Goal: Transaction & Acquisition: Purchase product/service

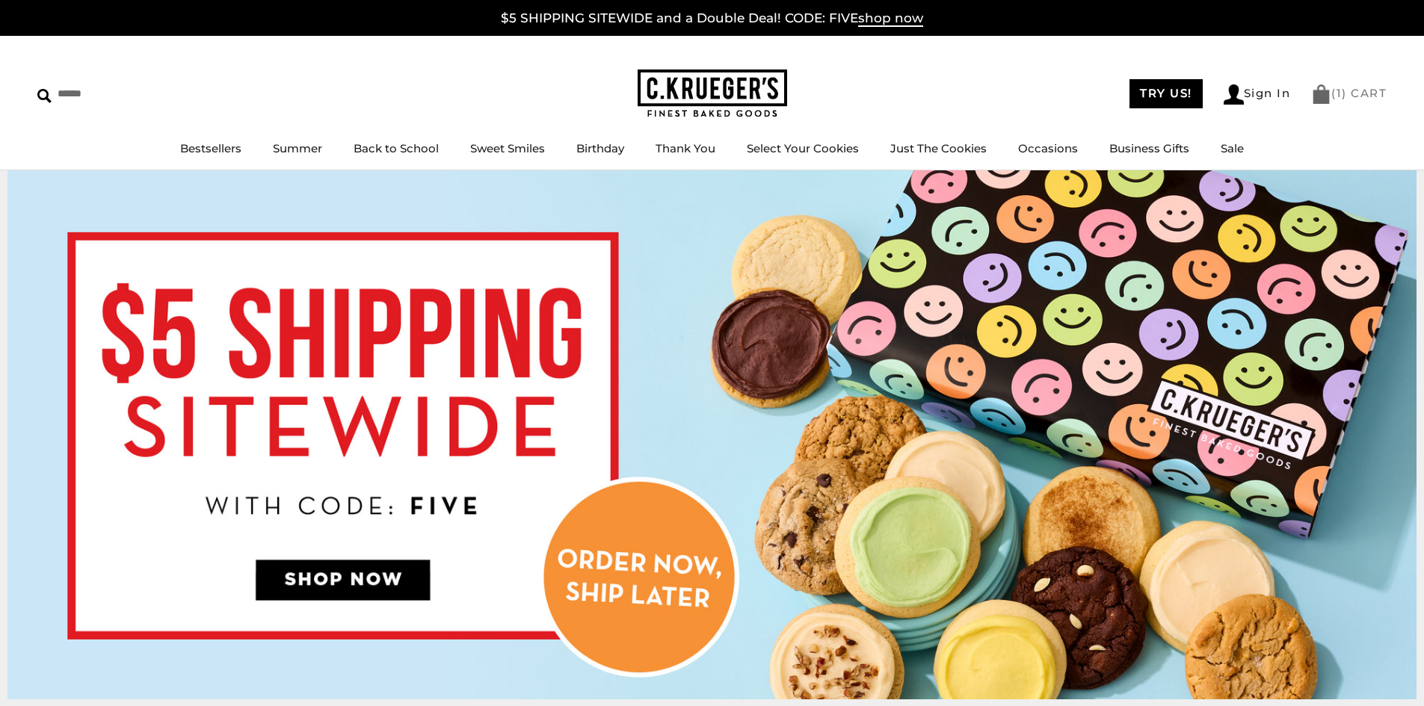
click at [1348, 90] on link "( 1 ) CART" at bounding box center [1348, 93] width 75 height 14
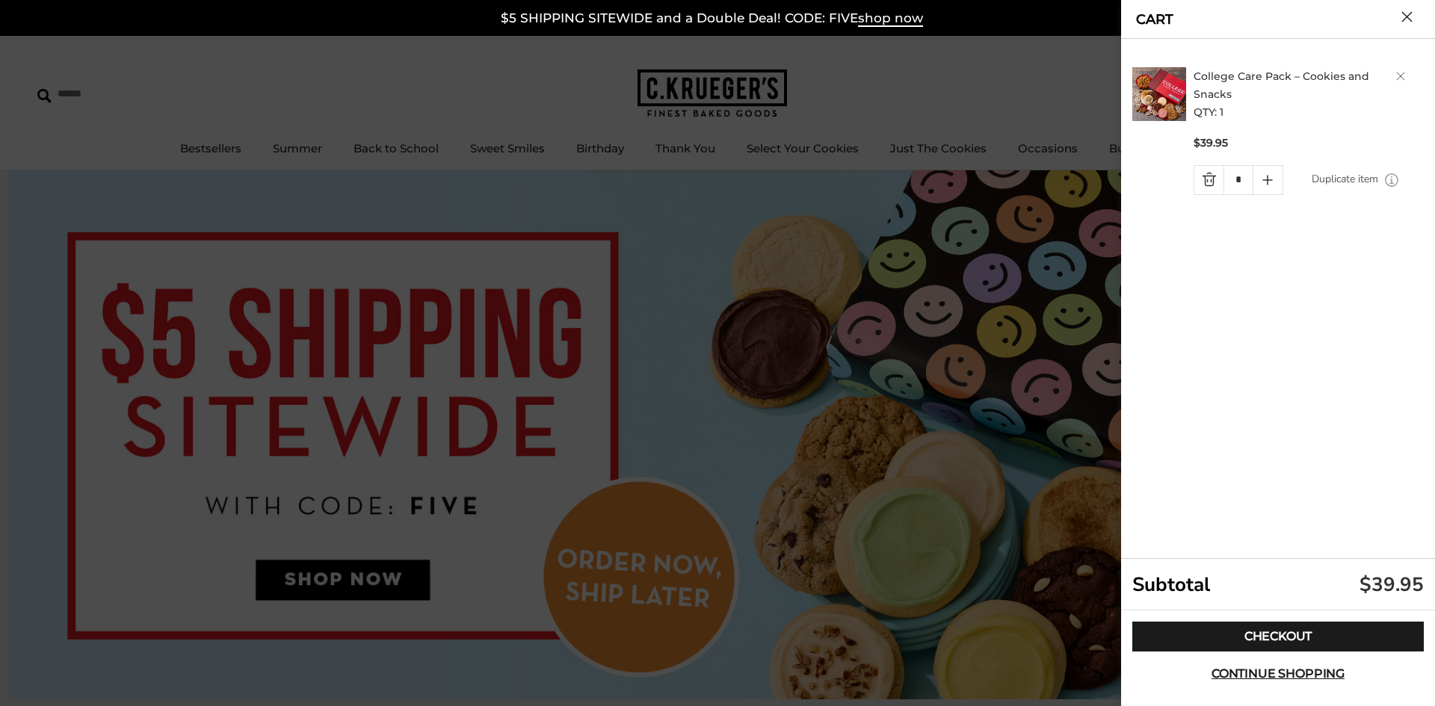
click at [1399, 72] on link "Delete product" at bounding box center [1400, 76] width 9 height 9
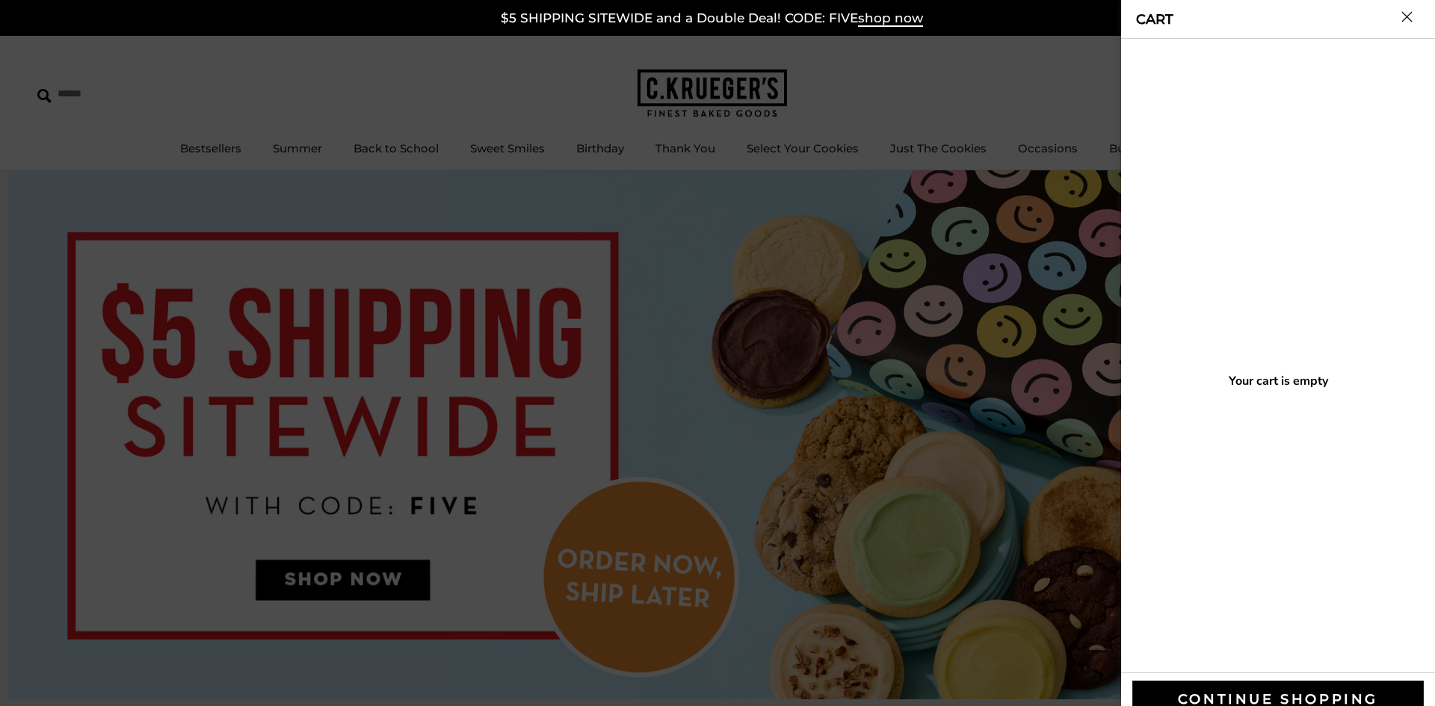
click at [894, 413] on div at bounding box center [717, 353] width 1435 height 706
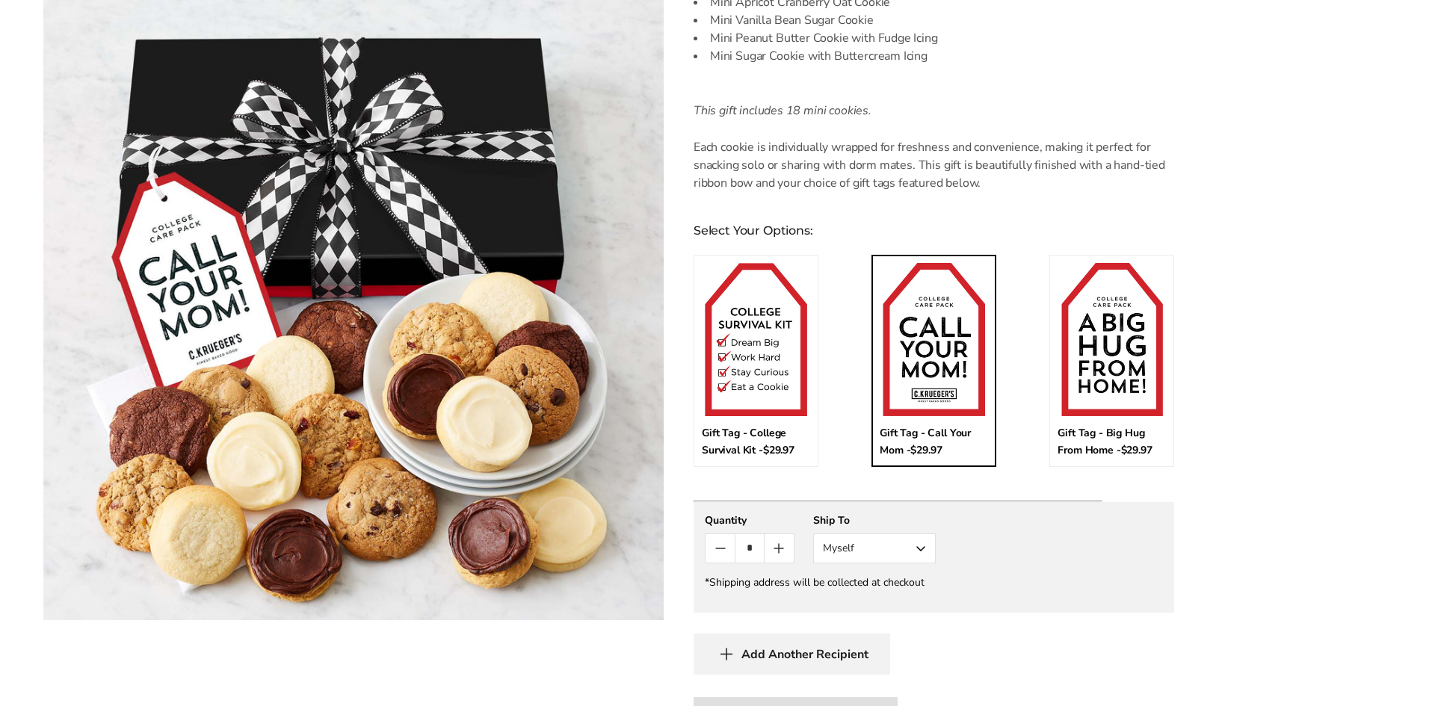
scroll to position [673, 0]
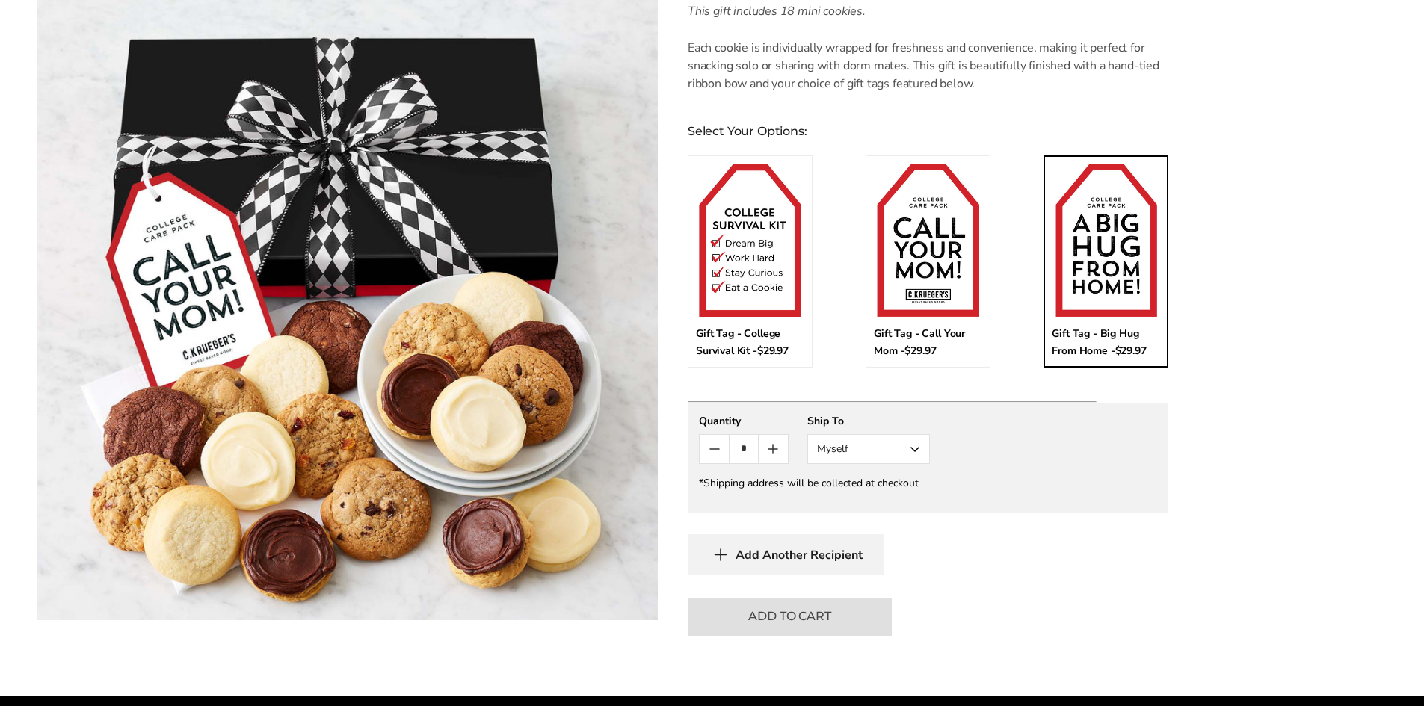
click at [1095, 274] on img at bounding box center [1106, 240] width 102 height 152
click at [1095, 179] on input "*" at bounding box center [1107, 172] width 111 height 16
click at [802, 614] on button "Add To Cart" at bounding box center [790, 617] width 204 height 38
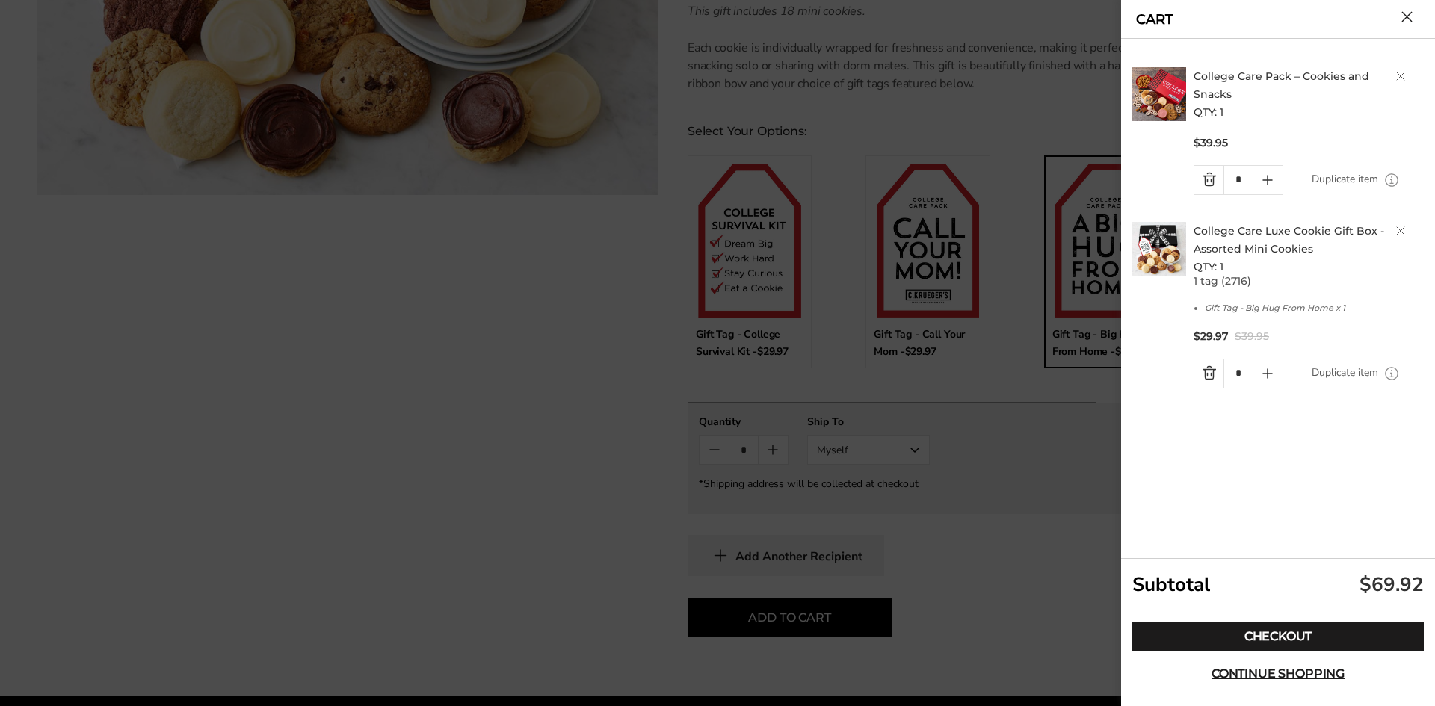
click at [1405, 72] on h2 "College Care Pack – Cookies and Snacks QTY: 1" at bounding box center [1311, 94] width 235 height 54
click at [1398, 78] on link "Delete product" at bounding box center [1400, 76] width 9 height 9
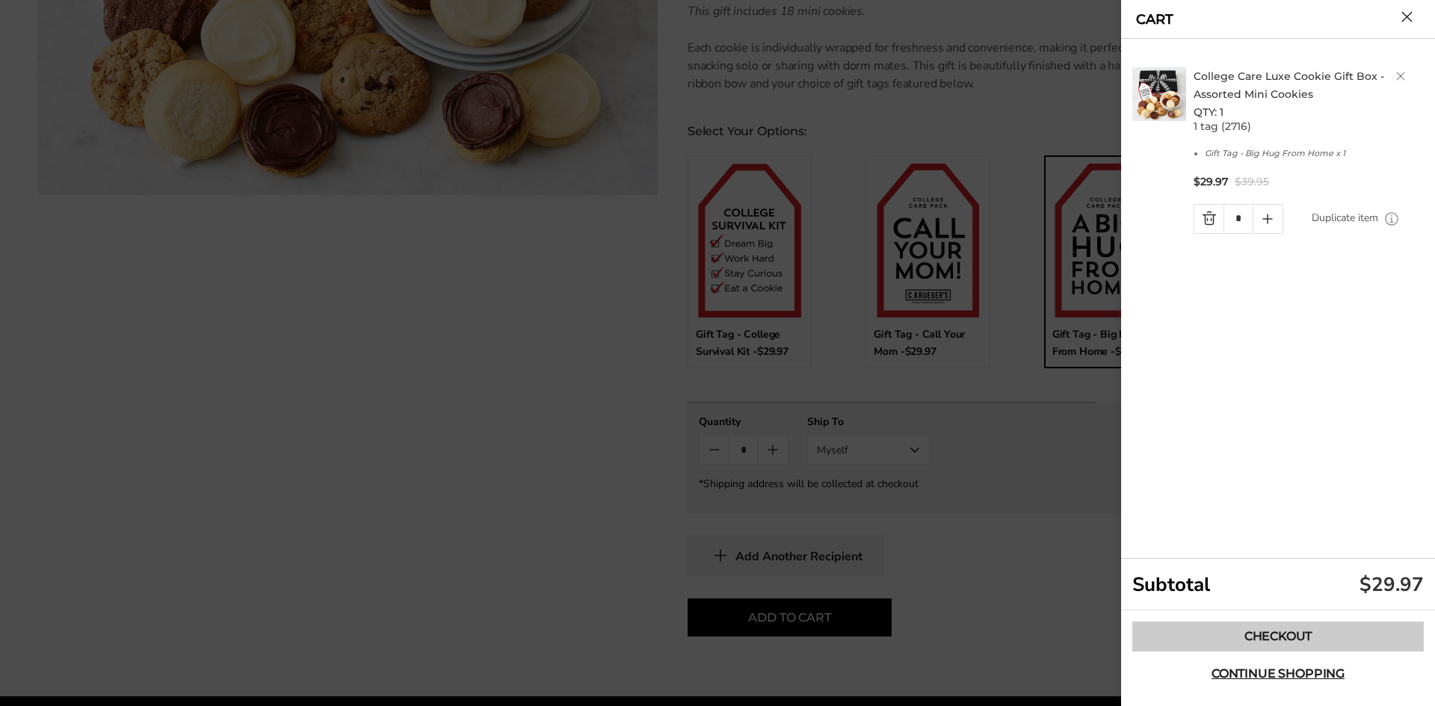
click at [1299, 632] on link "Checkout" at bounding box center [1277, 637] width 291 height 30
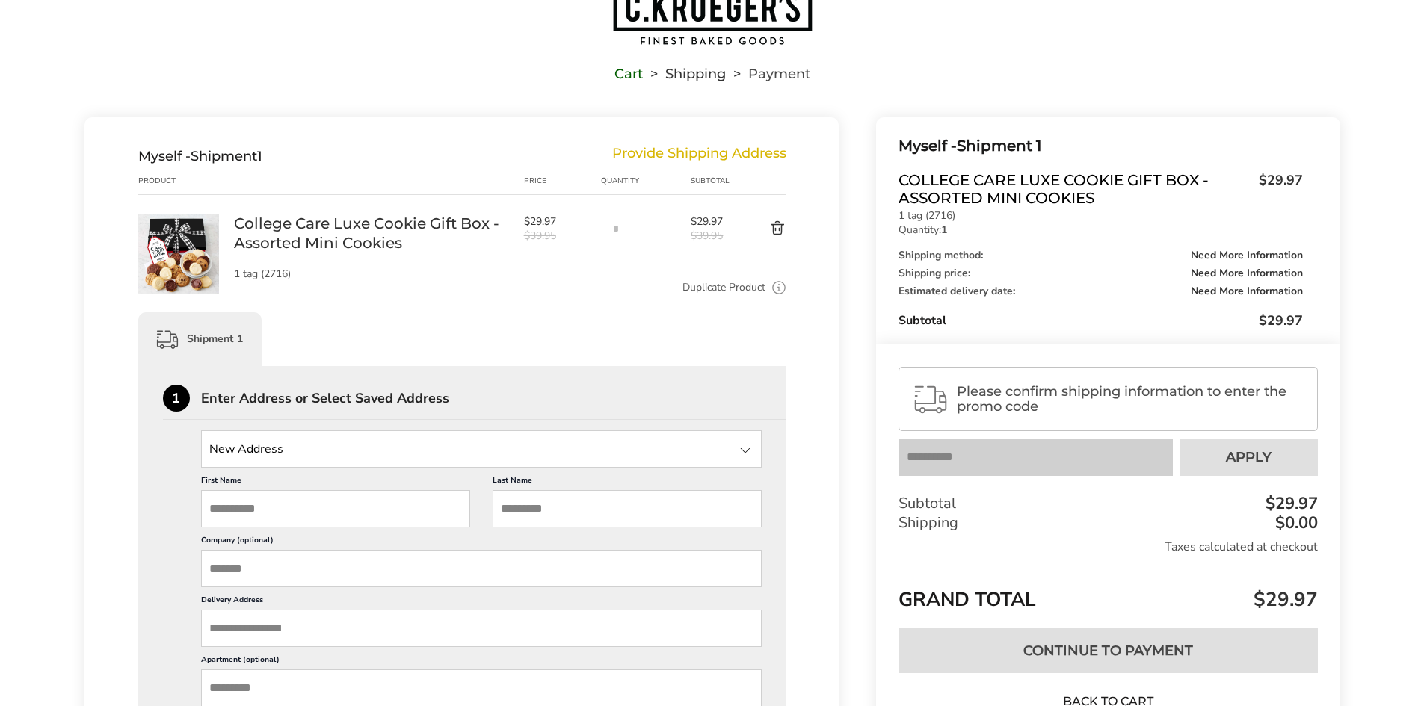
scroll to position [149, 0]
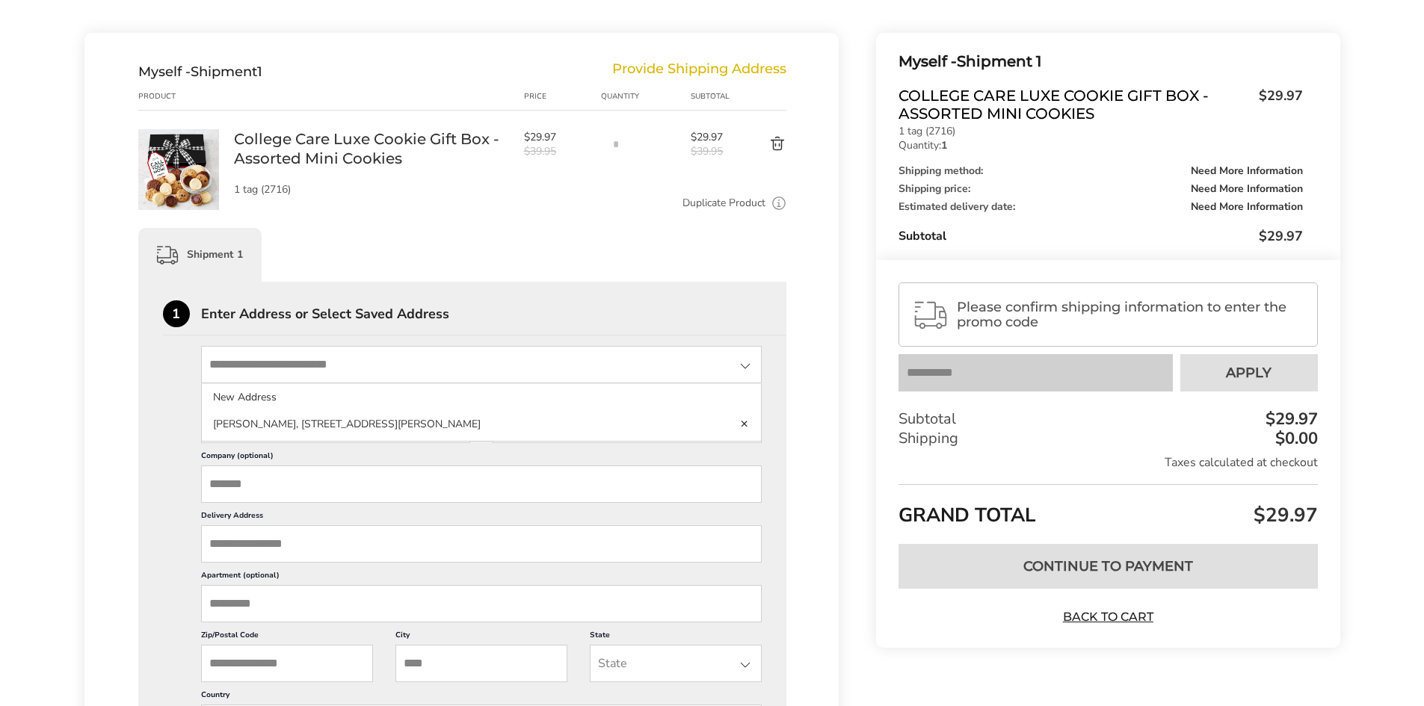
click at [403, 366] on input "State" at bounding box center [481, 364] width 561 height 37
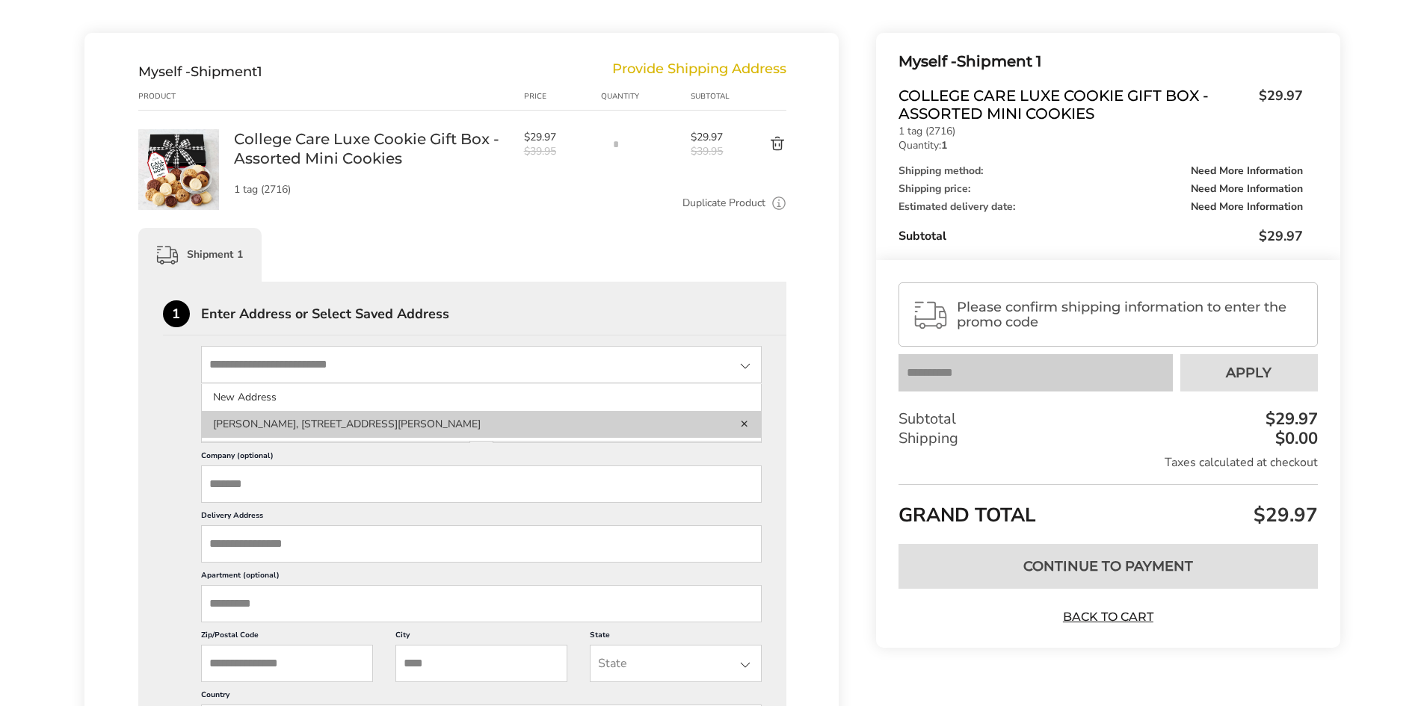
click at [493, 424] on li "[PERSON_NAME], [STREET_ADDRESS][PERSON_NAME]" at bounding box center [482, 424] width 560 height 27
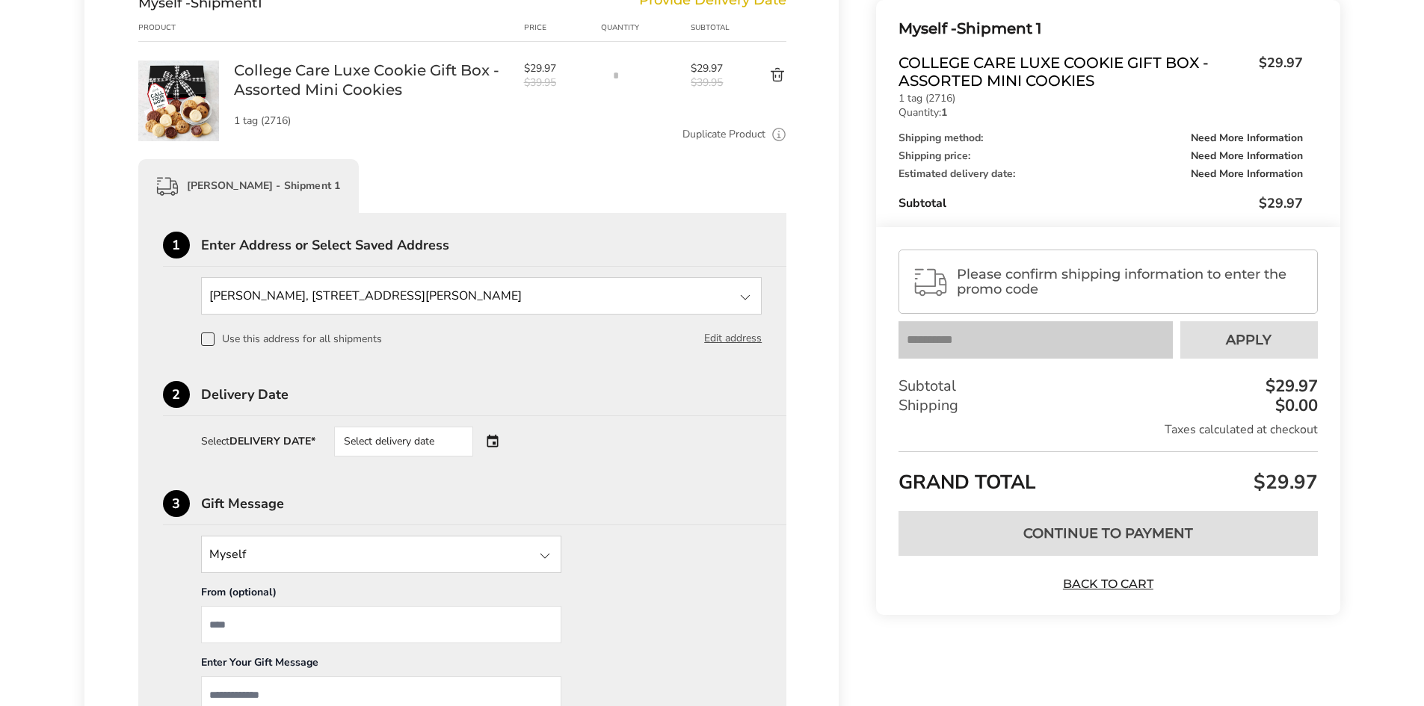
scroll to position [299, 0]
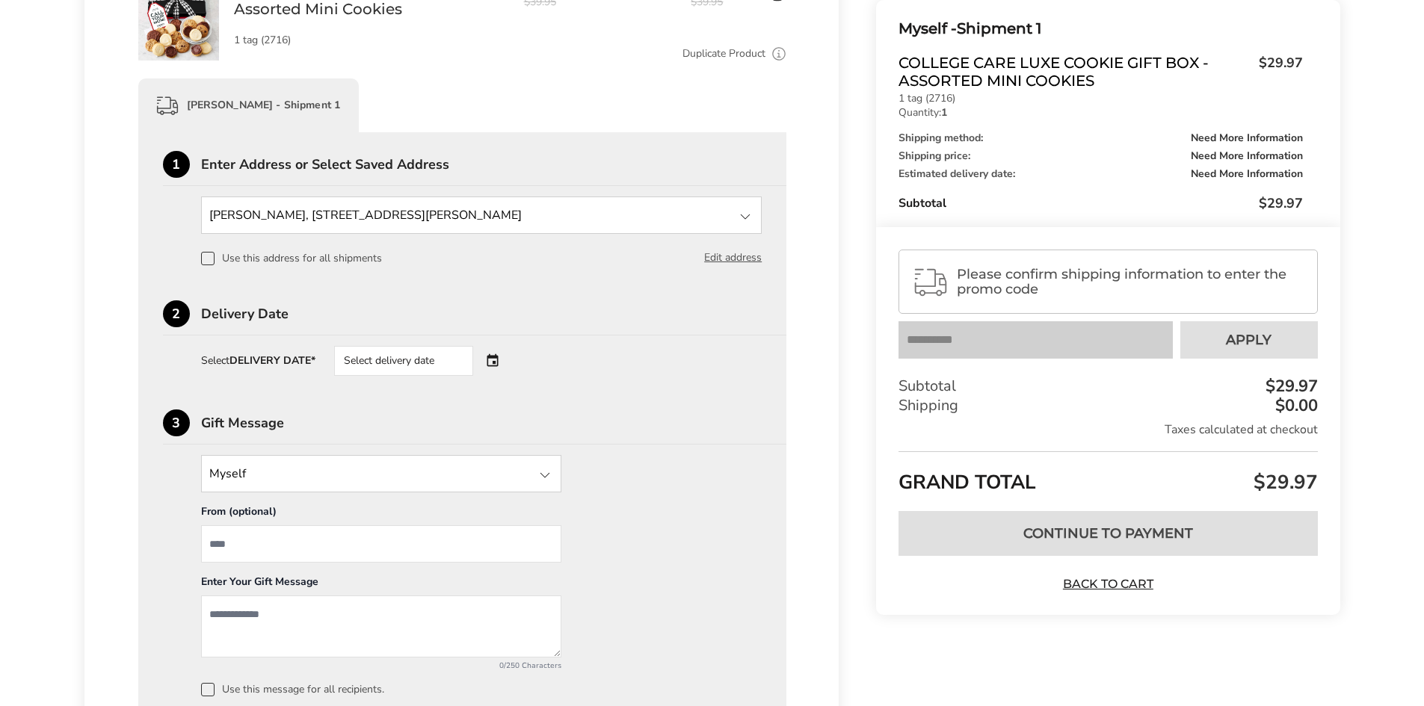
click at [398, 353] on div "Select delivery date" at bounding box center [403, 361] width 139 height 30
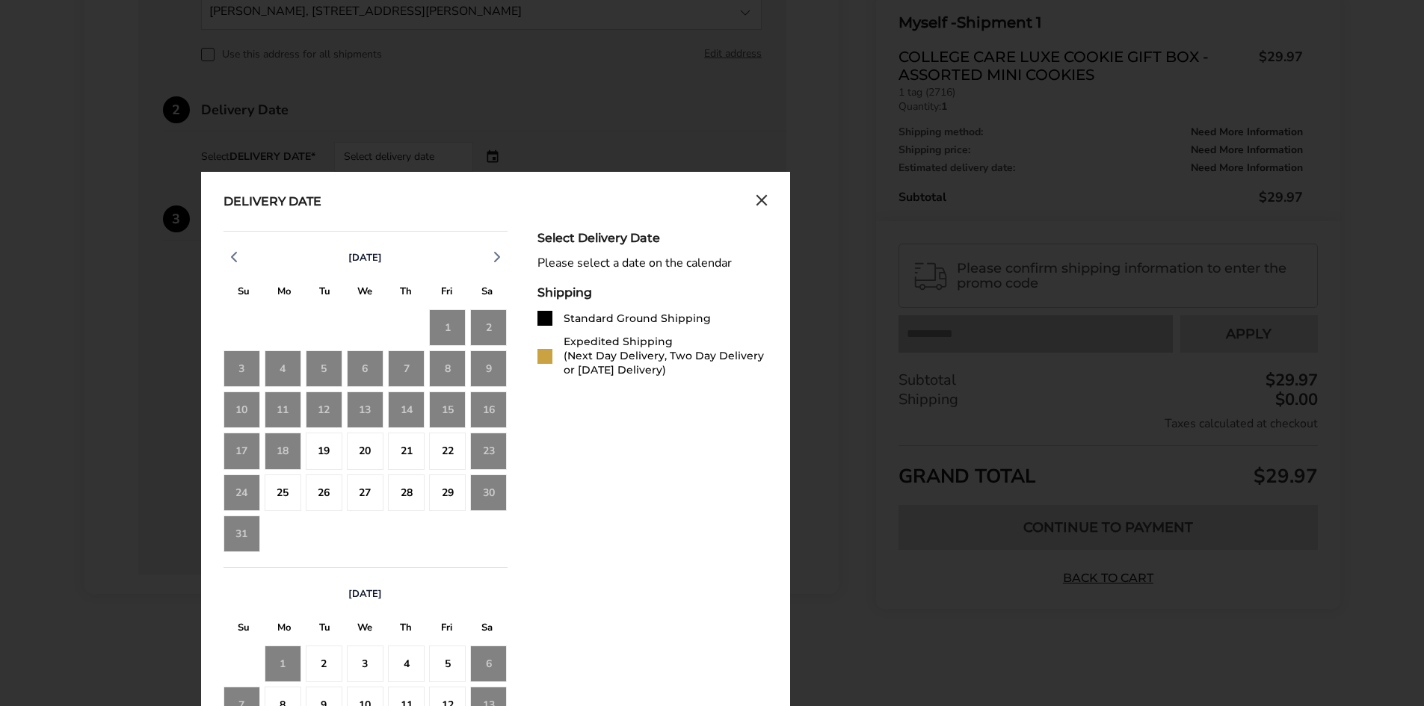
scroll to position [523, 0]
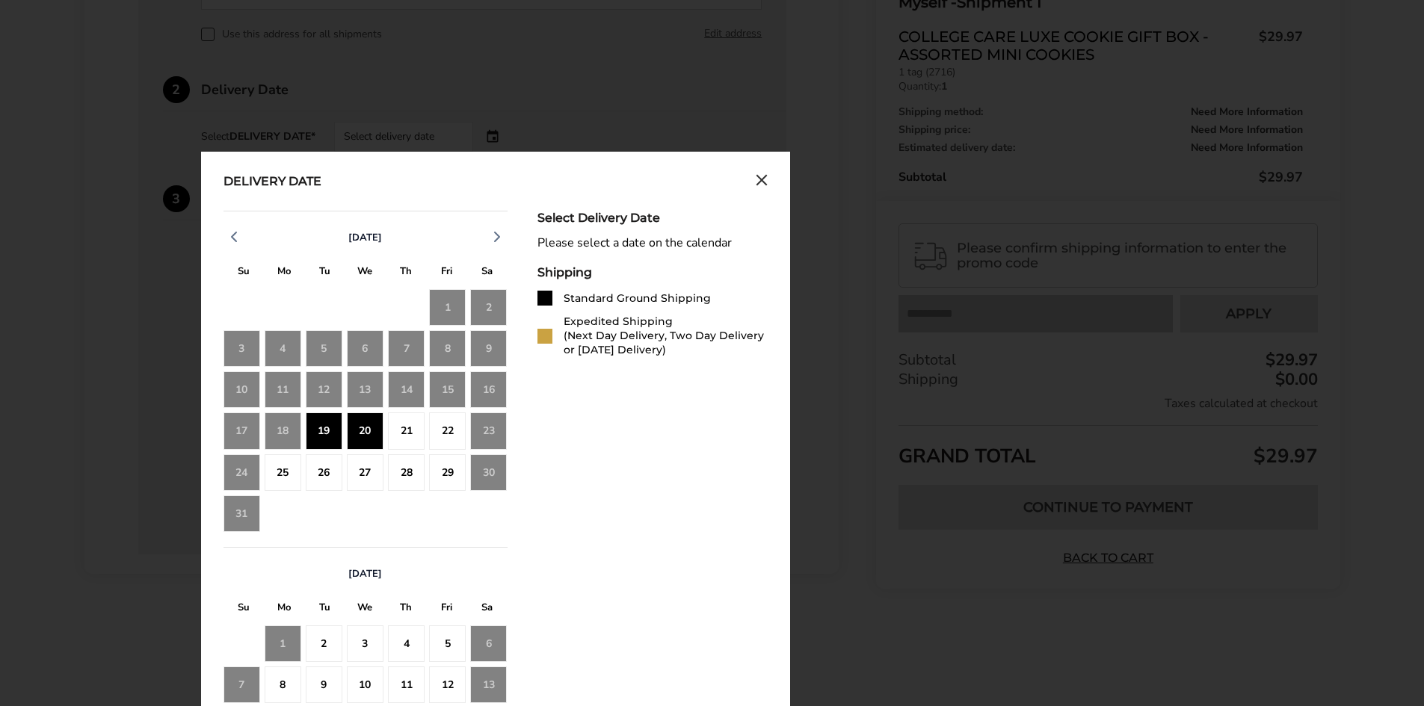
click at [330, 423] on div "19" at bounding box center [324, 431] width 37 height 37
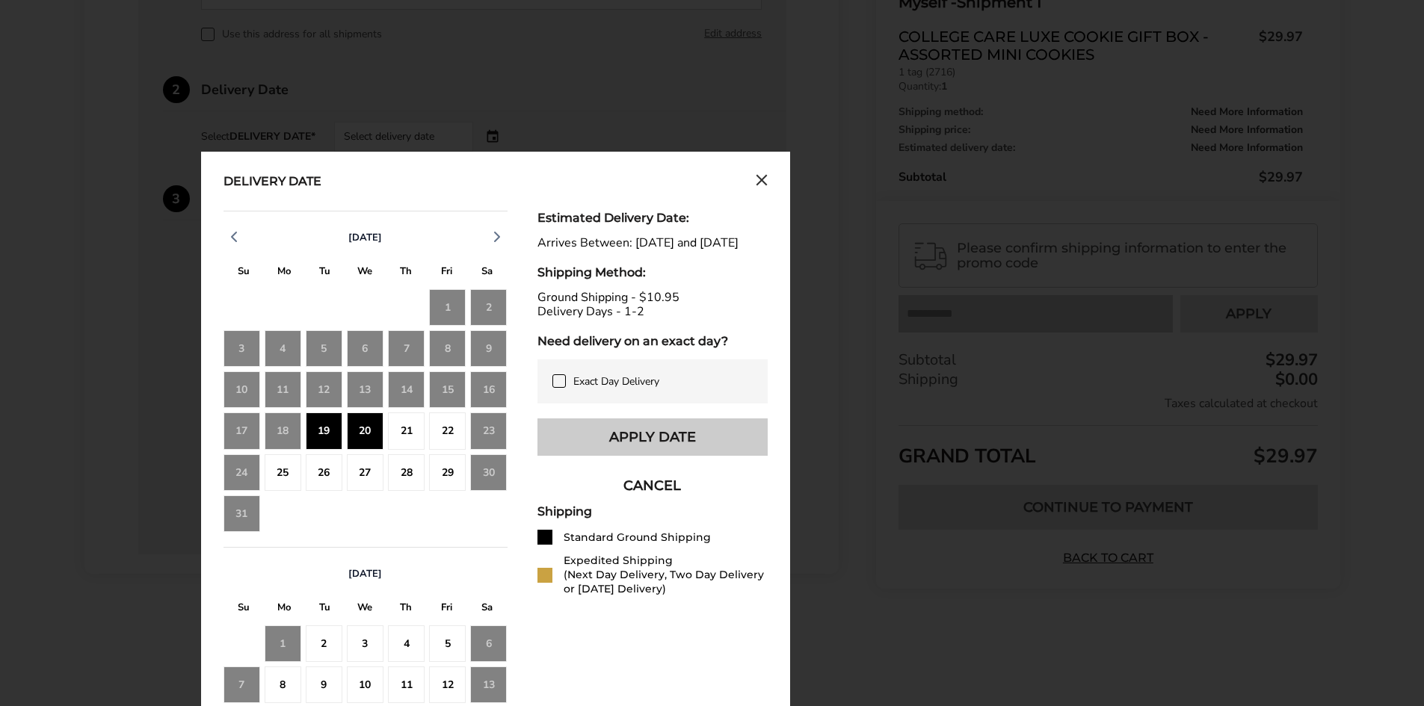
click at [625, 448] on button "Apply Date" at bounding box center [652, 437] width 230 height 37
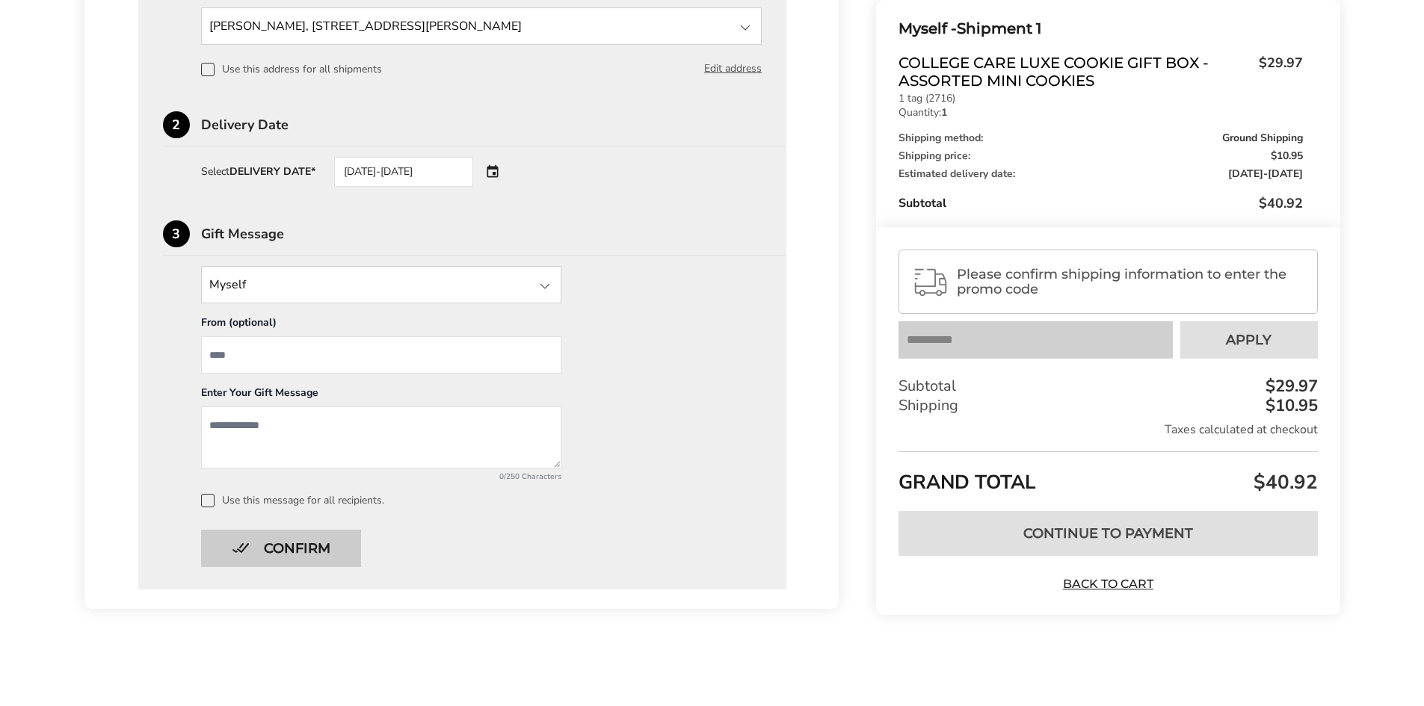
click at [282, 548] on button "Confirm" at bounding box center [281, 548] width 160 height 37
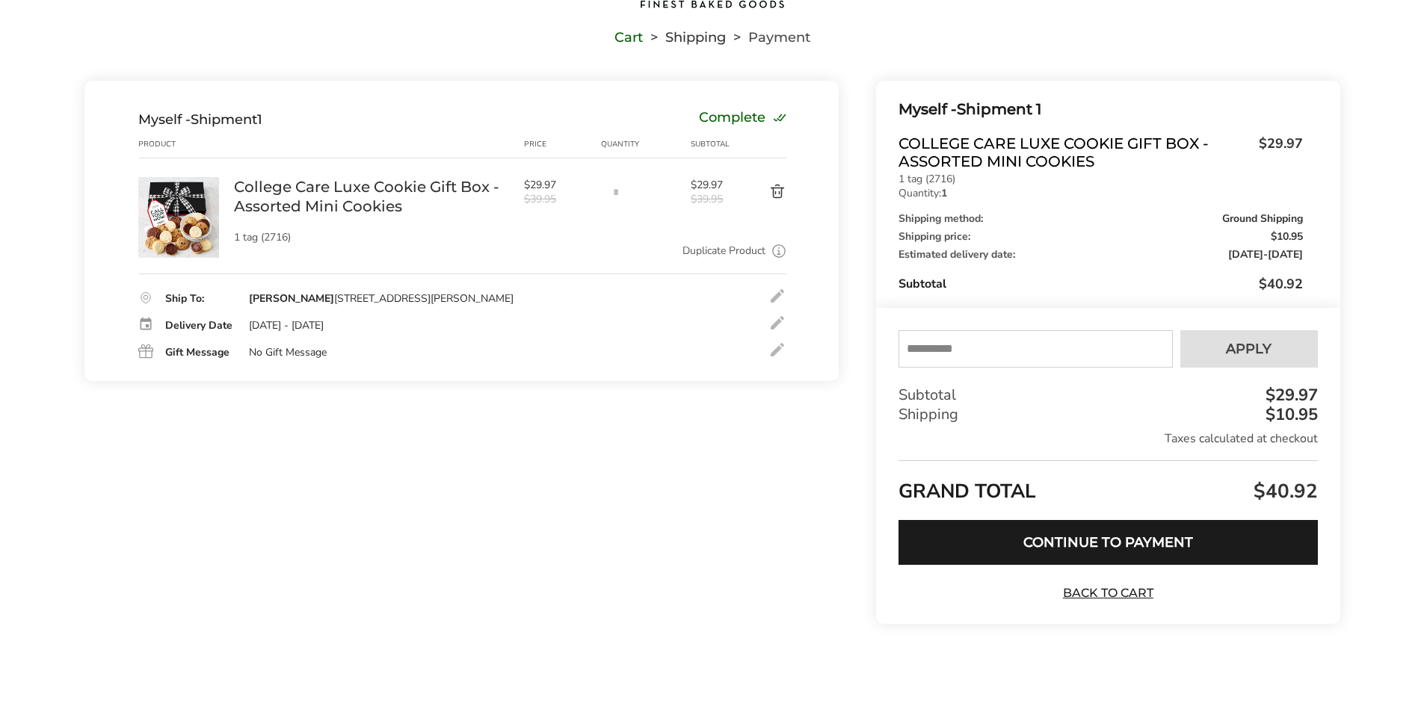
scroll to position [102, 0]
click at [955, 339] on input "text" at bounding box center [1035, 348] width 274 height 37
type input "****"
click at [1271, 351] on span "Apply" at bounding box center [1249, 348] width 46 height 13
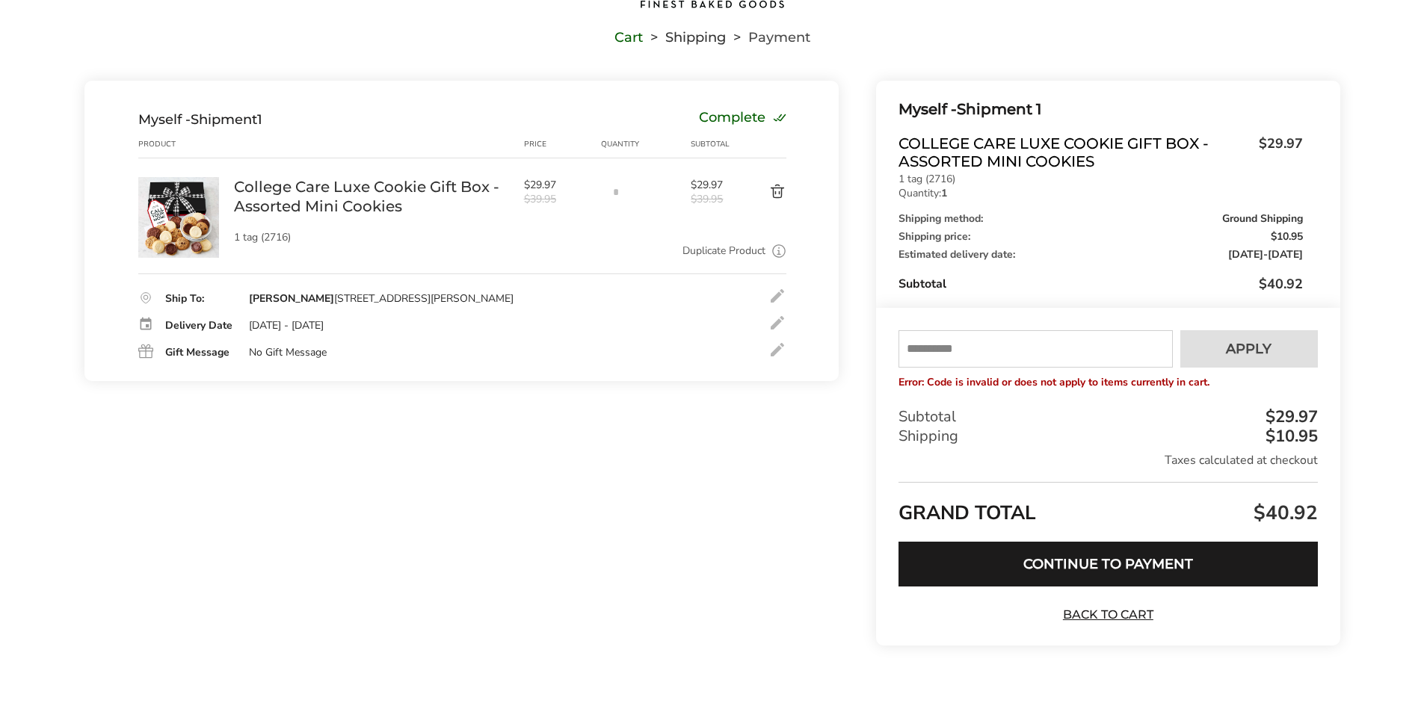
click at [958, 348] on input "text" at bounding box center [1035, 348] width 274 height 37
type input "****"
click at [1258, 343] on span "Apply" at bounding box center [1249, 348] width 46 height 13
click at [924, 348] on input "text" at bounding box center [1035, 348] width 274 height 37
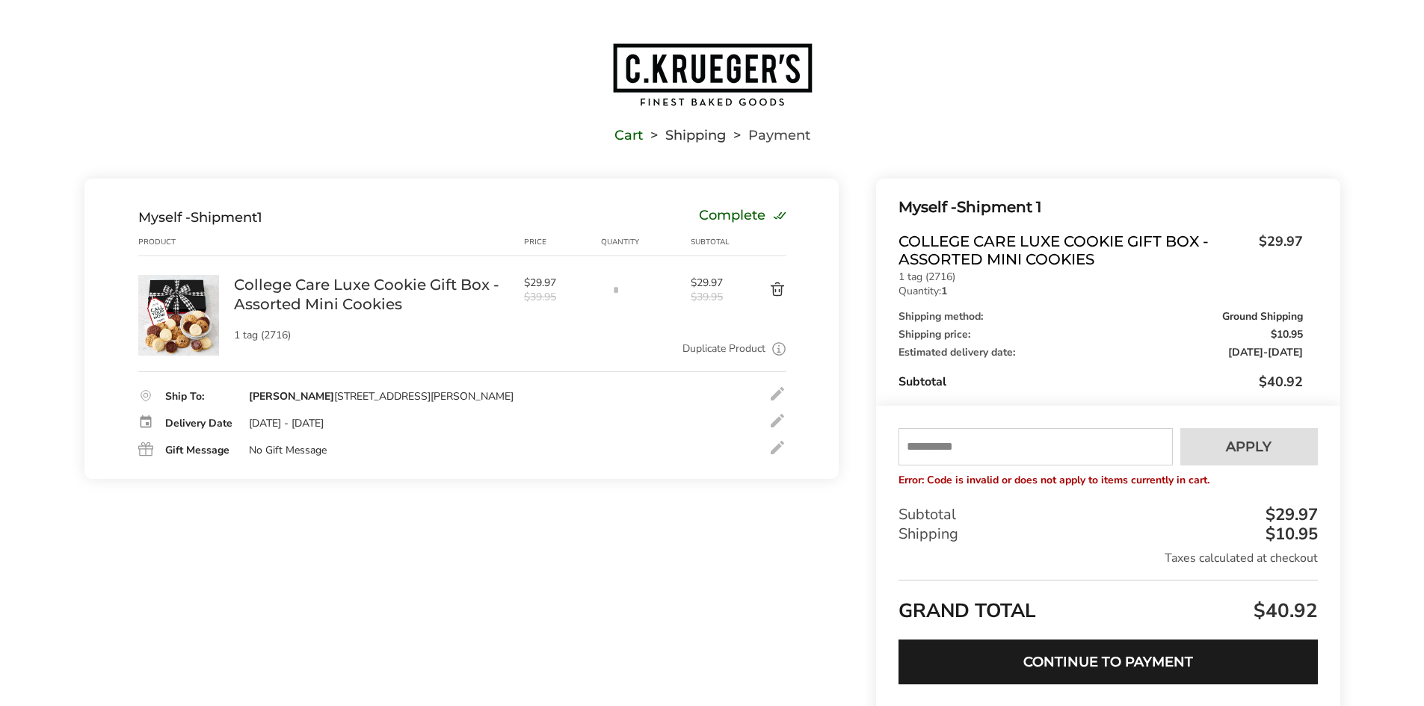
scroll to position [0, 0]
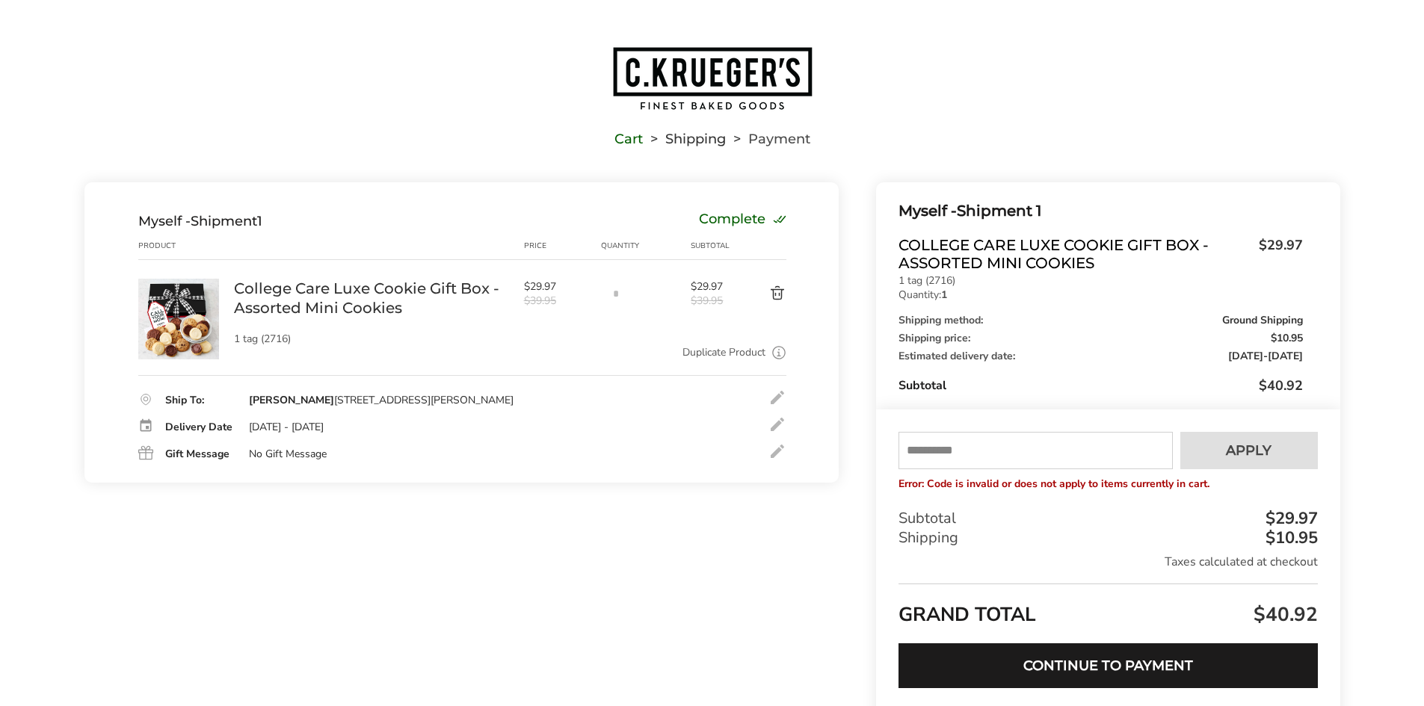
click at [737, 84] on img "Go to home page" at bounding box center [712, 79] width 202 height 66
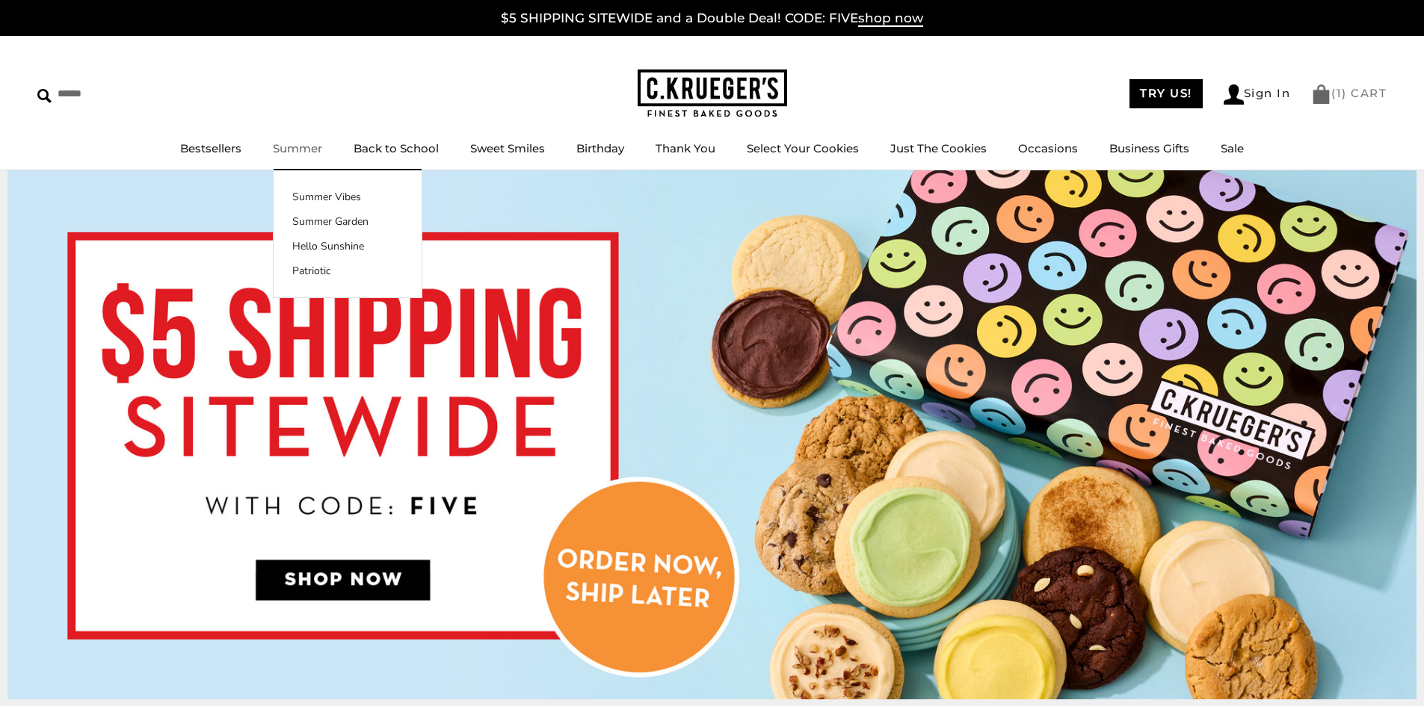
click at [1343, 93] on link "( 1 ) CART" at bounding box center [1348, 93] width 75 height 14
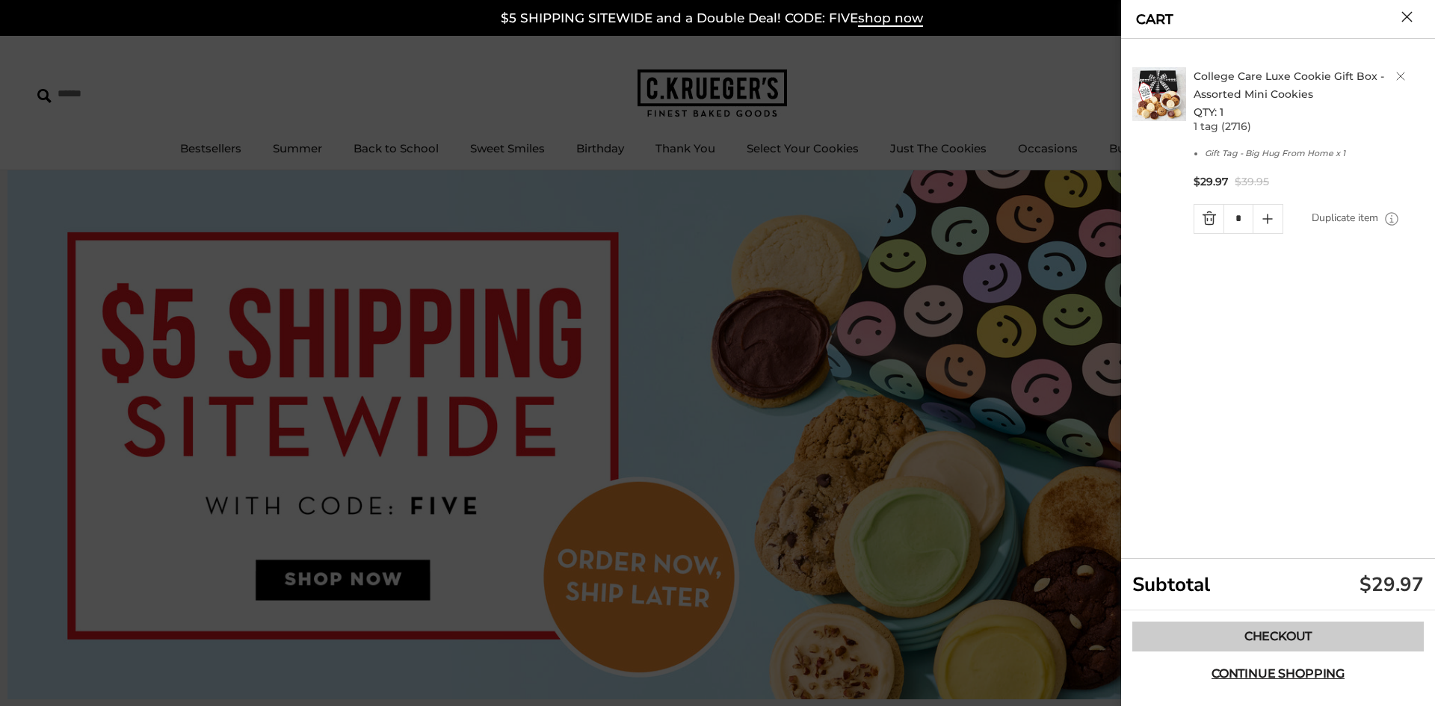
click at [1297, 630] on link "Checkout" at bounding box center [1277, 637] width 291 height 30
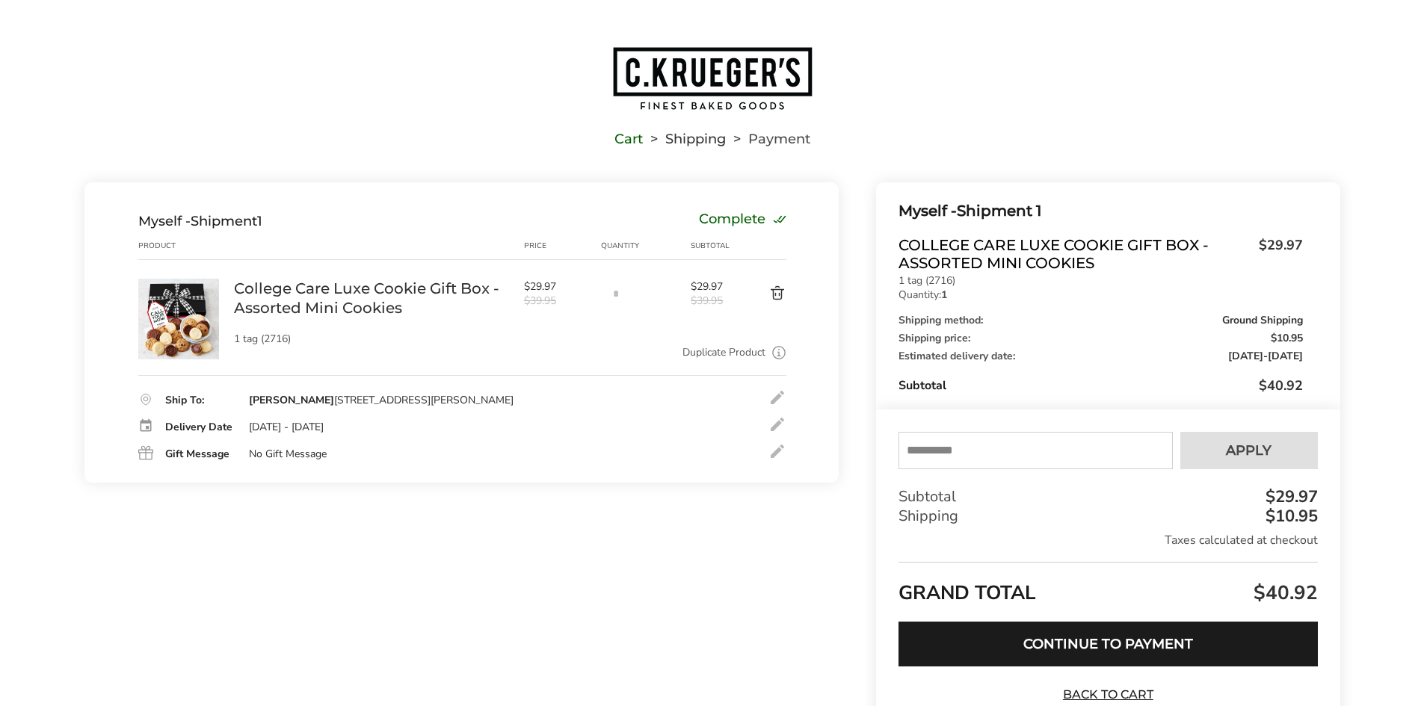
click at [980, 450] on input "text" at bounding box center [1035, 450] width 274 height 37
type input "****"
click at [1240, 451] on span "Apply" at bounding box center [1249, 450] width 46 height 13
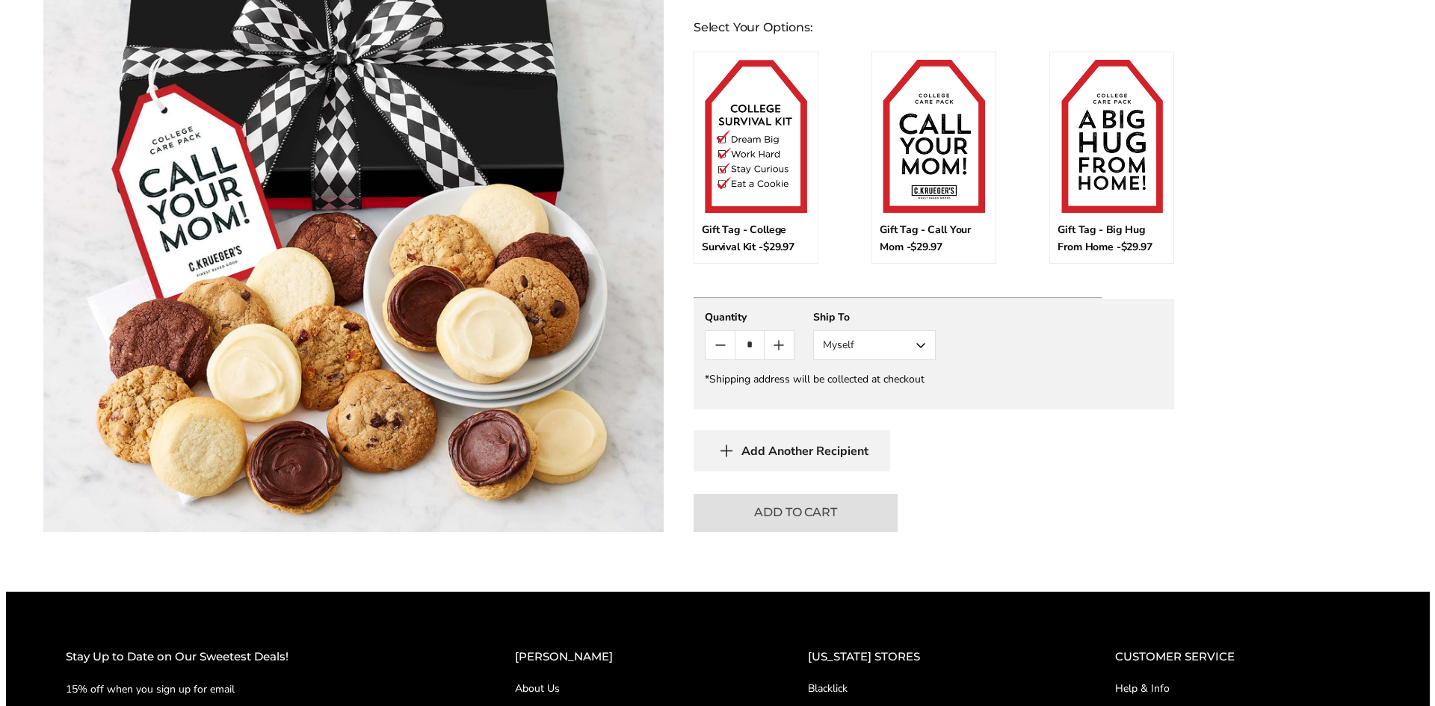
scroll to position [822, 0]
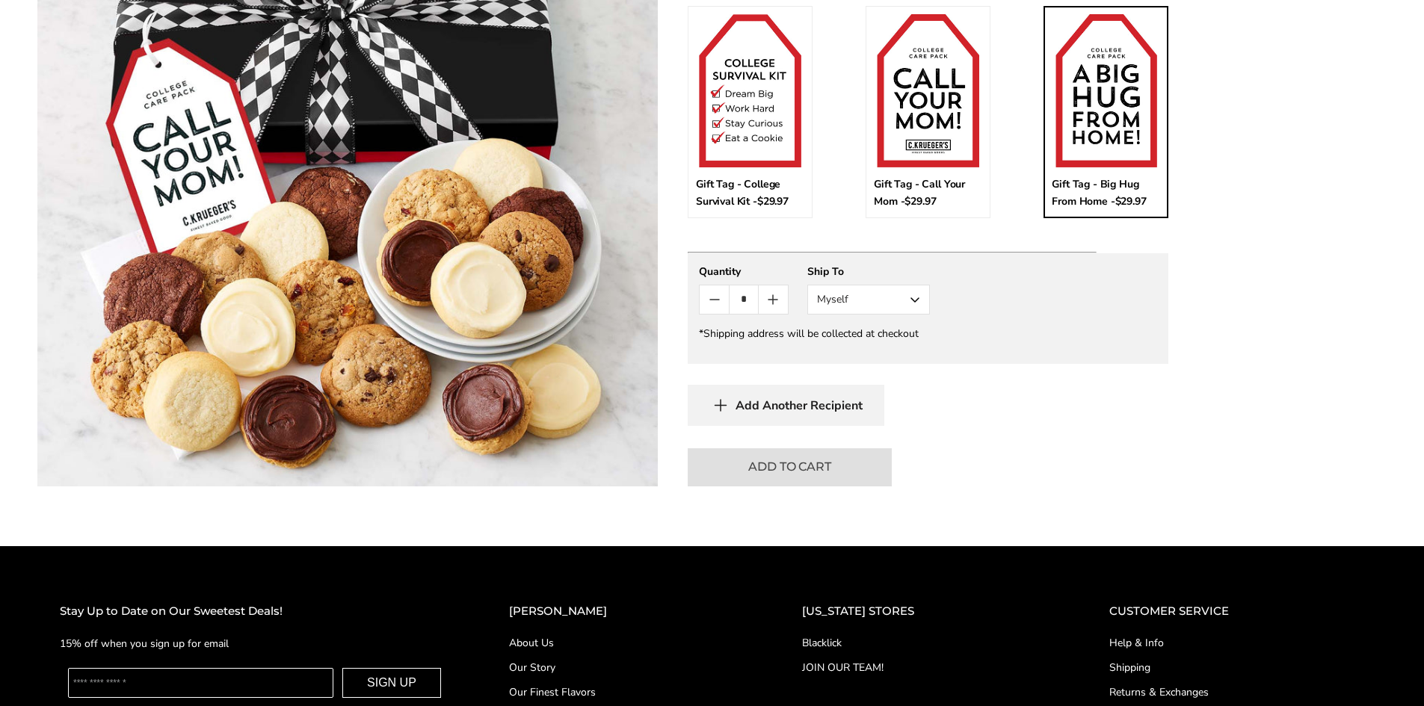
click at [1092, 84] on img at bounding box center [1106, 90] width 102 height 152
click at [1092, 30] on input "*" at bounding box center [1107, 22] width 111 height 16
click at [835, 469] on button "Add To Cart" at bounding box center [790, 467] width 204 height 38
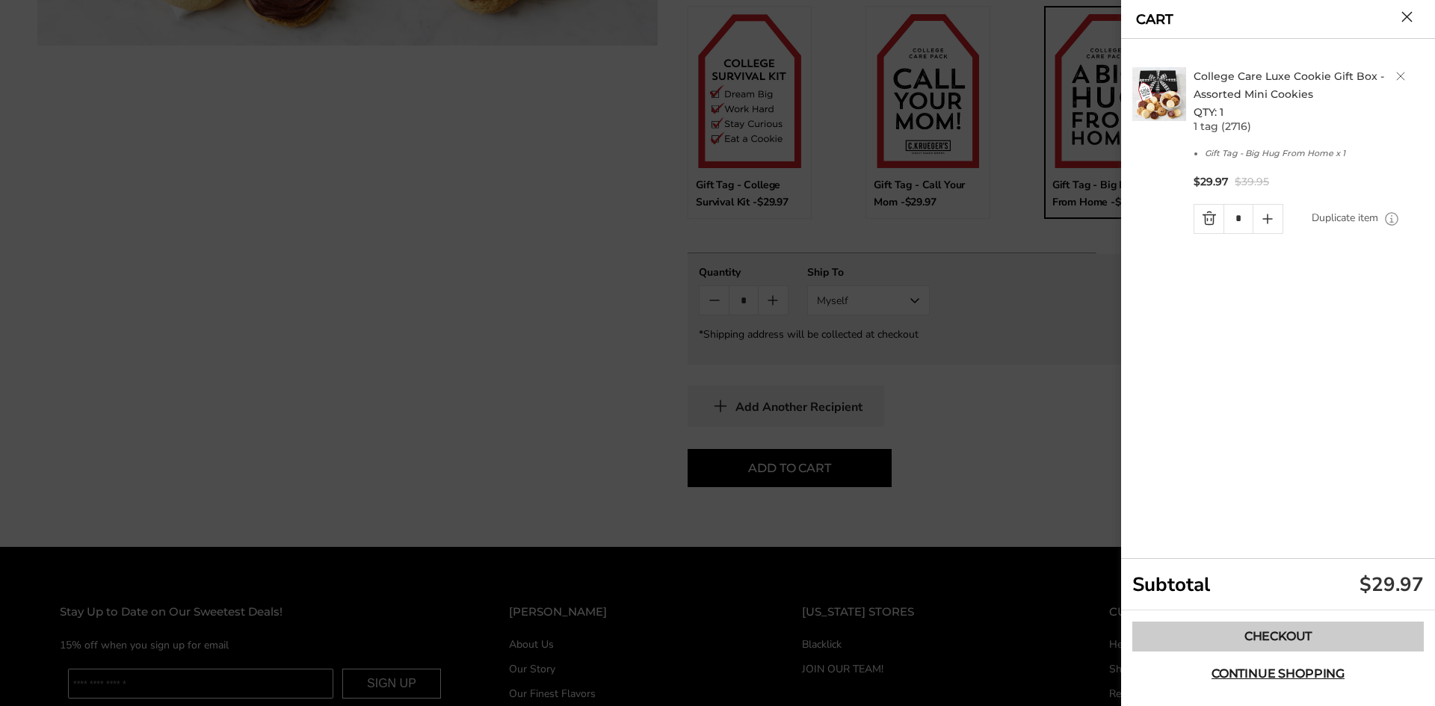
click at [1286, 641] on link "Checkout" at bounding box center [1277, 637] width 291 height 30
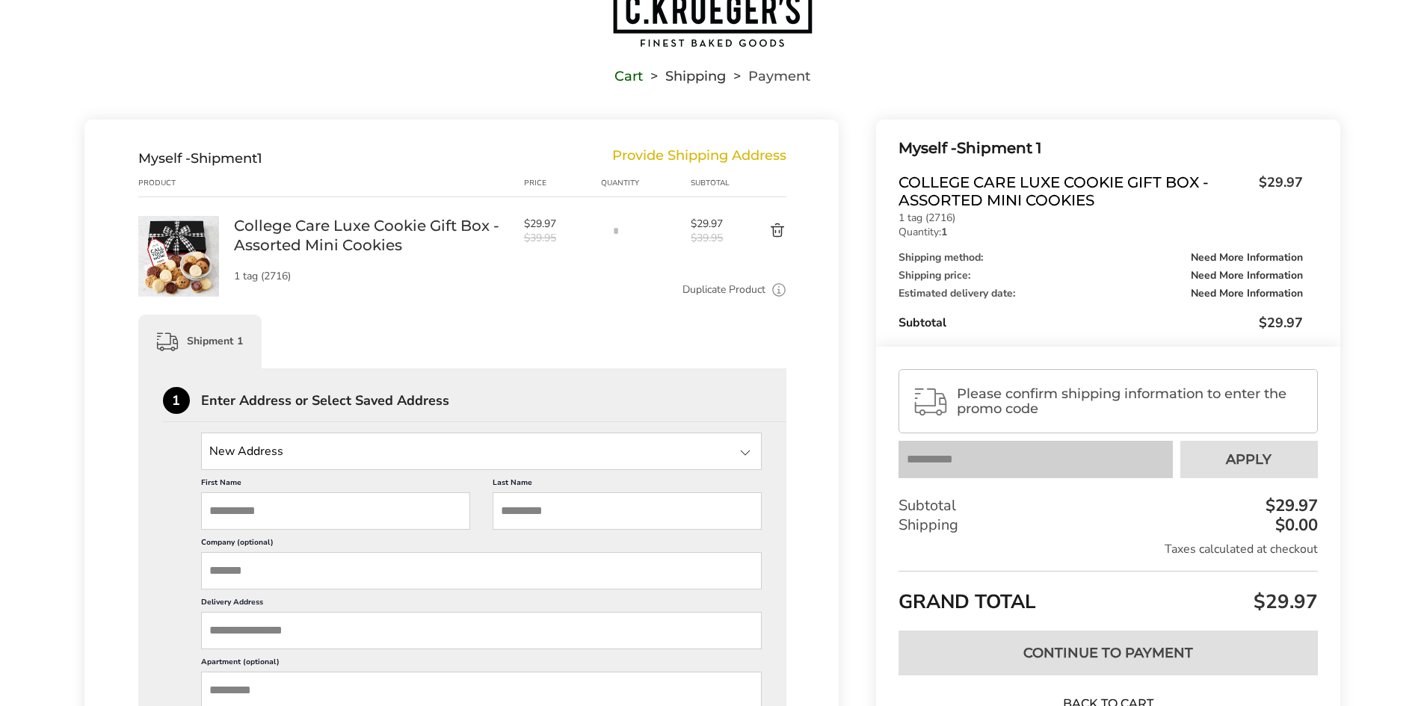
scroll to position [149, 0]
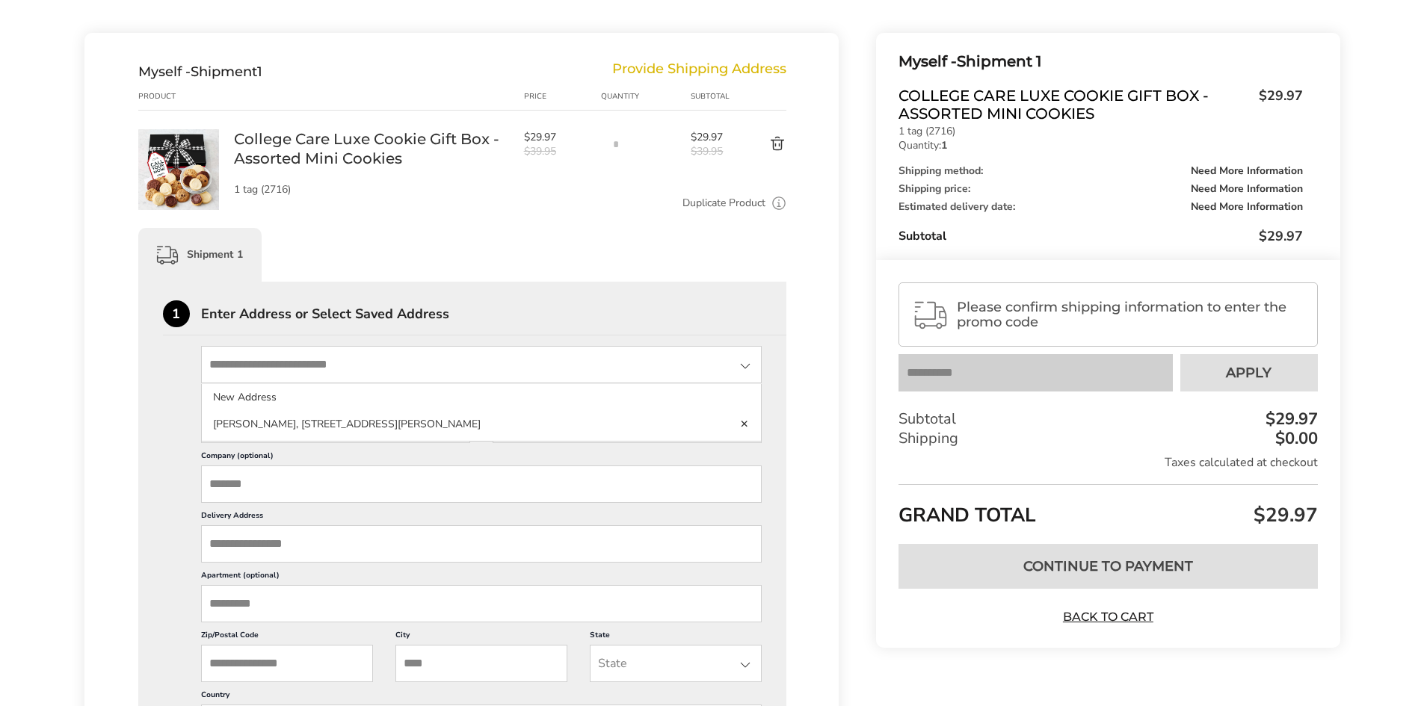
click at [381, 368] on input "State" at bounding box center [481, 364] width 561 height 37
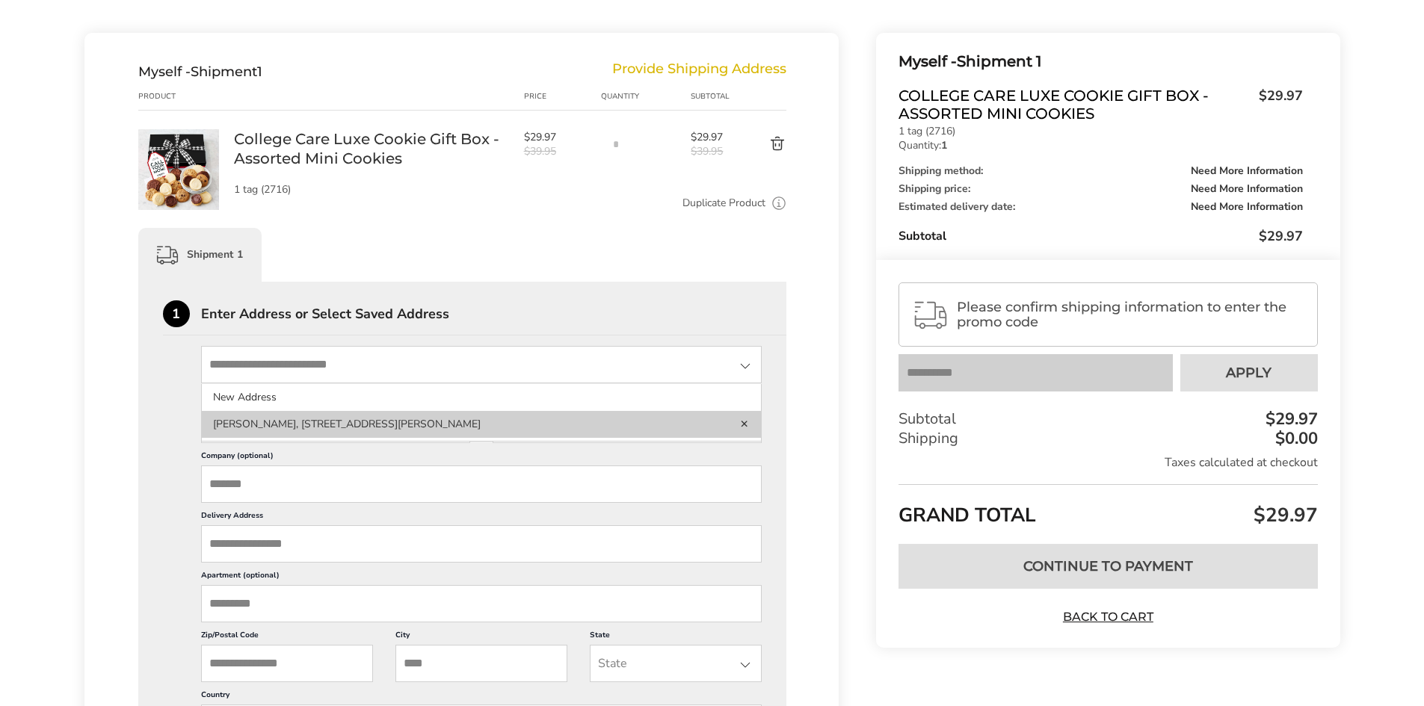
click at [484, 421] on li "[PERSON_NAME], [STREET_ADDRESS][PERSON_NAME]" at bounding box center [482, 424] width 560 height 27
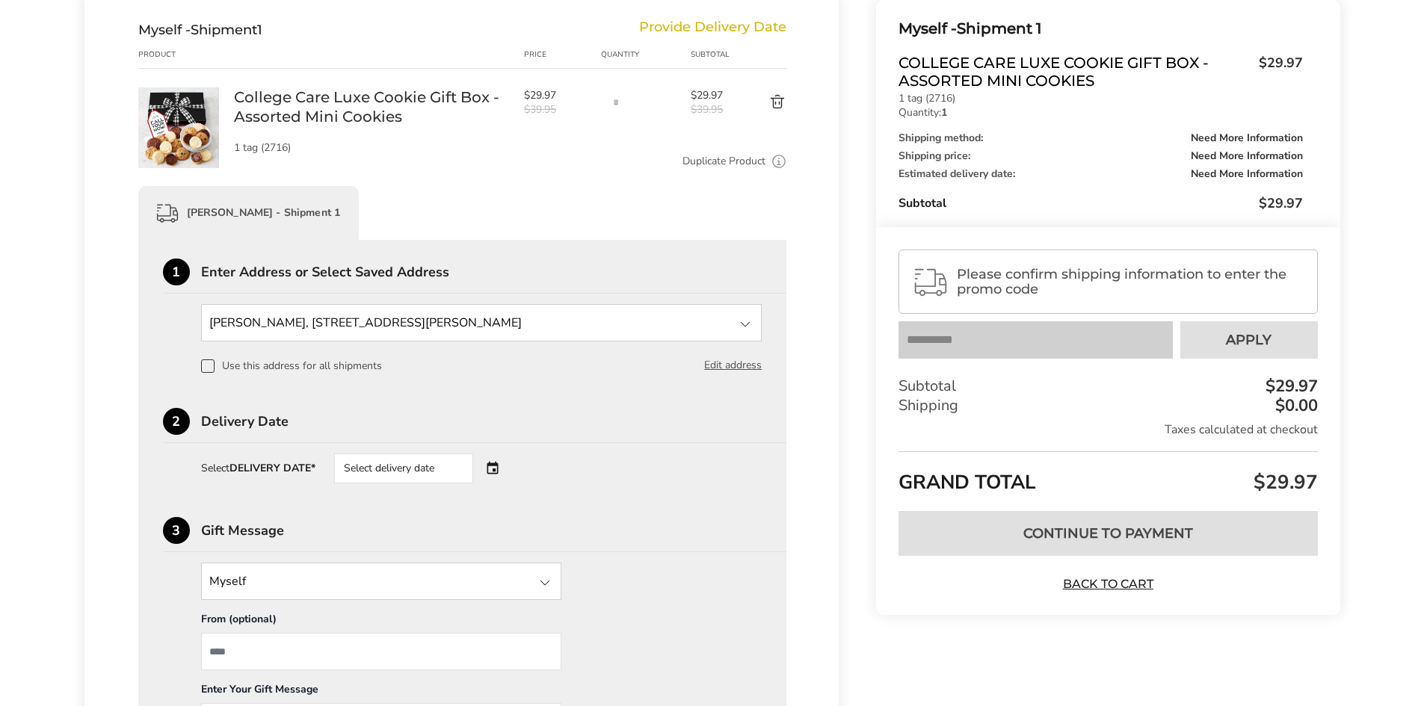
scroll to position [299, 0]
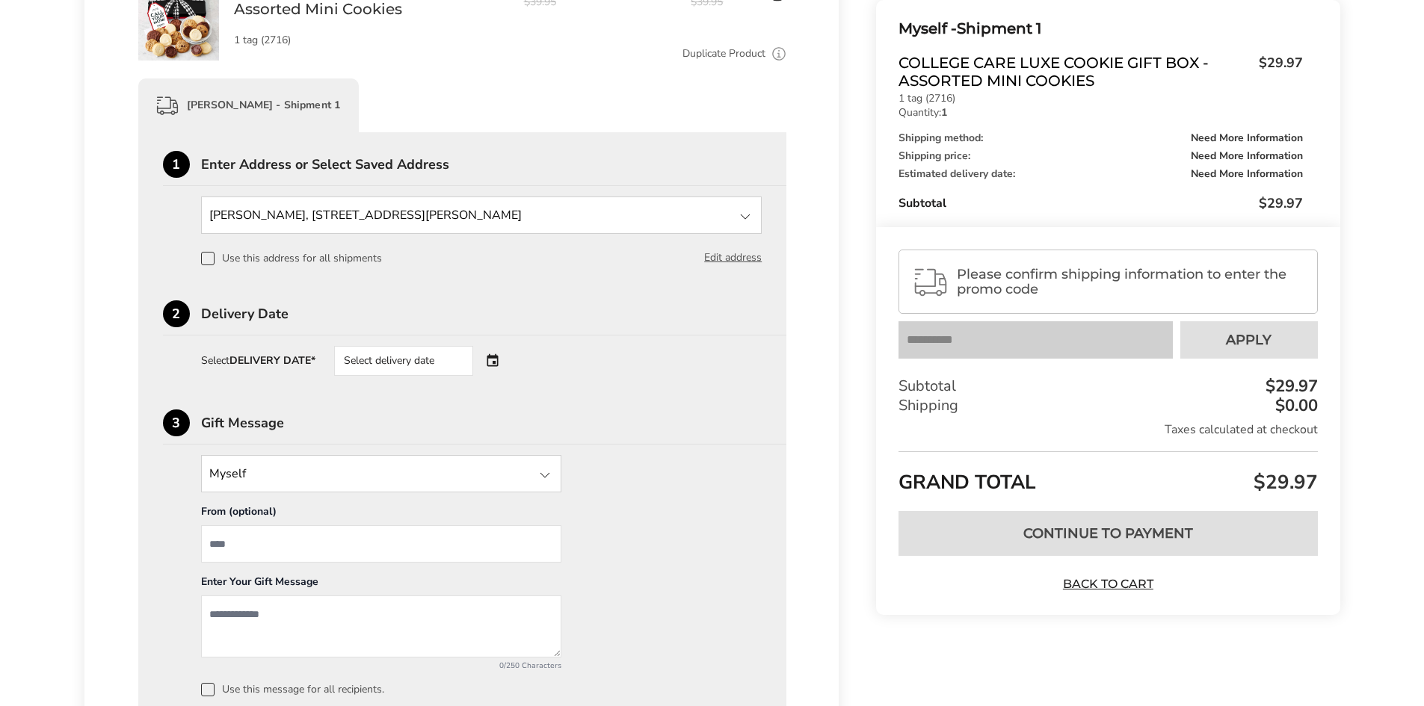
click at [425, 357] on div "Select delivery date" at bounding box center [403, 361] width 139 height 30
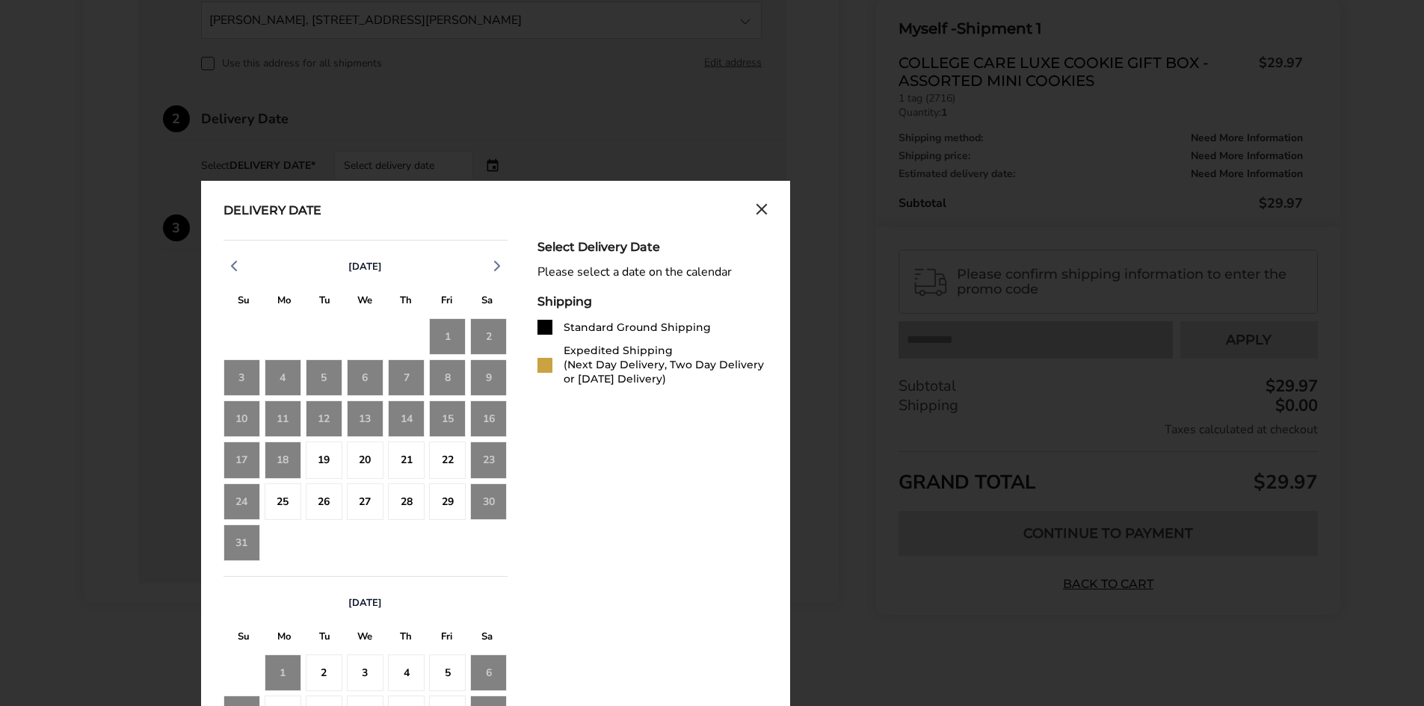
scroll to position [523, 0]
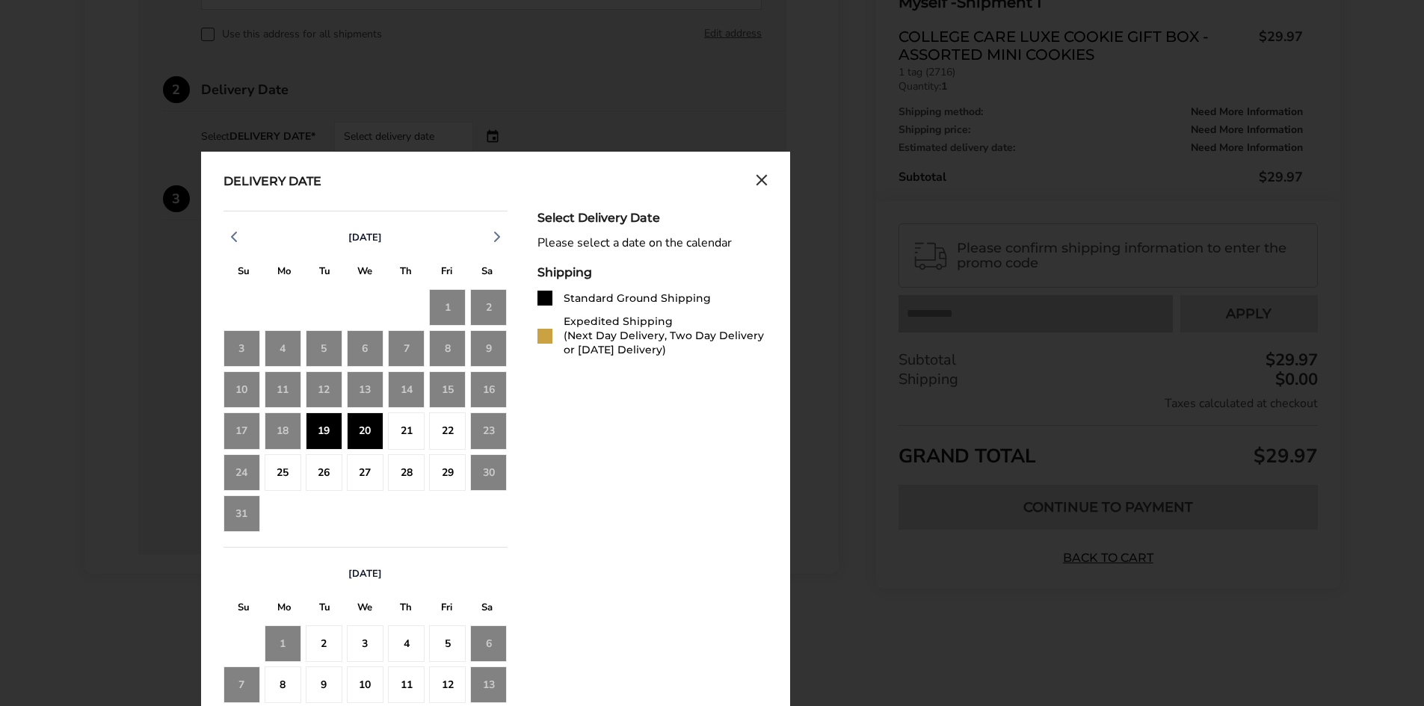
click at [323, 432] on div "19" at bounding box center [324, 431] width 37 height 37
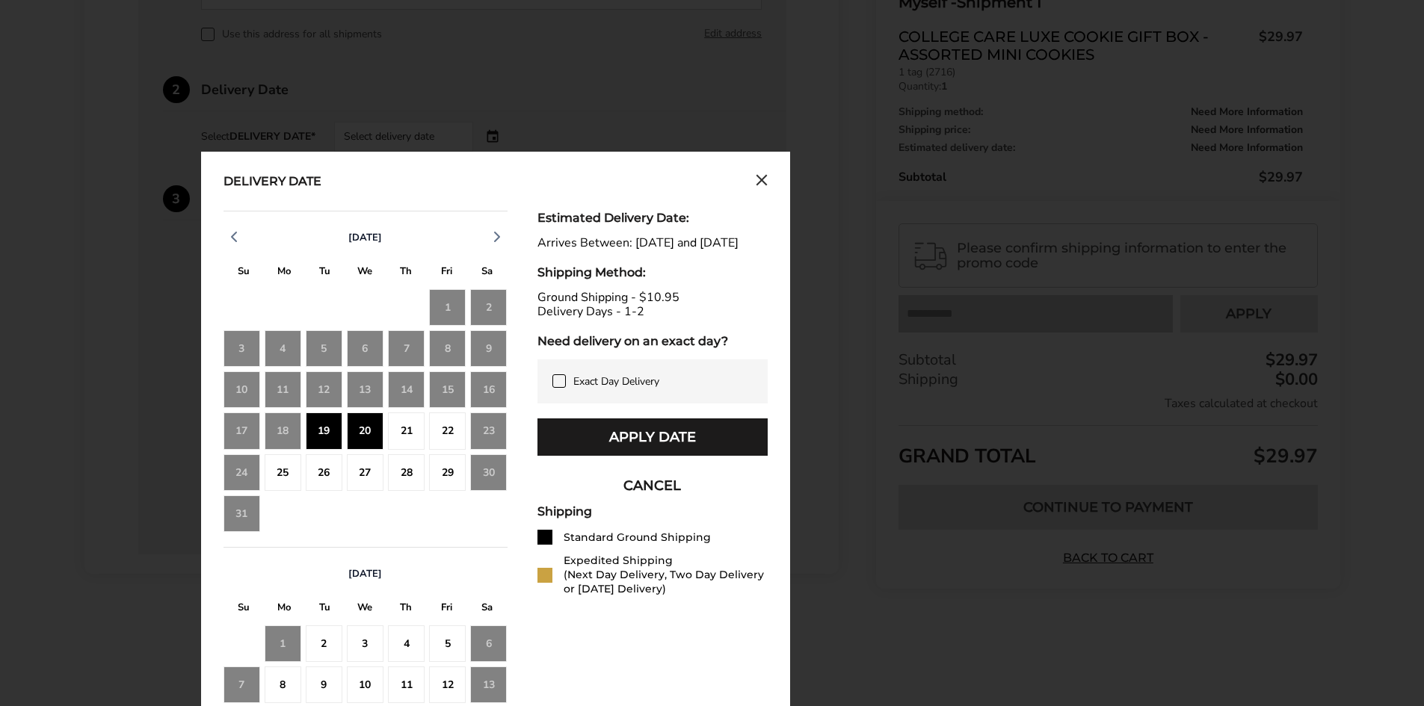
click at [678, 450] on button "Apply Date" at bounding box center [652, 437] width 230 height 37
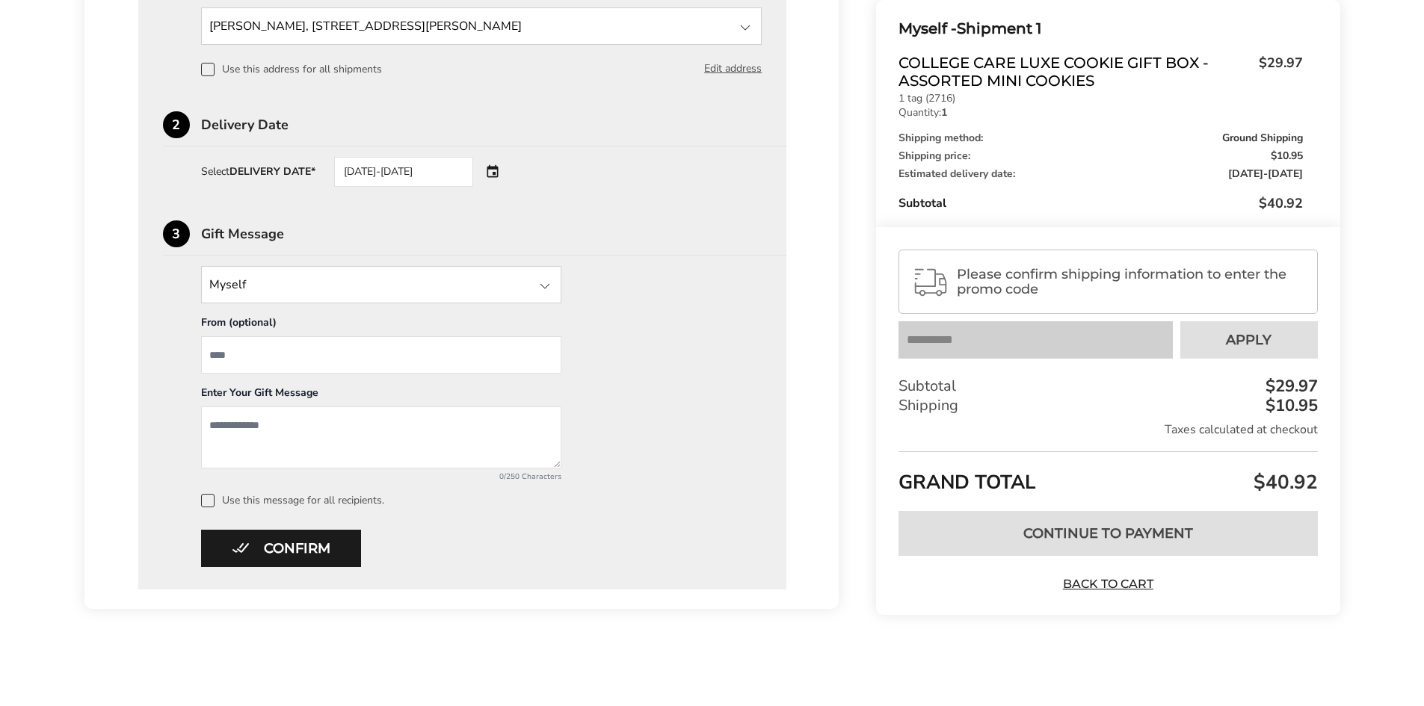
scroll to position [488, 0]
click at [314, 538] on button "Confirm" at bounding box center [281, 548] width 160 height 37
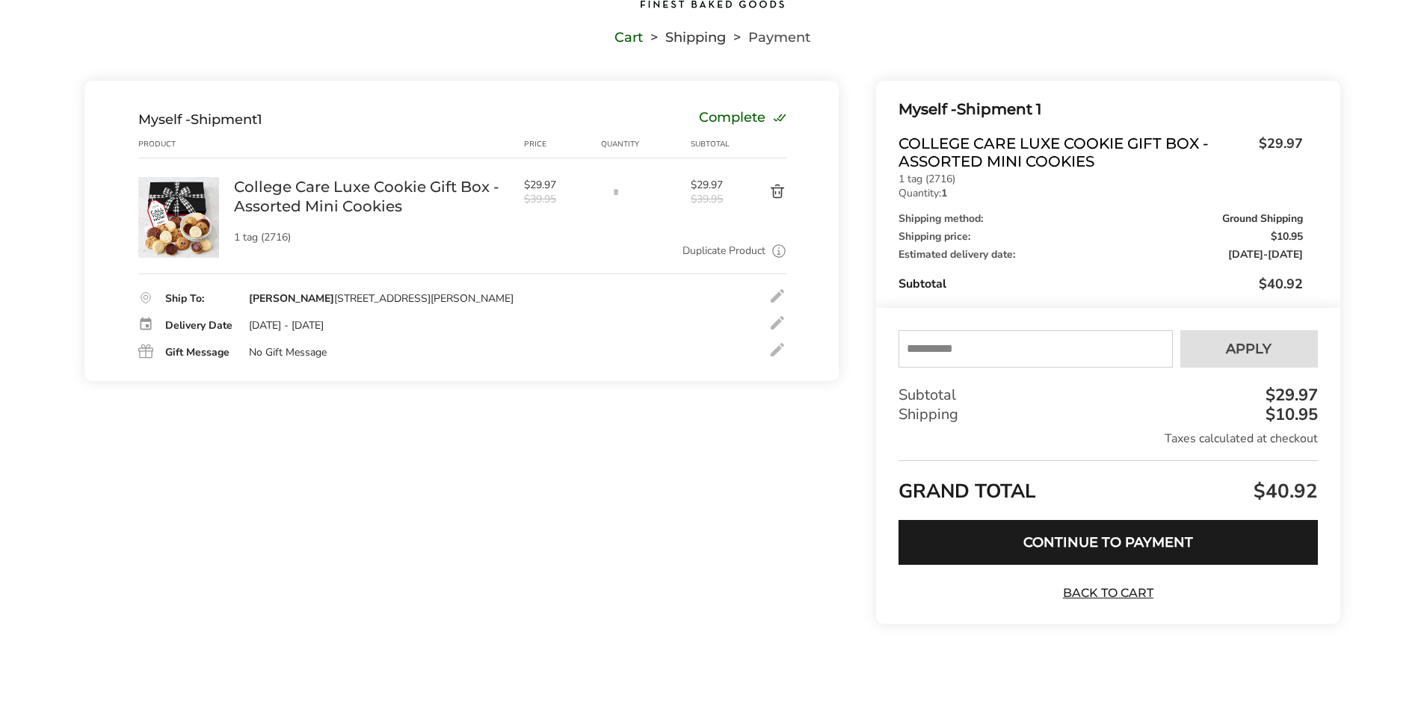
click at [1032, 347] on input "text" at bounding box center [1035, 348] width 274 height 37
type input "****"
click at [1227, 353] on span "Apply" at bounding box center [1249, 348] width 46 height 13
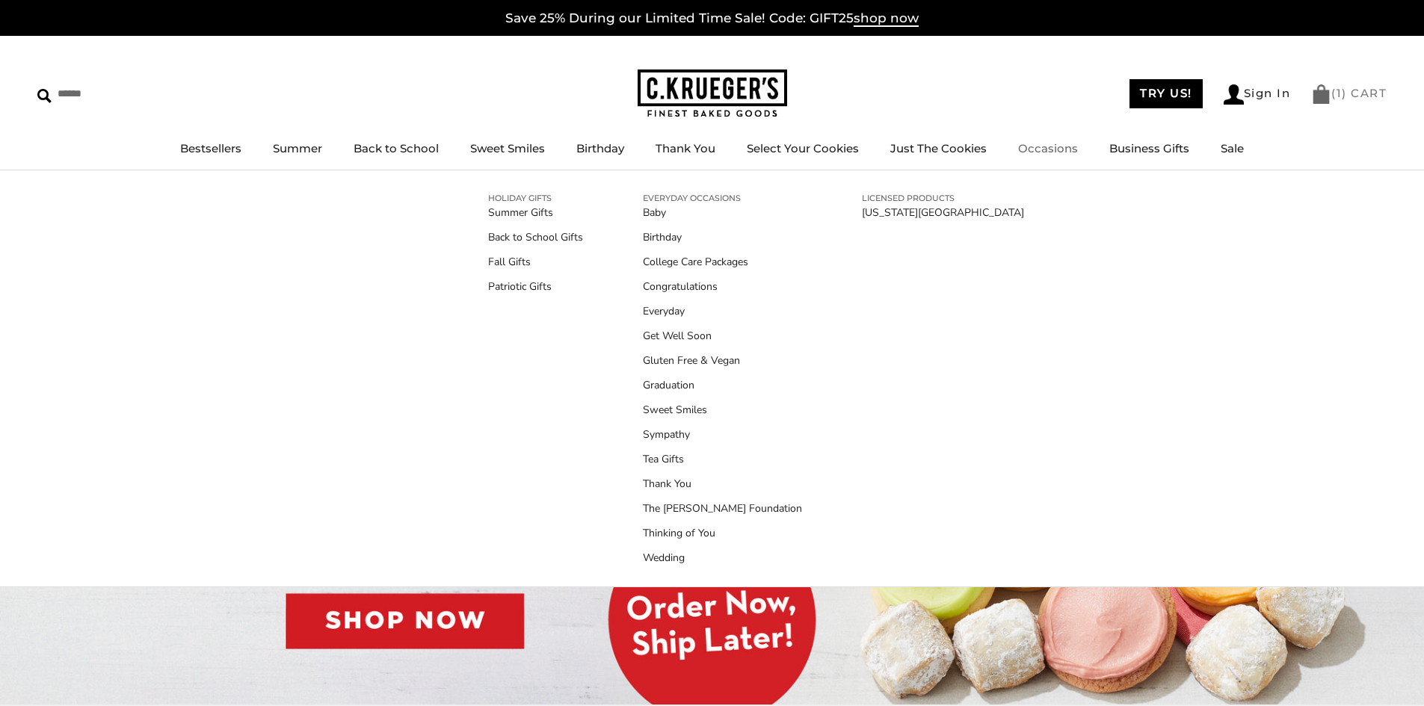
click at [1363, 92] on link "( 1 ) CART" at bounding box center [1348, 93] width 75 height 14
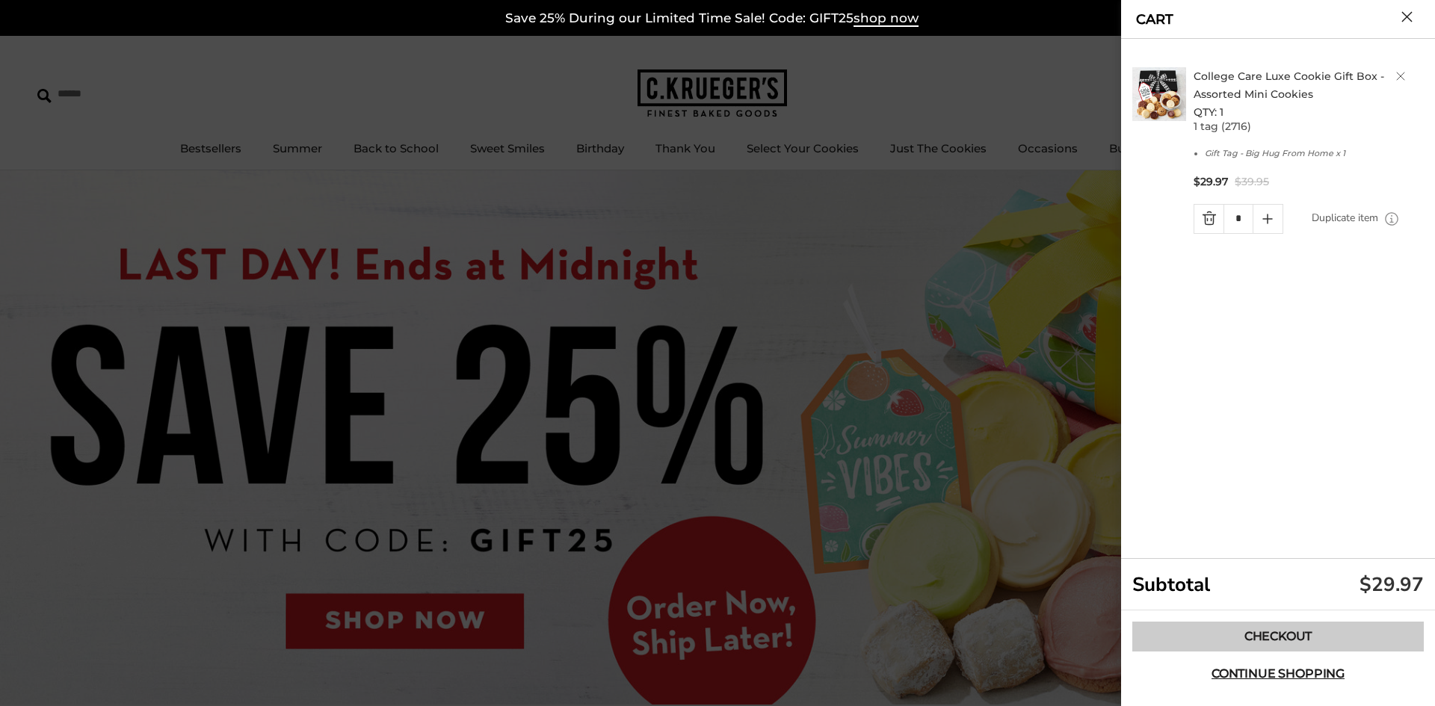
click at [1292, 634] on link "Checkout" at bounding box center [1277, 637] width 291 height 30
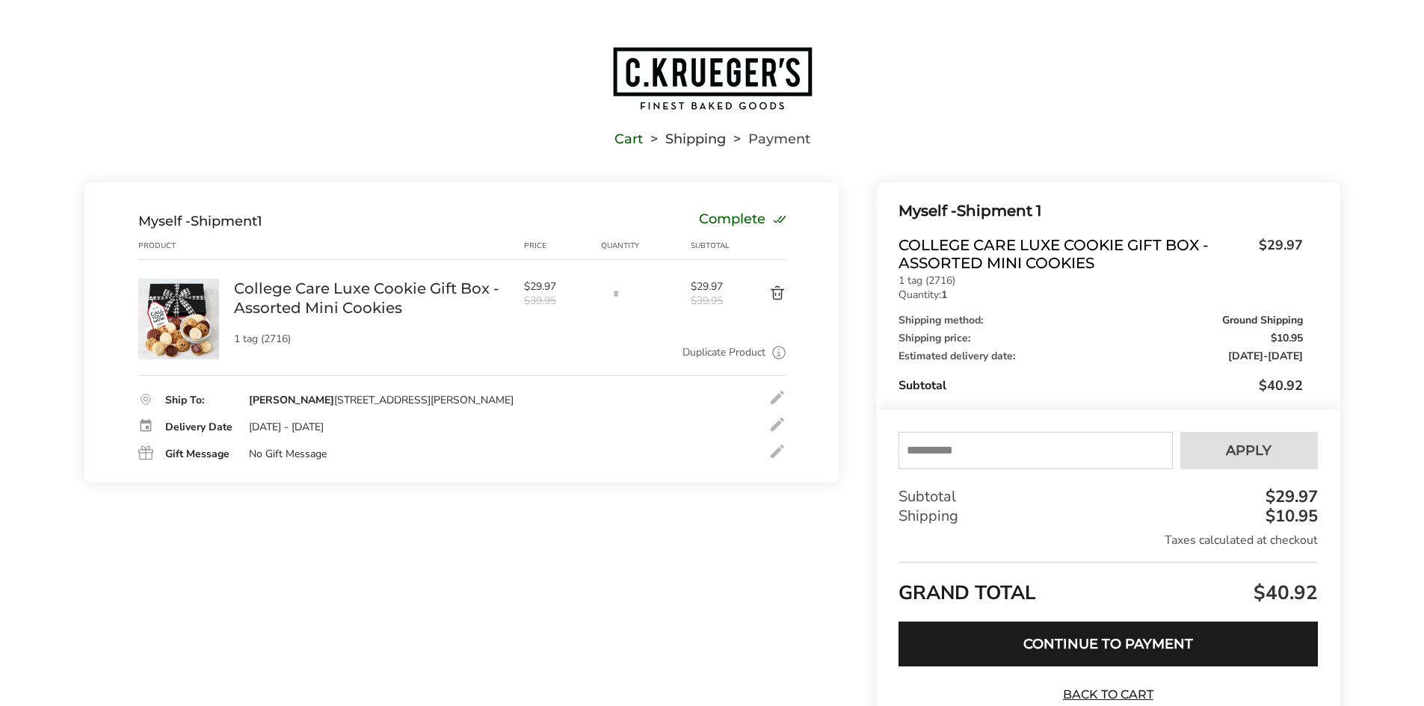
click at [995, 454] on input "text" at bounding box center [1035, 450] width 274 height 37
type input "****"
click at [1254, 448] on span "Apply" at bounding box center [1249, 450] width 46 height 13
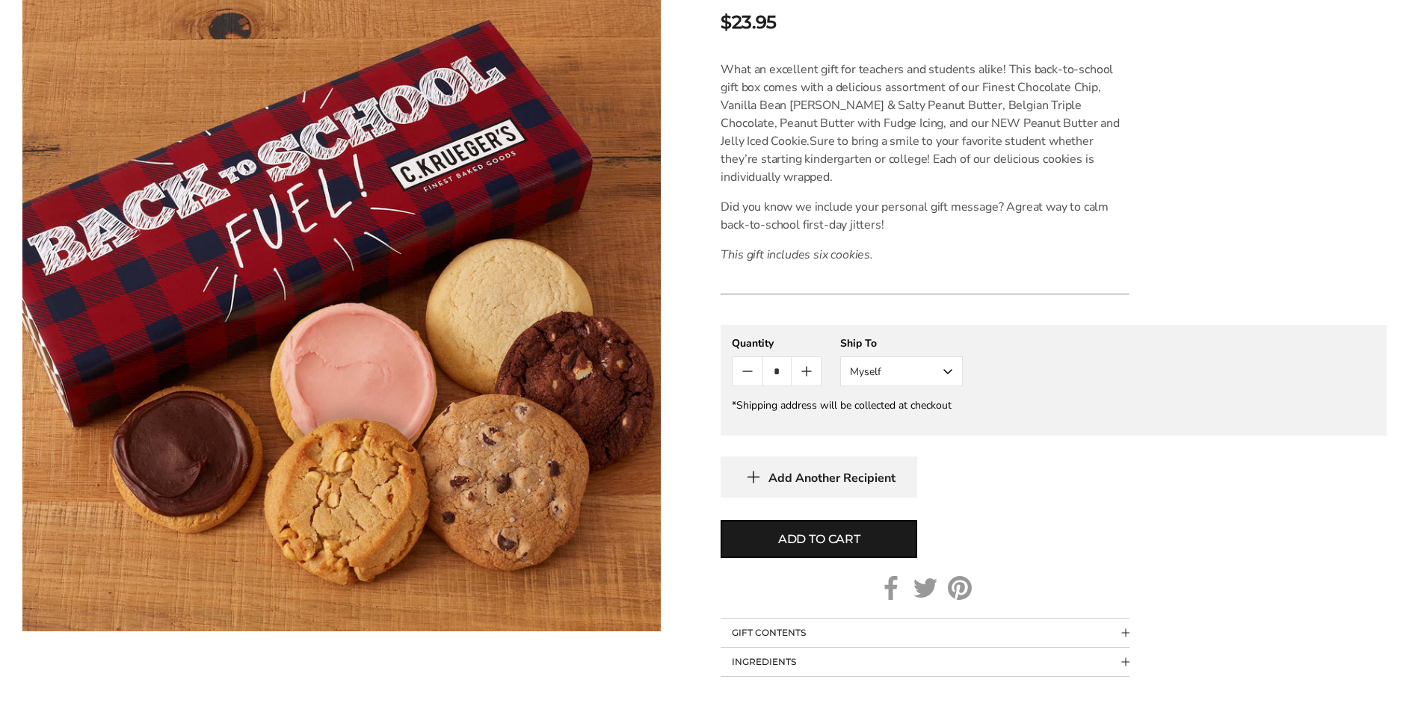
scroll to position [374, 0]
click at [839, 530] on span "Add to cart" at bounding box center [819, 539] width 82 height 18
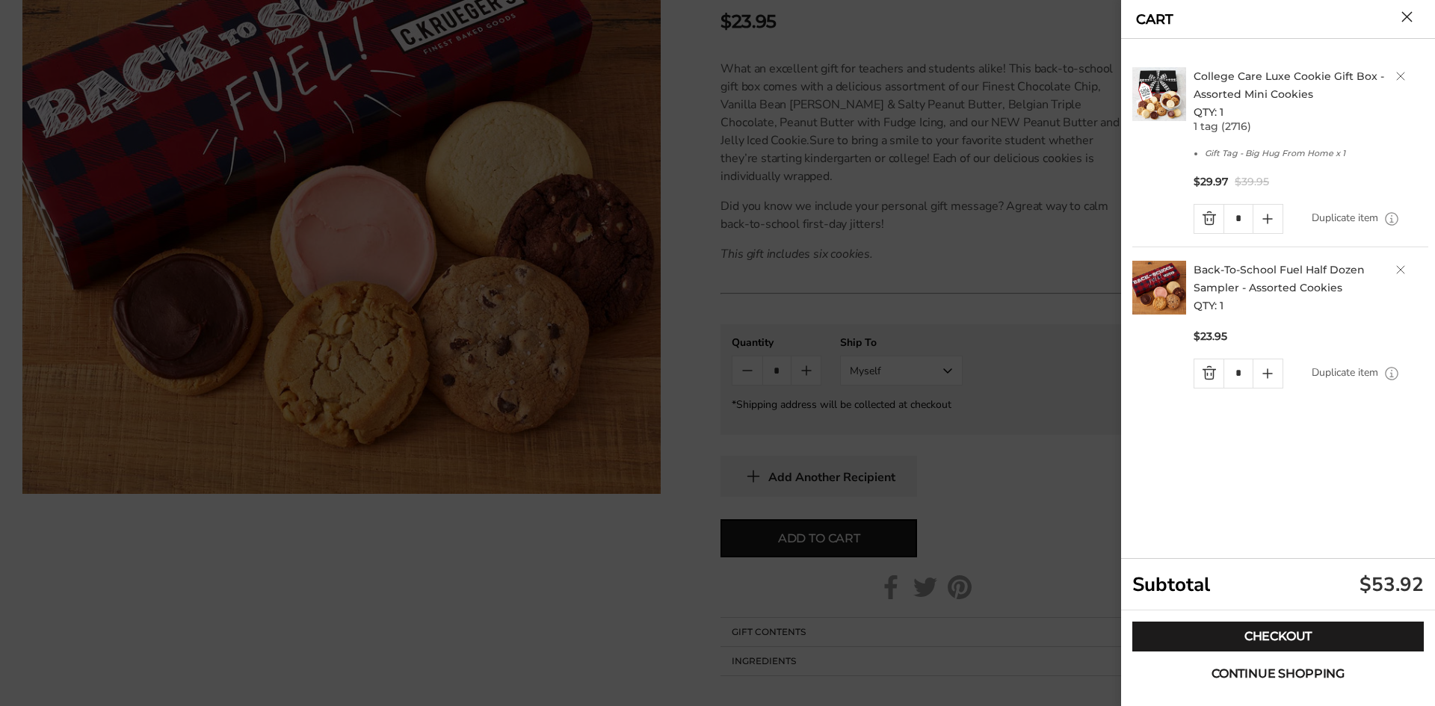
click at [1301, 670] on span "Continue shopping" at bounding box center [1278, 674] width 133 height 12
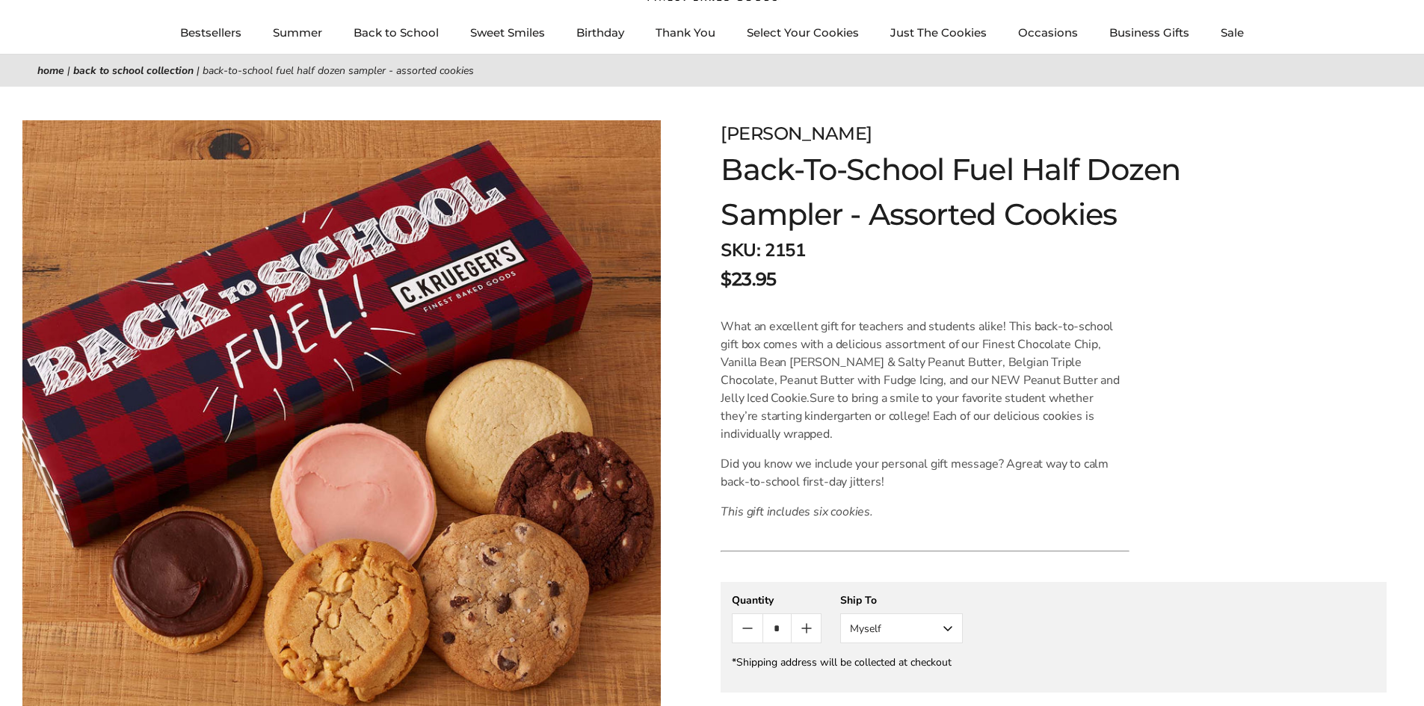
scroll to position [0, 0]
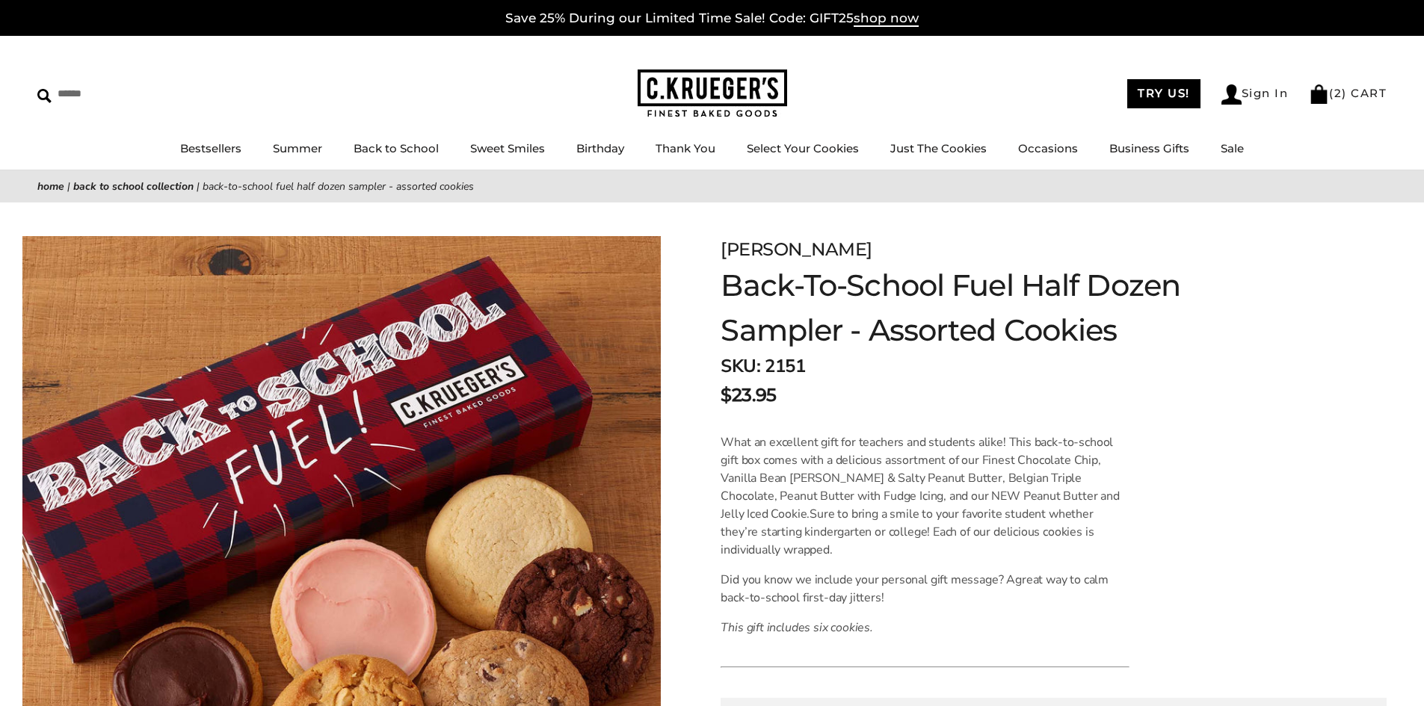
click at [730, 88] on img at bounding box center [712, 94] width 149 height 49
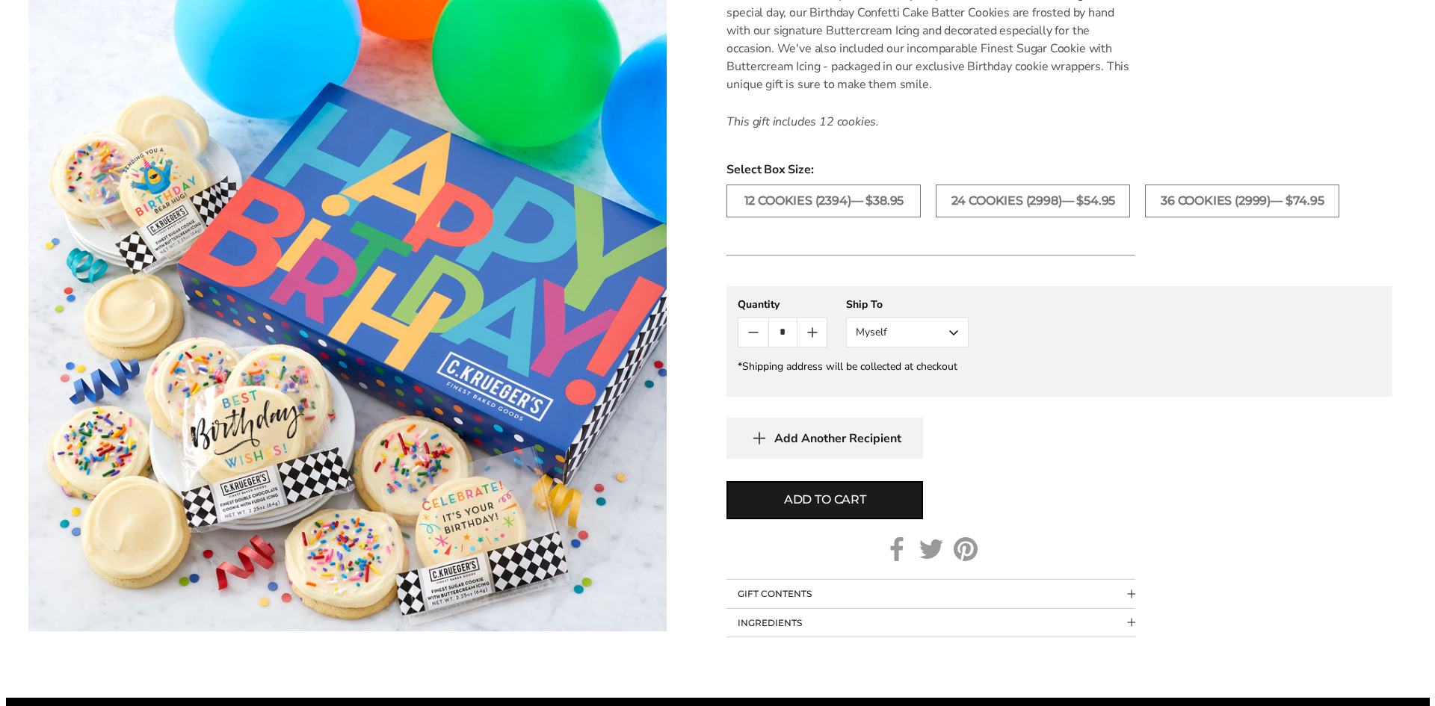
scroll to position [448, 0]
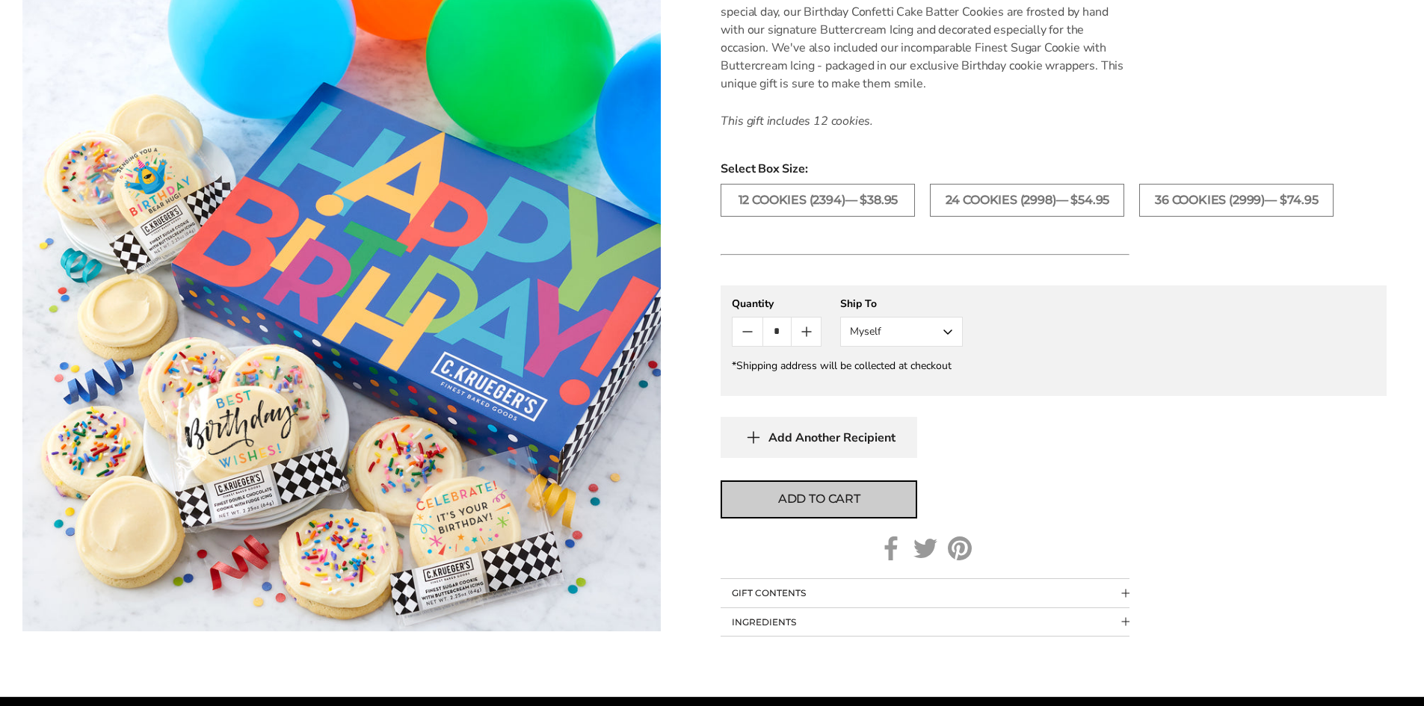
click at [858, 501] on span "Add to cart" at bounding box center [819, 499] width 82 height 18
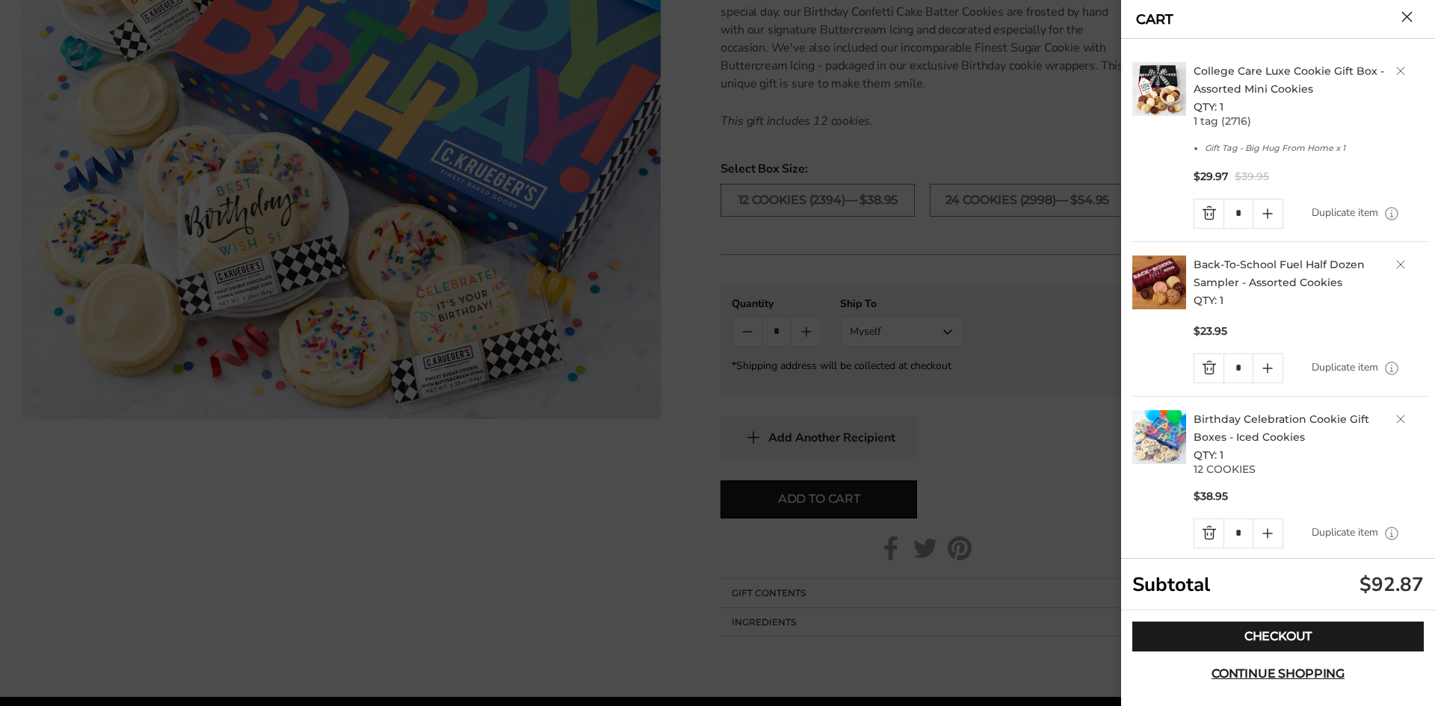
scroll to position [0, 0]
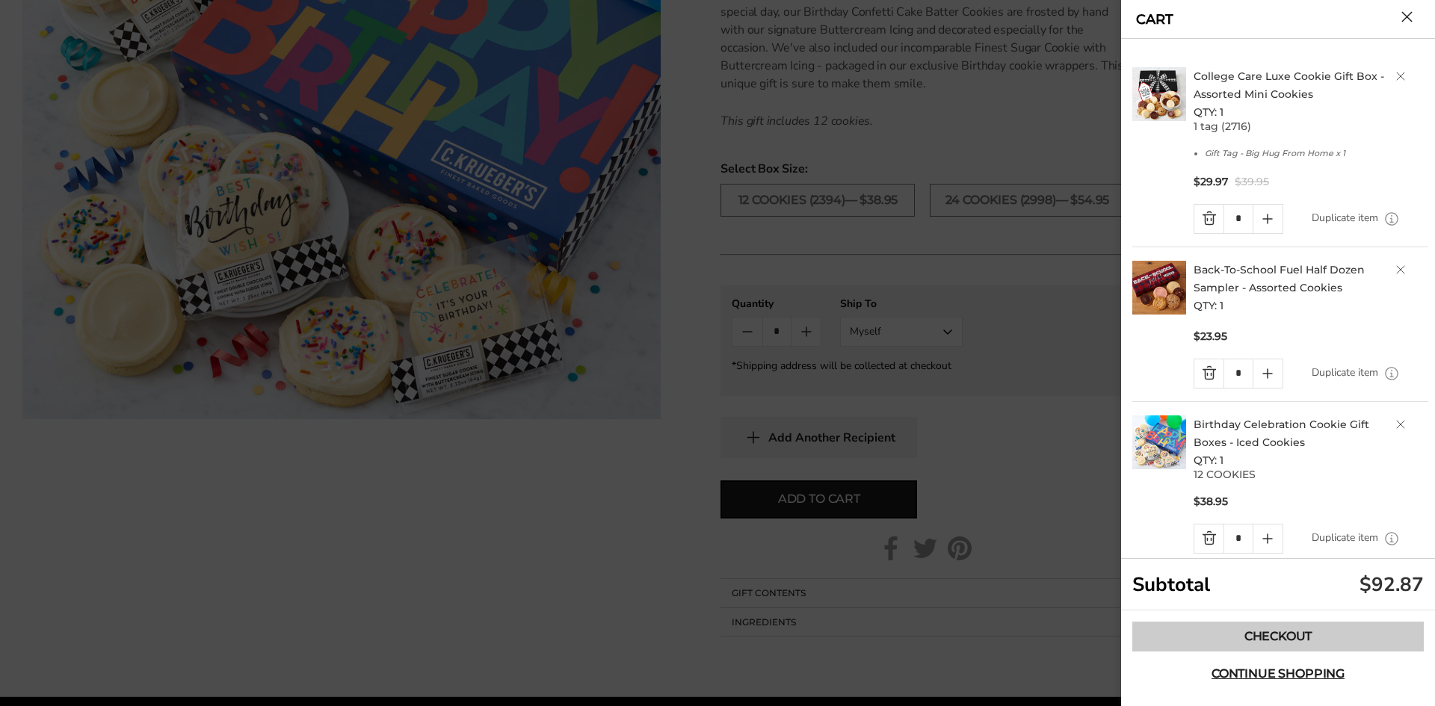
click at [1307, 630] on link "Checkout" at bounding box center [1277, 637] width 291 height 30
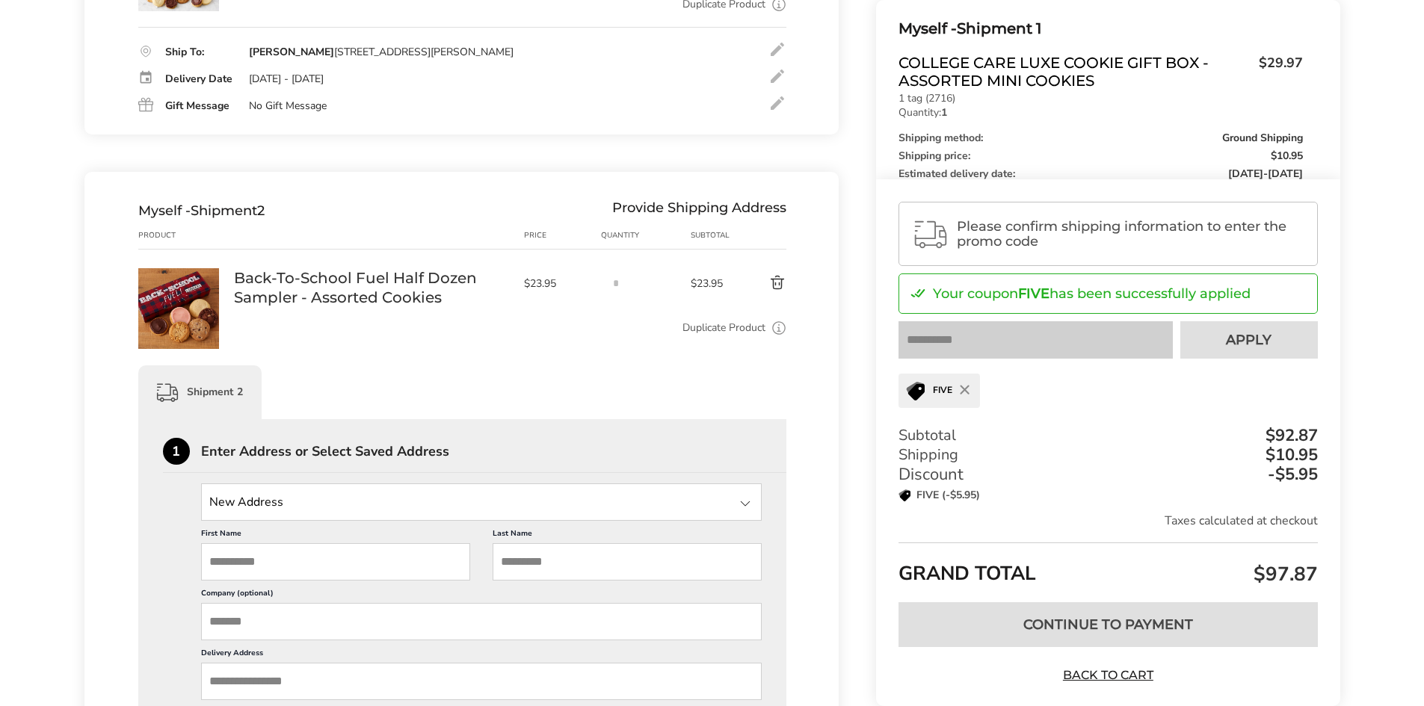
scroll to position [448, 0]
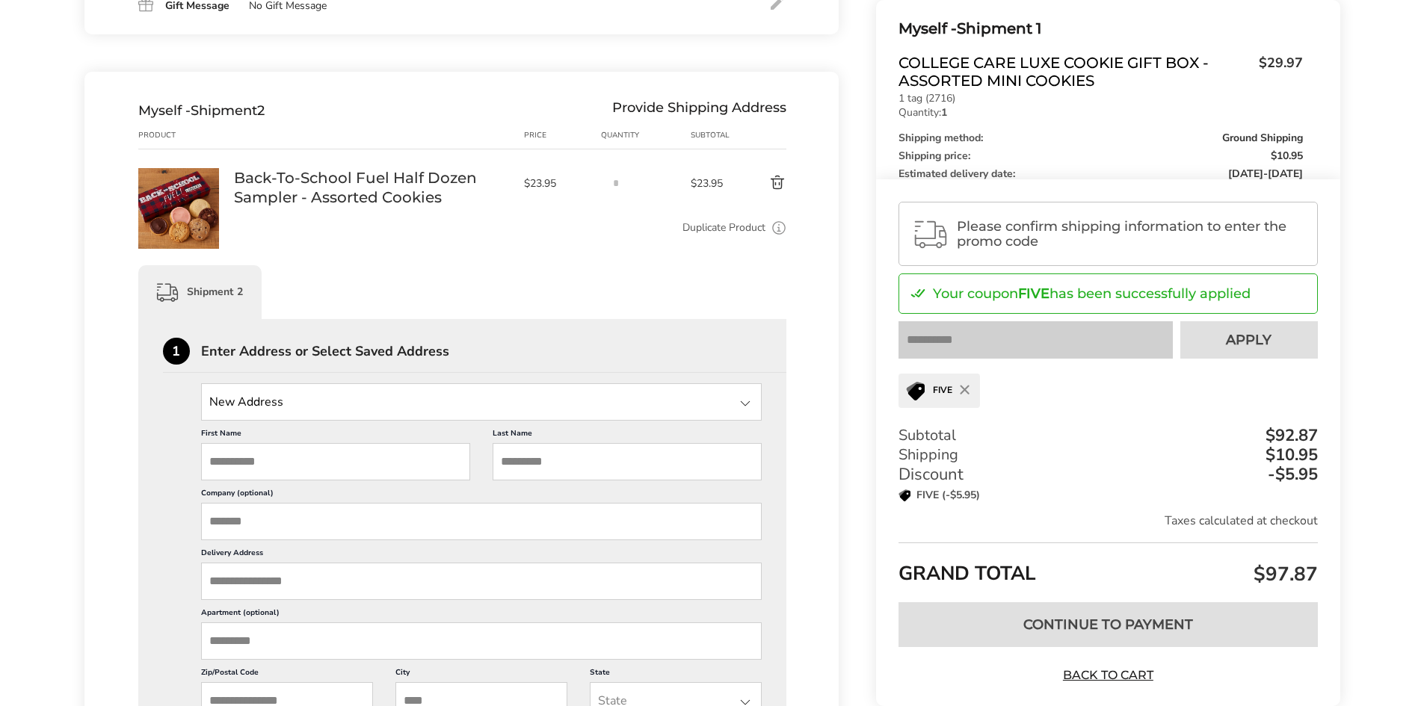
click at [360, 404] on input "State" at bounding box center [481, 401] width 561 height 37
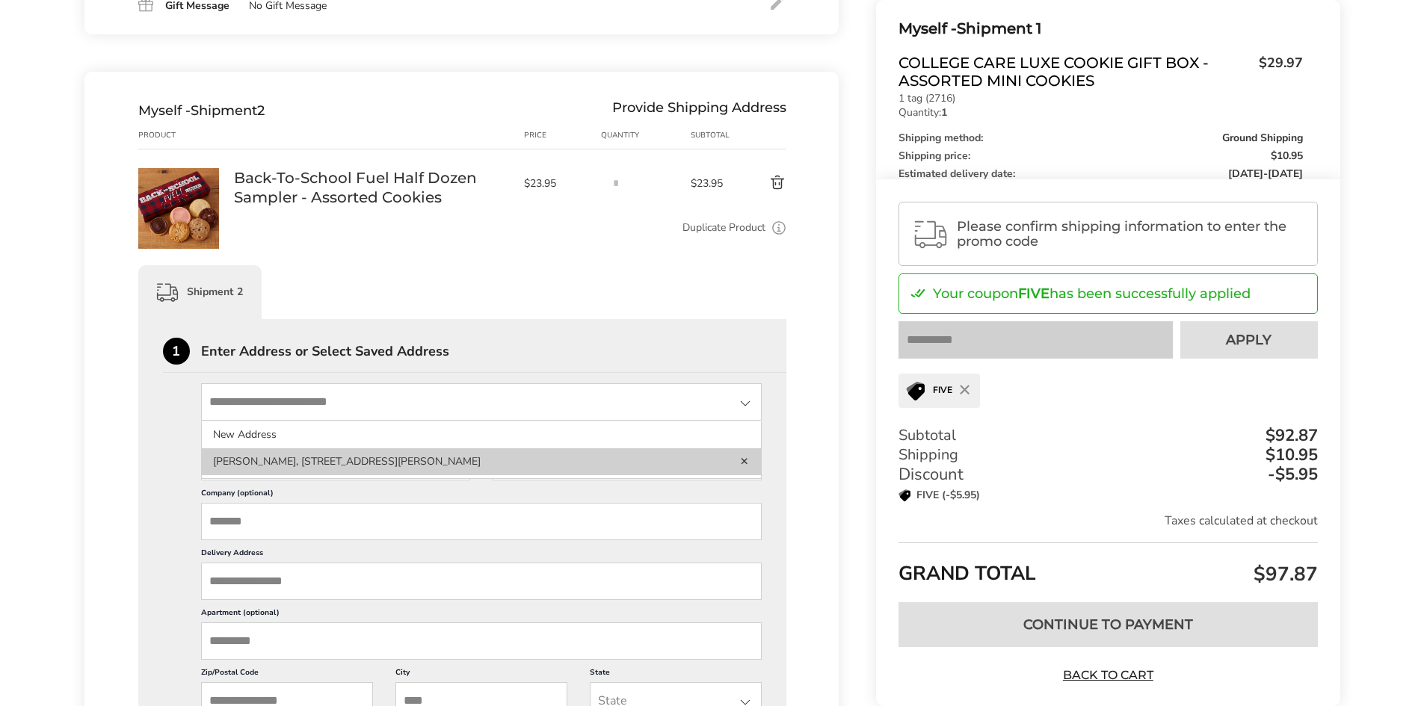
click at [479, 468] on li "Thomas Petersen, 7270 RODEBAUGH RD, REYNOLDSBURG, OH, 43068-1134, United States" at bounding box center [482, 461] width 560 height 27
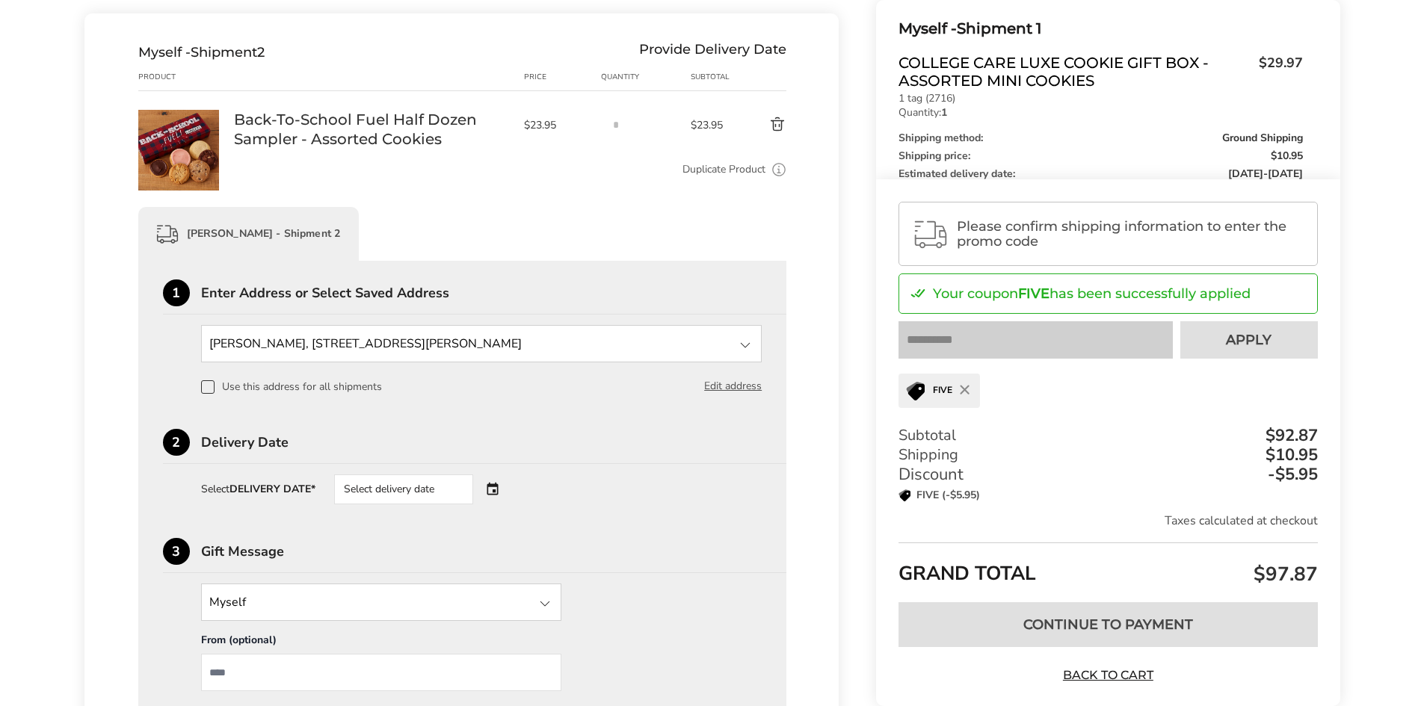
scroll to position [598, 0]
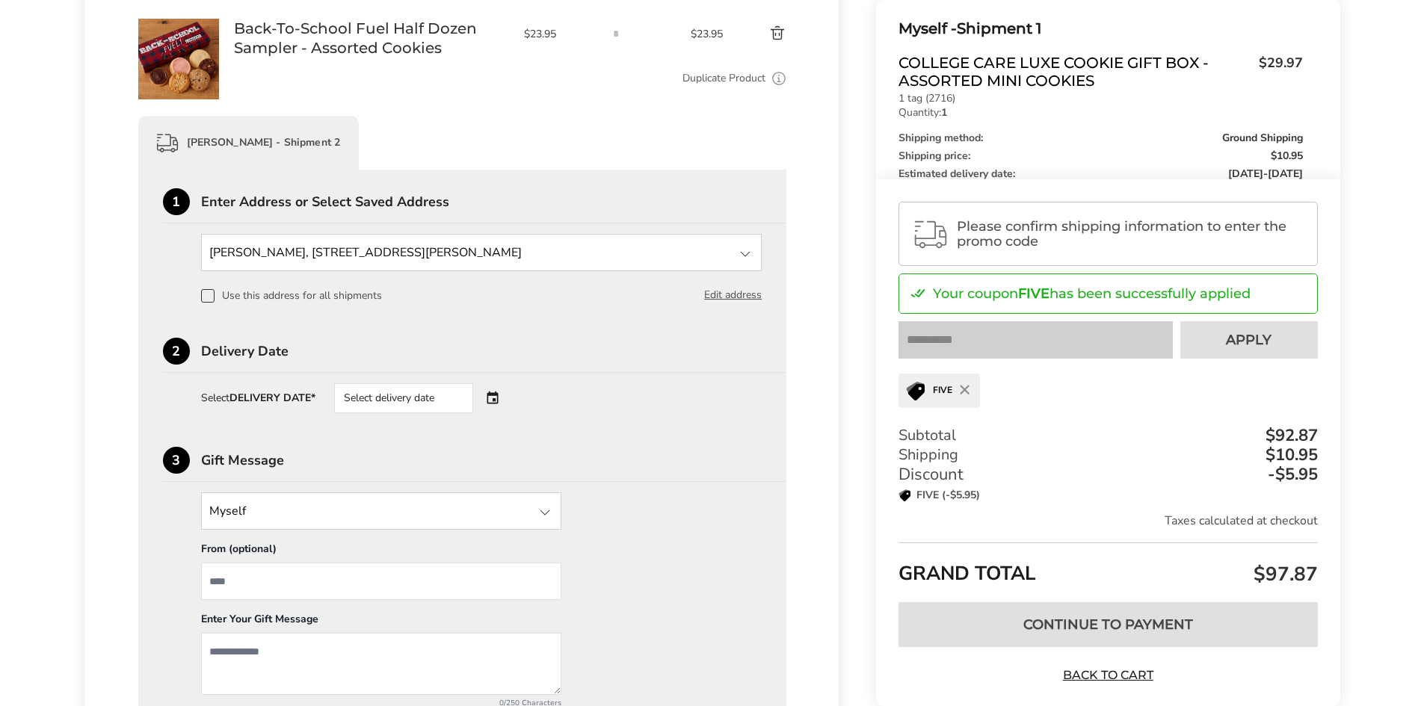
click at [400, 404] on div "Select delivery date" at bounding box center [403, 398] width 139 height 30
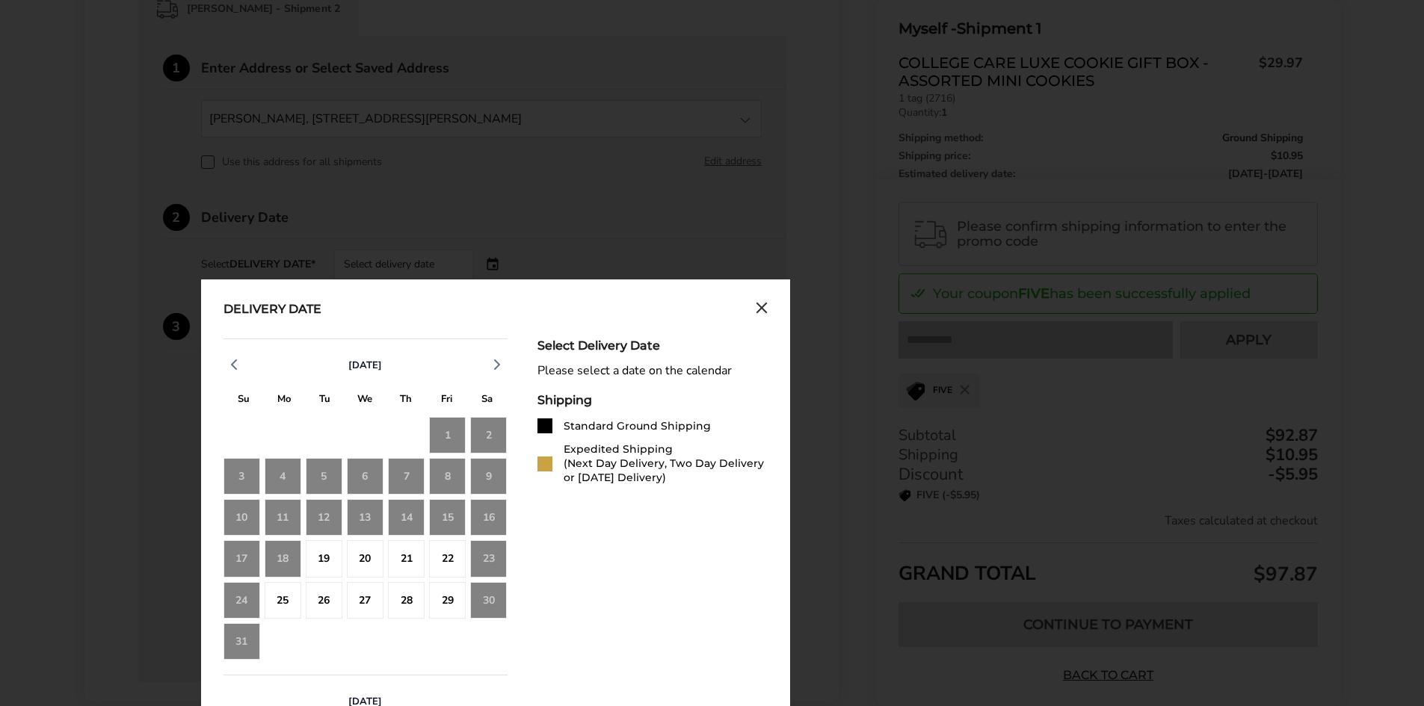
scroll to position [747, 0]
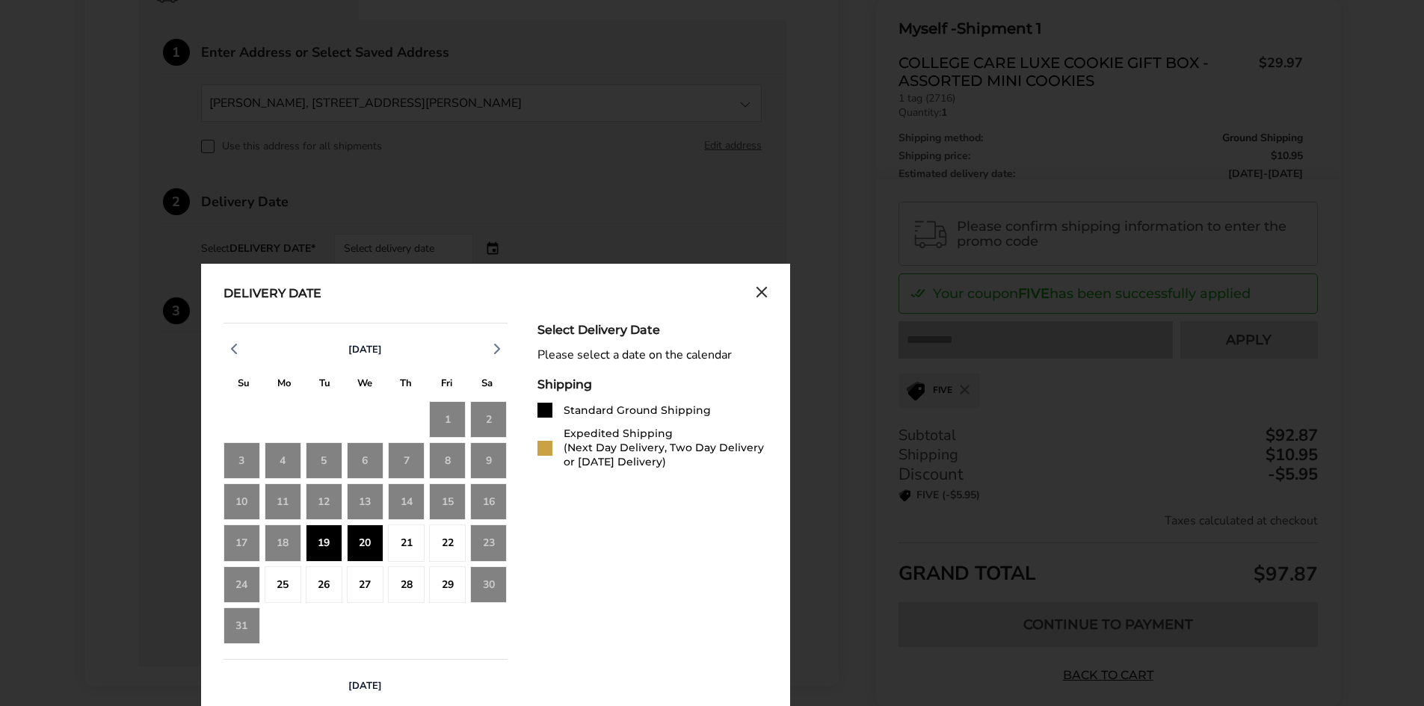
click at [330, 535] on div "19" at bounding box center [324, 543] width 37 height 37
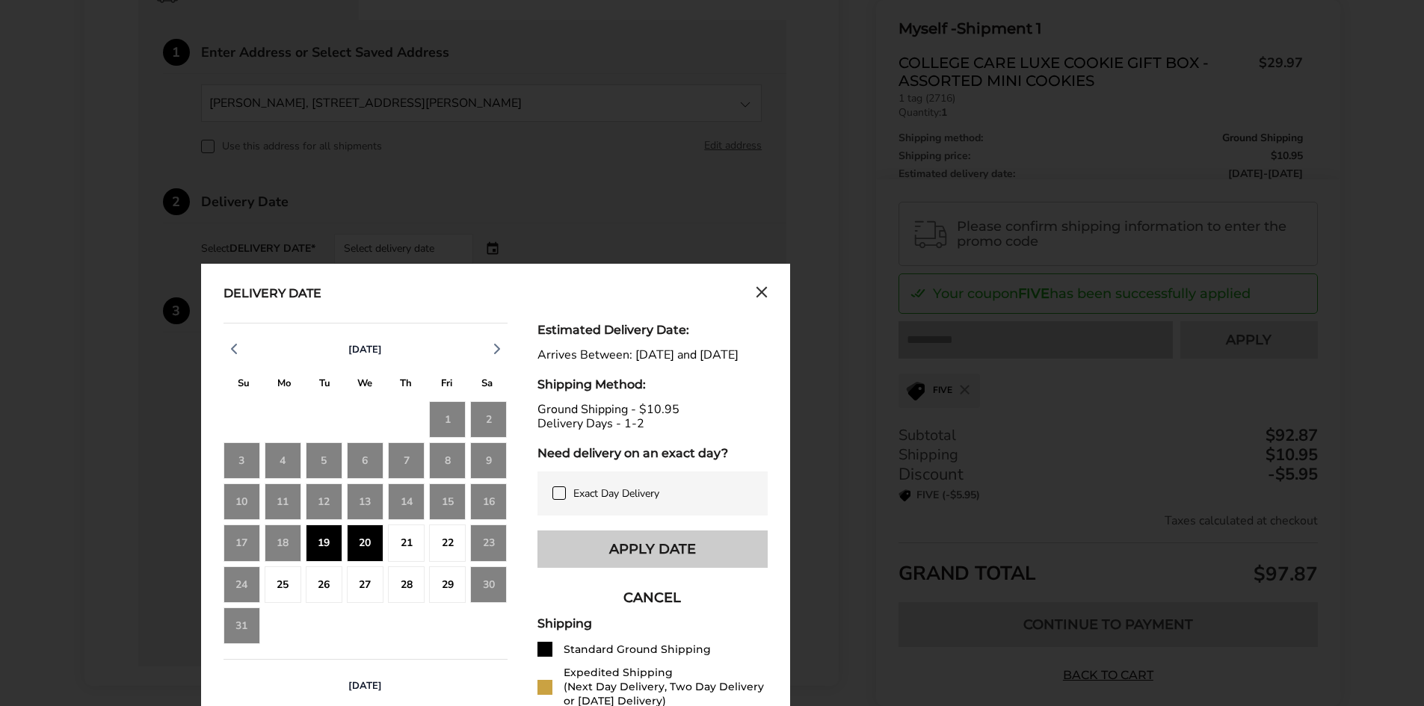
click at [586, 557] on button "Apply Date" at bounding box center [652, 549] width 230 height 37
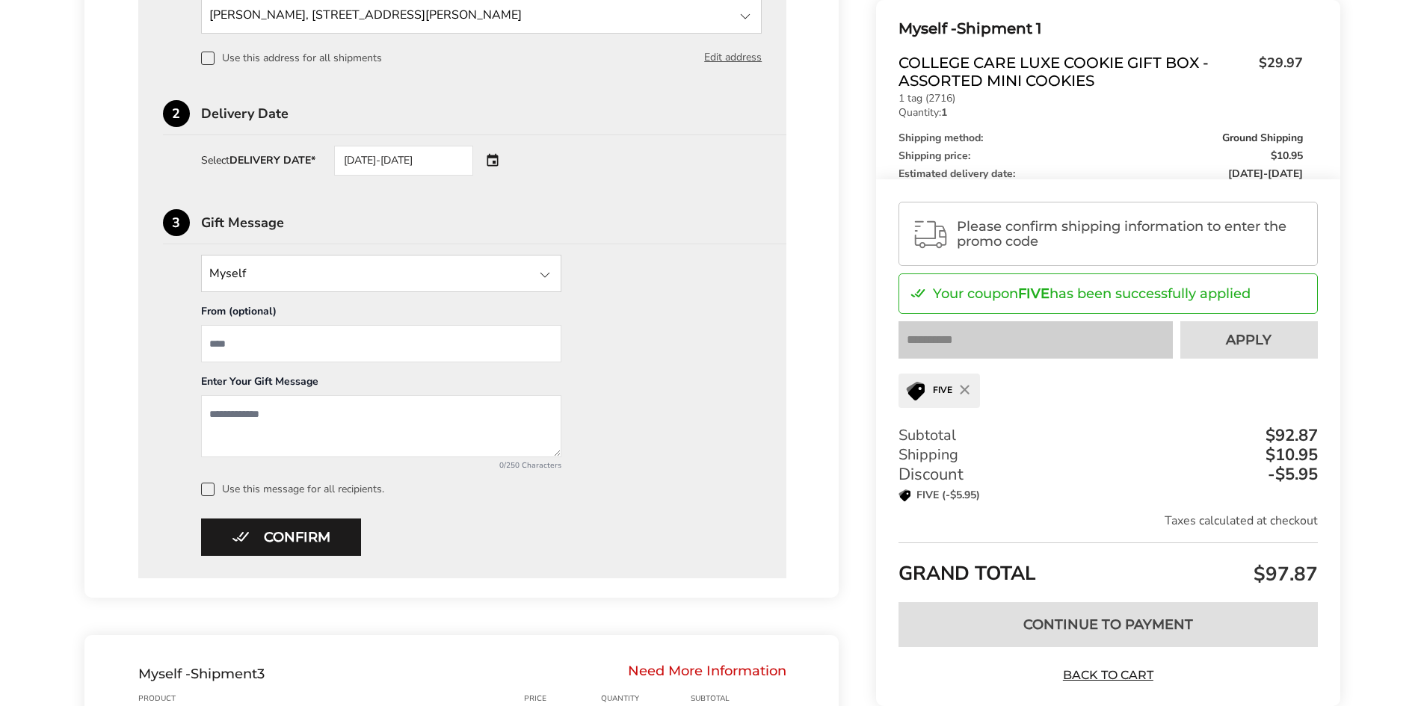
scroll to position [822, 0]
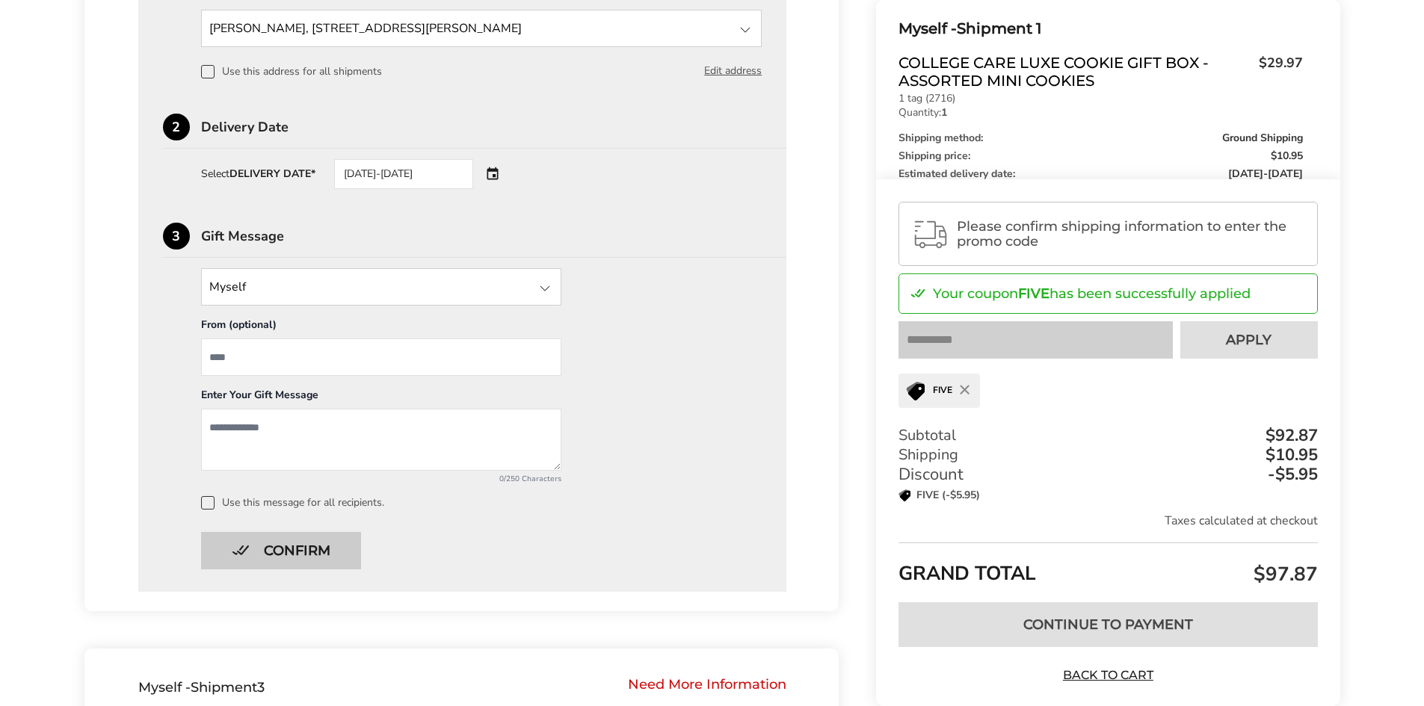
click at [314, 551] on button "Confirm" at bounding box center [281, 550] width 160 height 37
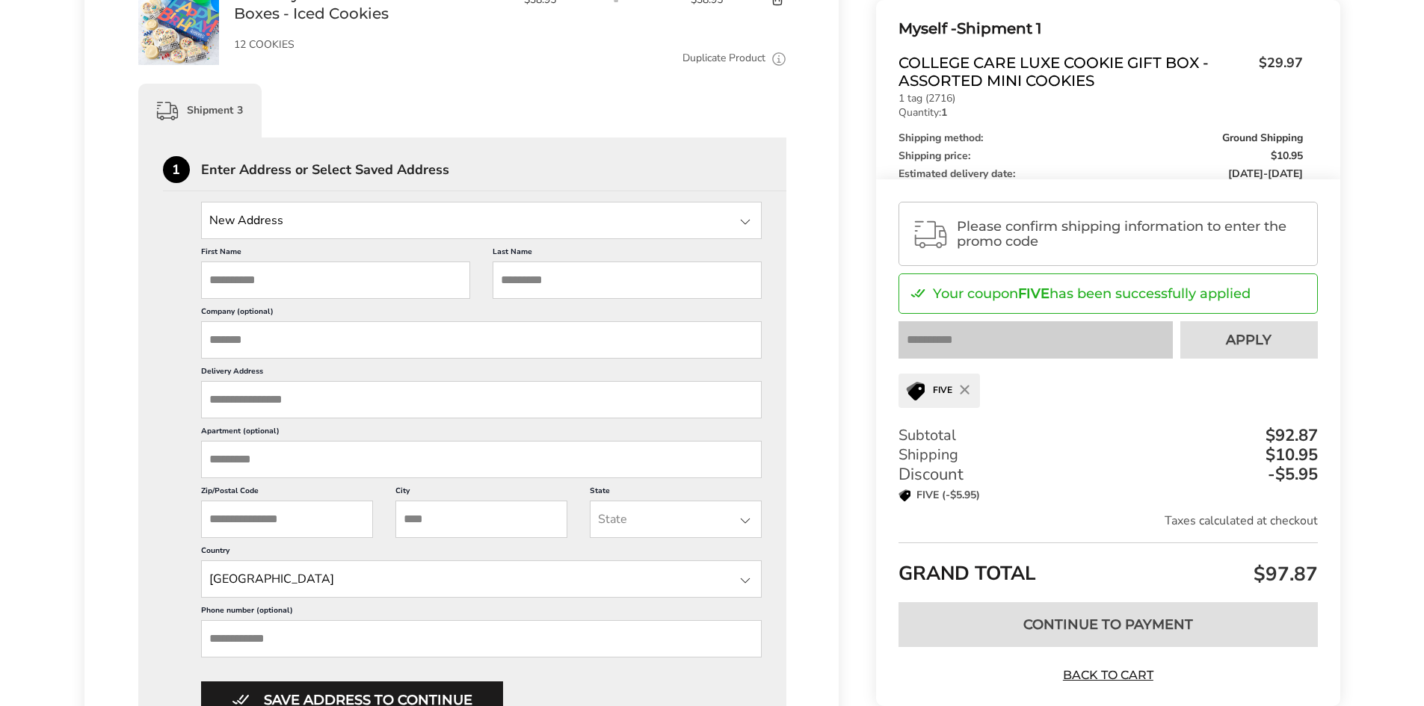
scroll to position [969, 0]
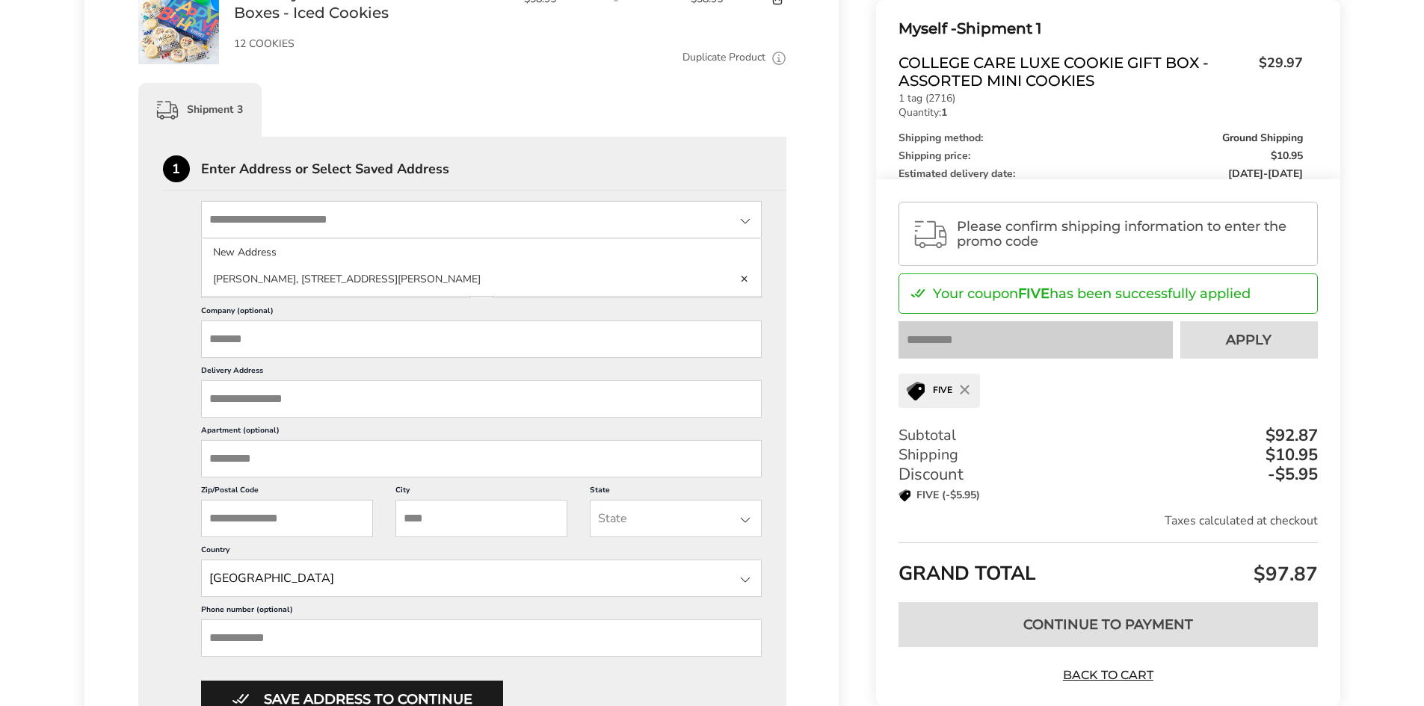
click at [322, 227] on input "State" at bounding box center [481, 219] width 561 height 37
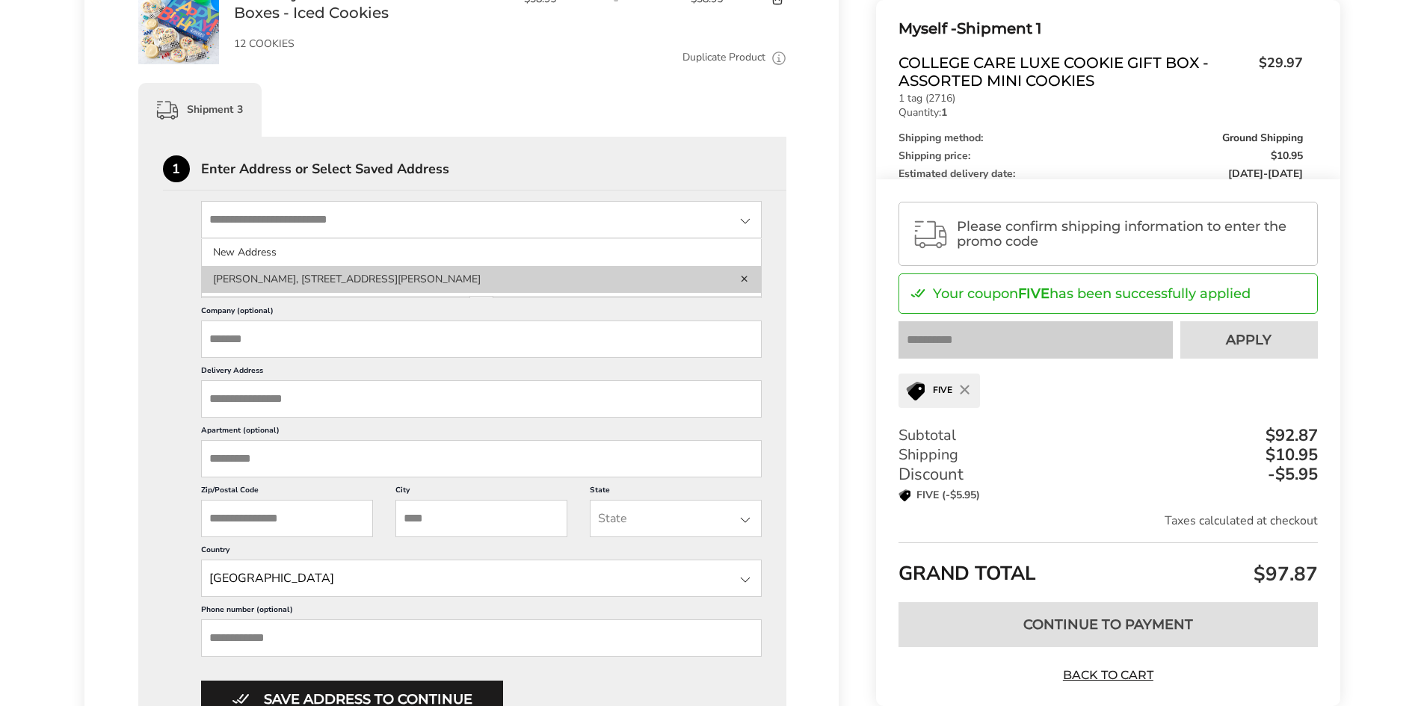
click at [545, 283] on li "Thomas Petersen, 7270 RODEBAUGH RD, REYNOLDSBURG, OH, 43068-1134, United States" at bounding box center [482, 279] width 560 height 27
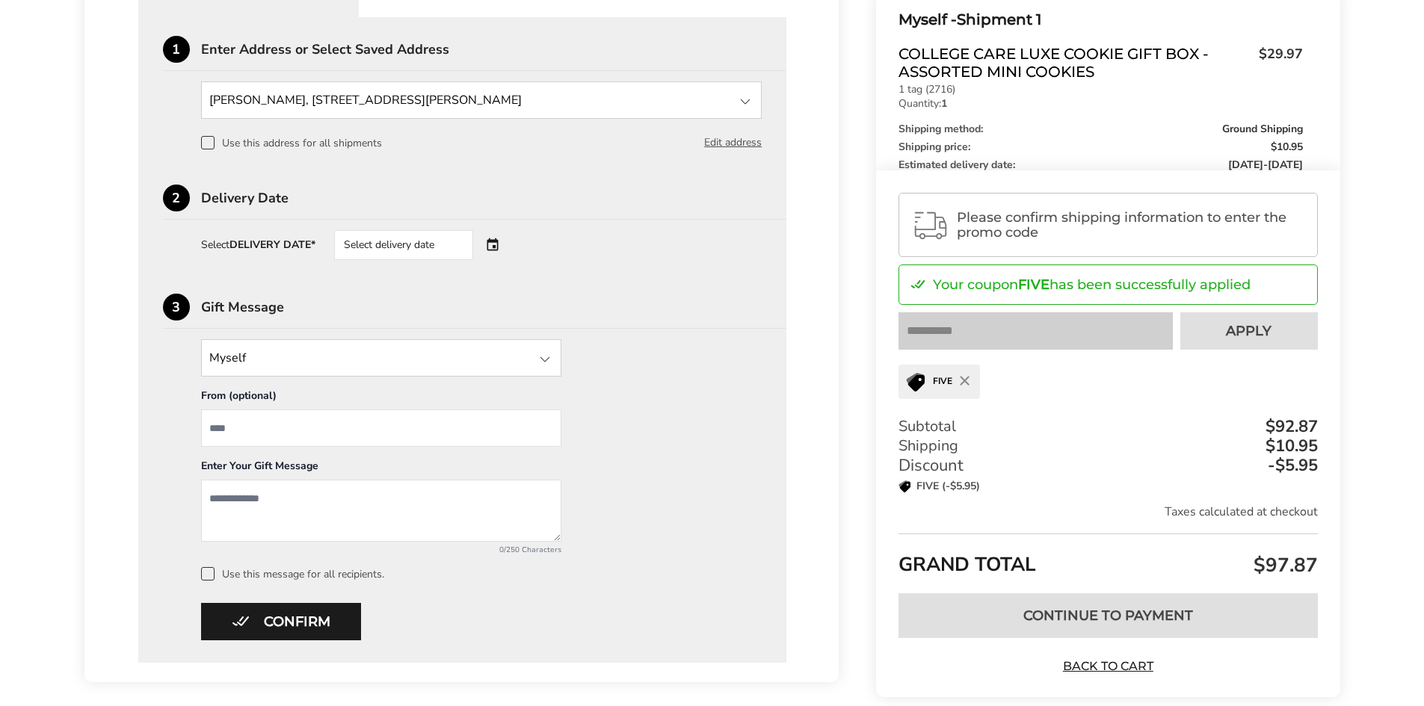
scroll to position [1119, 0]
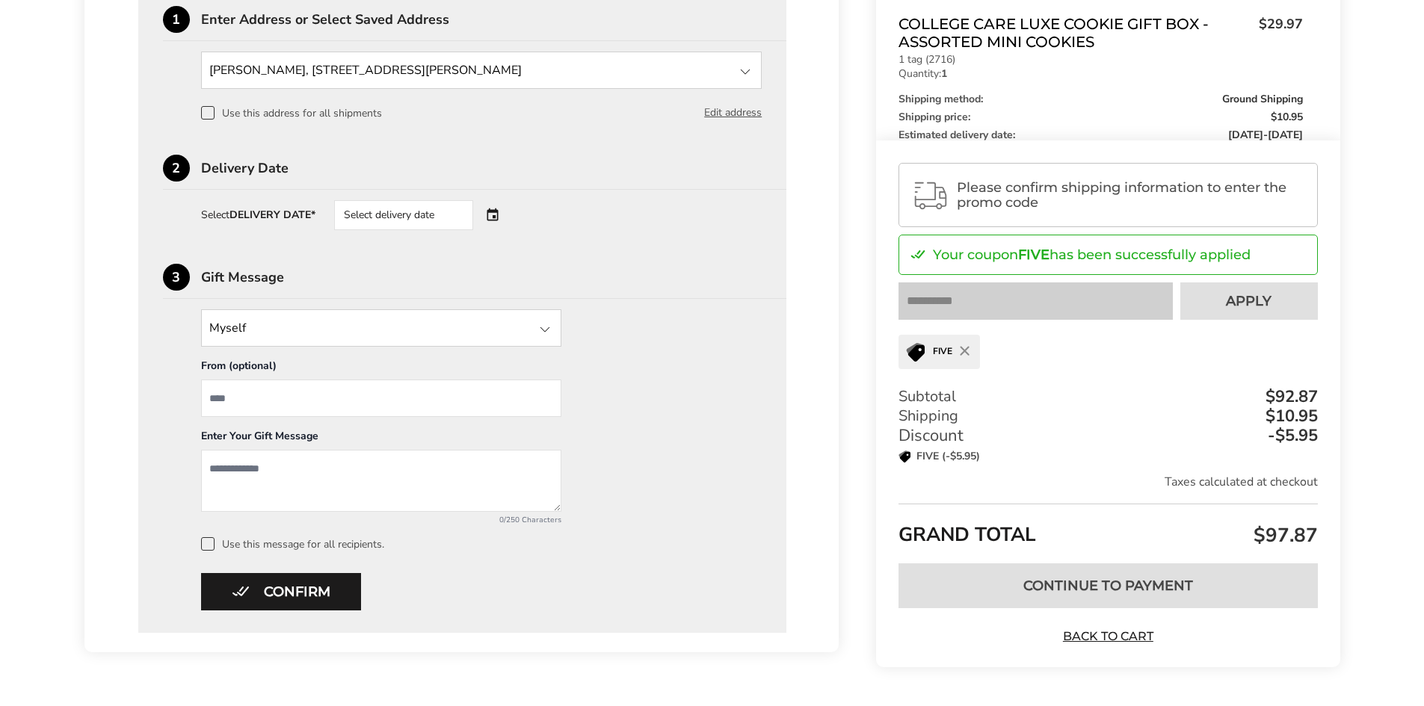
click at [428, 212] on div "Select delivery date" at bounding box center [403, 215] width 139 height 30
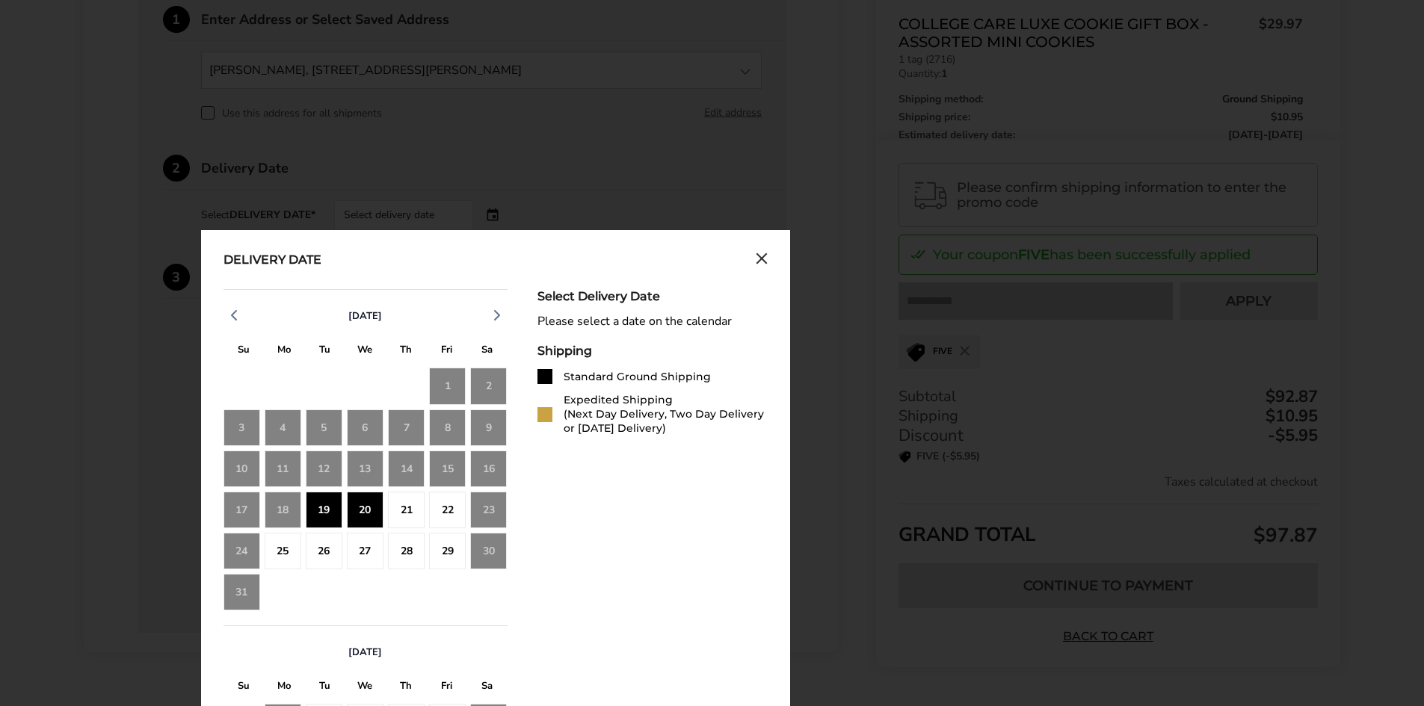
click at [321, 507] on div "19" at bounding box center [324, 510] width 37 height 37
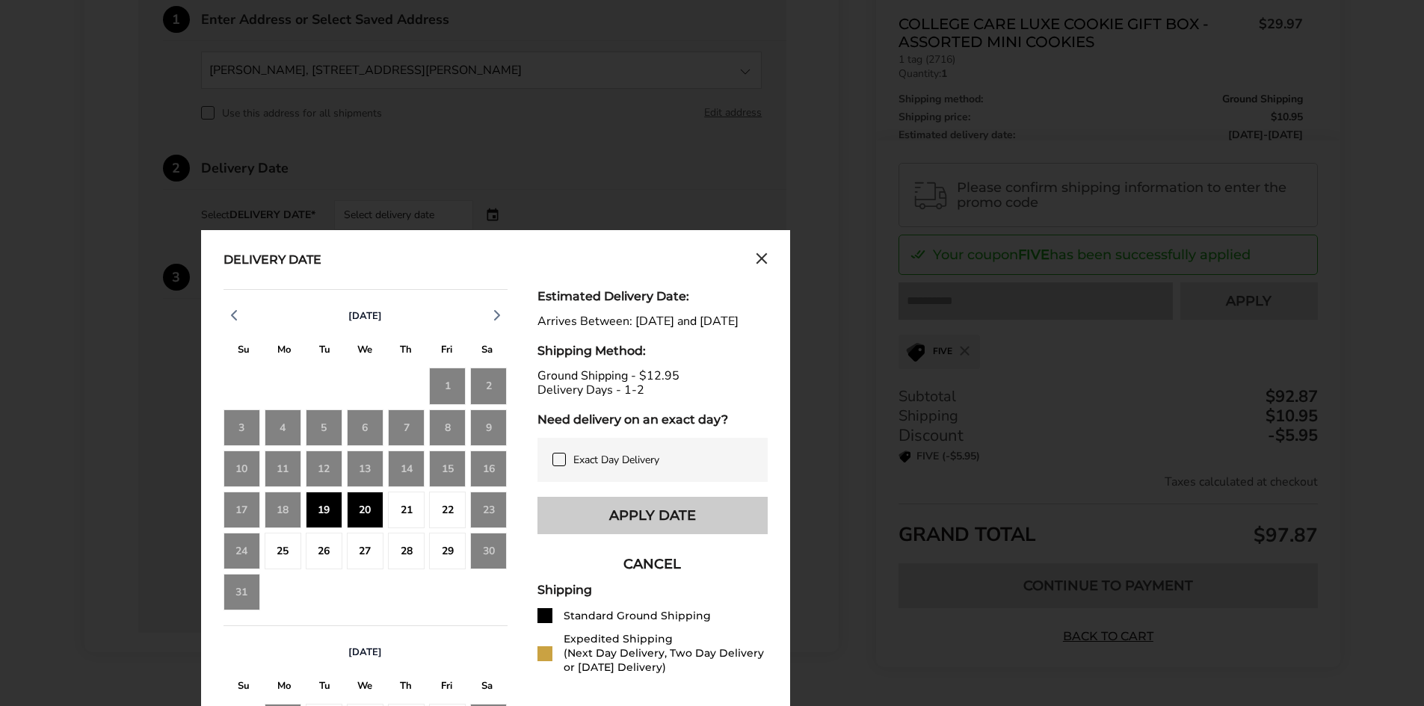
click at [587, 525] on button "Apply Date" at bounding box center [652, 515] width 230 height 37
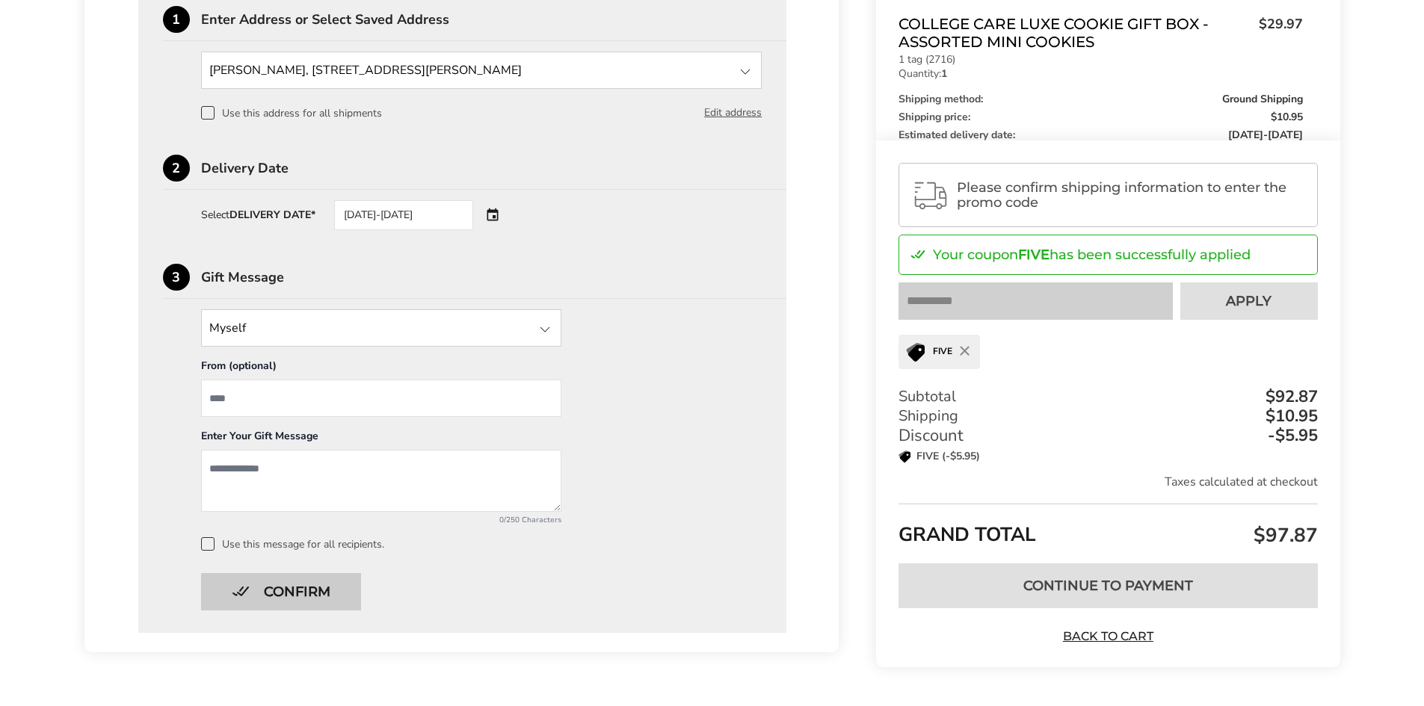
click at [325, 578] on button "Confirm" at bounding box center [281, 591] width 160 height 37
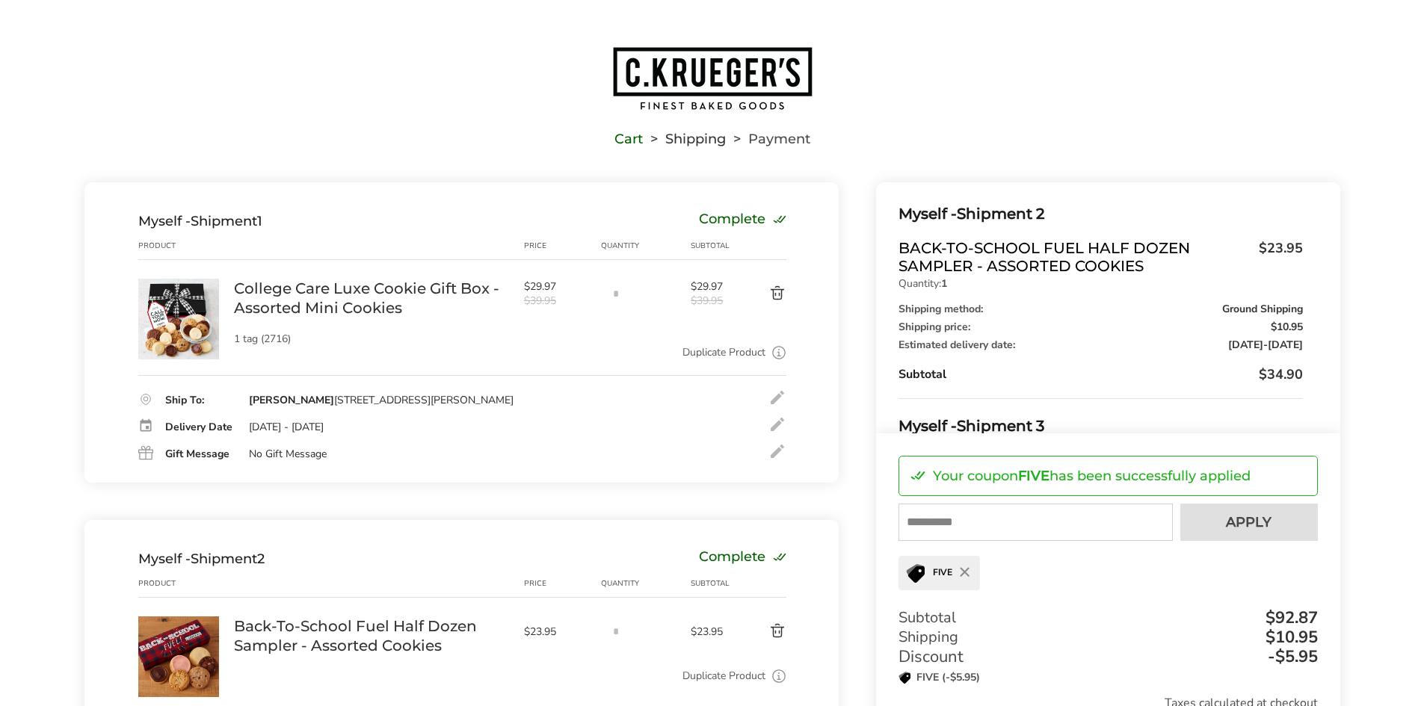
scroll to position [224, 0]
click at [987, 520] on input "text" at bounding box center [1035, 522] width 274 height 37
type input "****"
click at [1203, 519] on button "Apply" at bounding box center [1249, 522] width 138 height 37
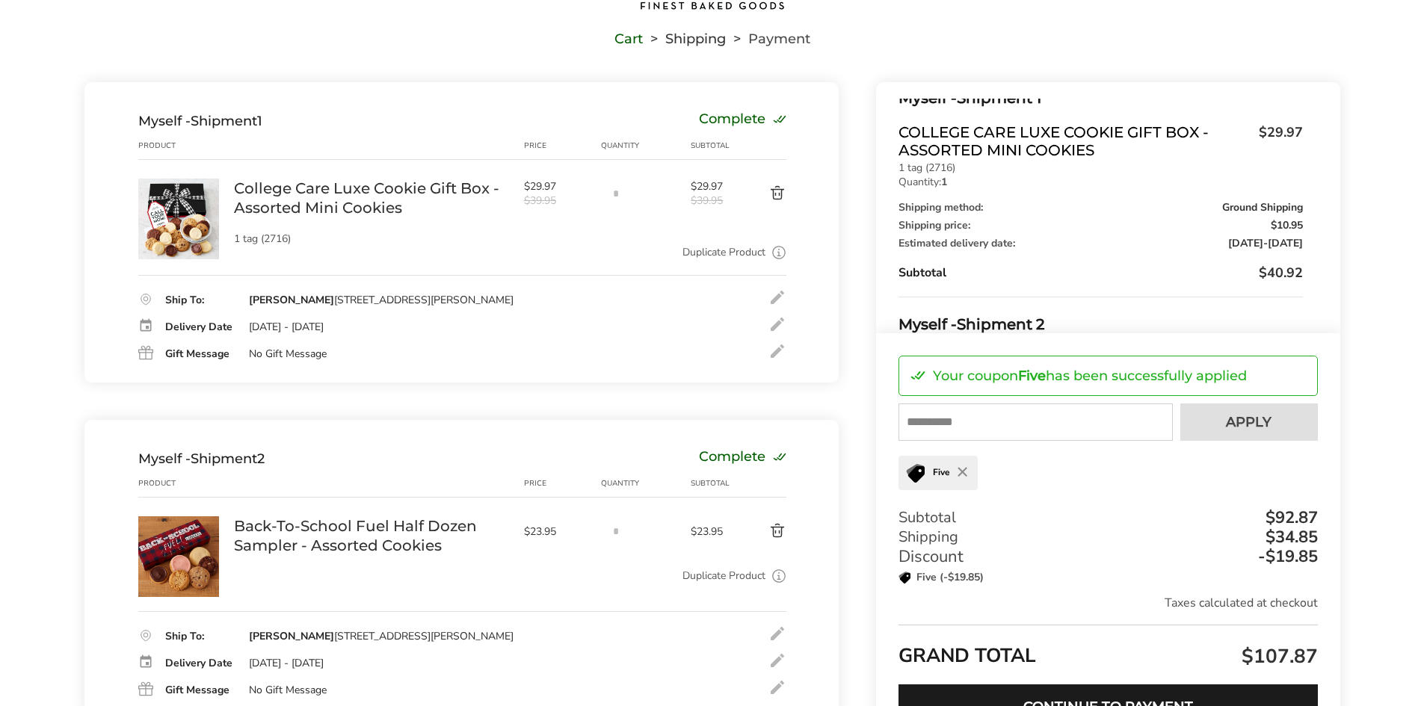
scroll to position [0, 0]
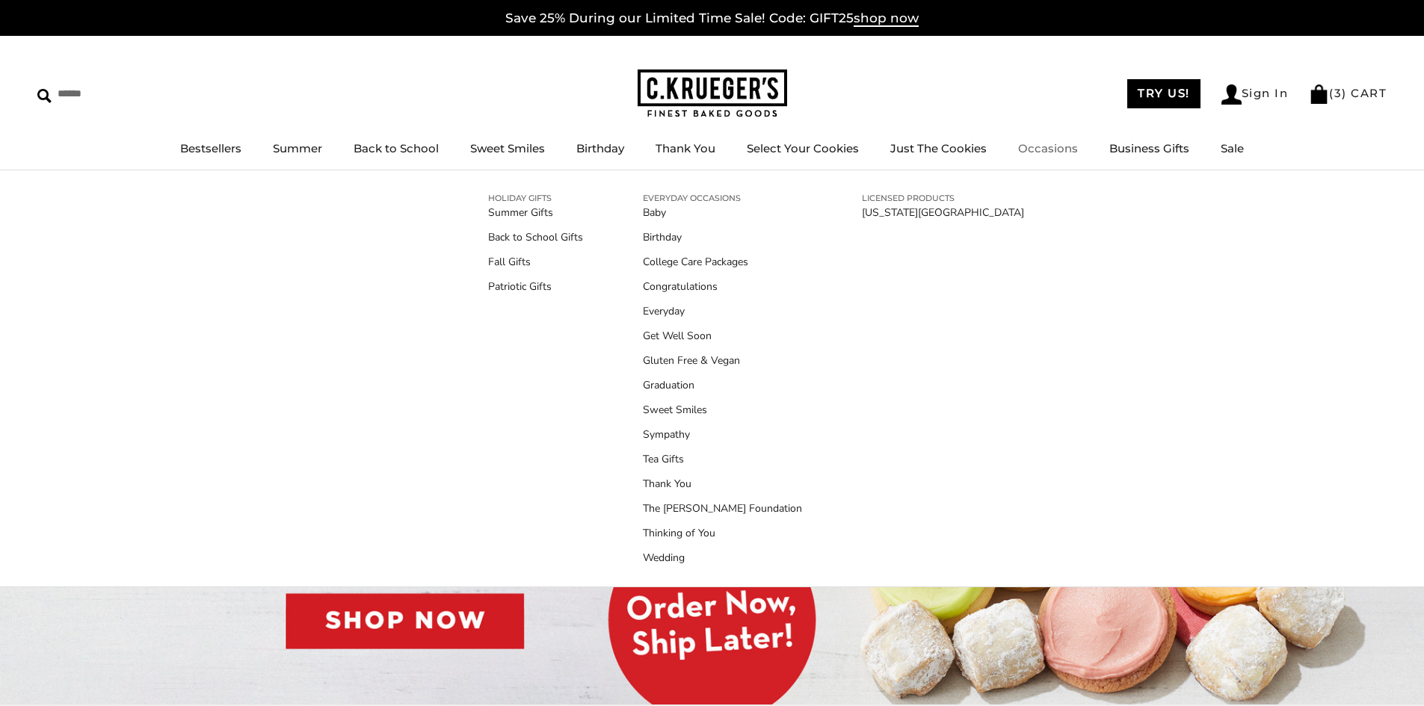
click at [1035, 147] on link "Occasions" at bounding box center [1048, 148] width 60 height 14
click at [505, 259] on link "Fall Gifts" at bounding box center [535, 262] width 95 height 16
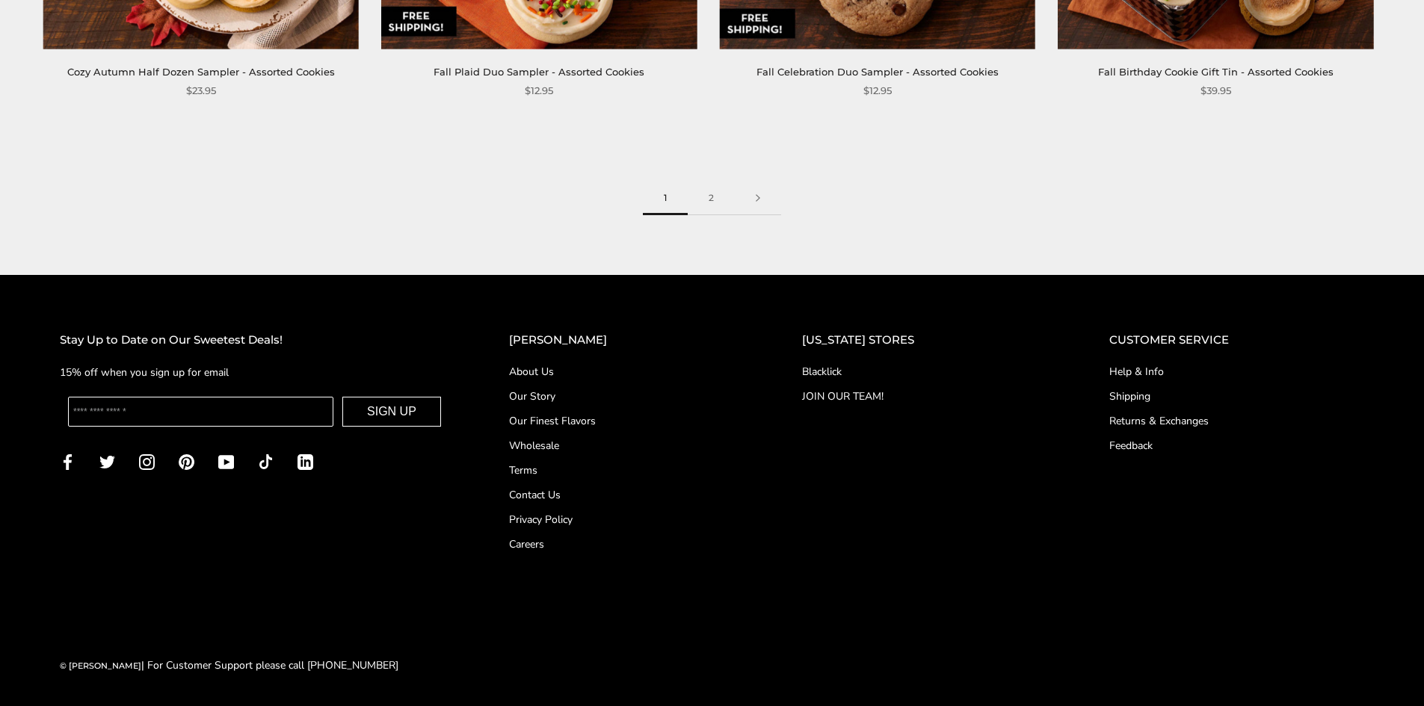
scroll to position [2386, 0]
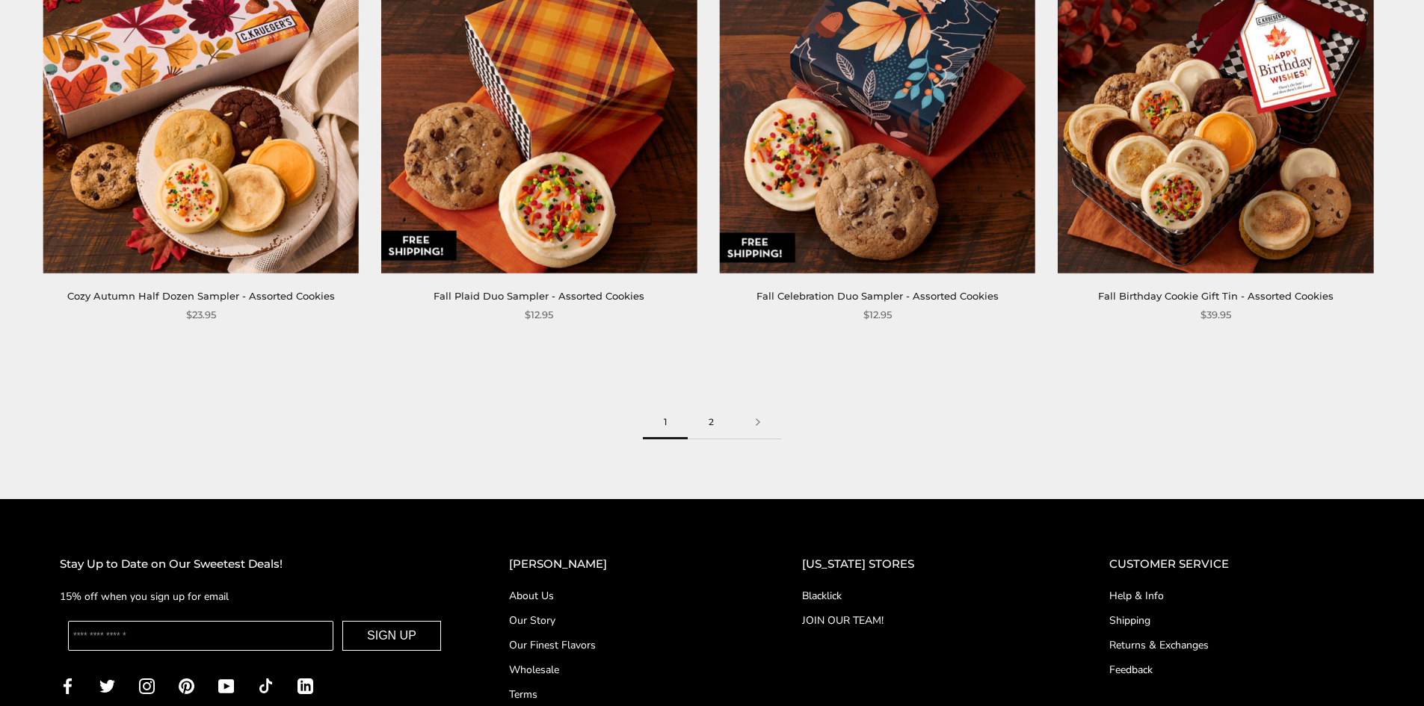
click at [717, 419] on link "2" at bounding box center [711, 423] width 47 height 34
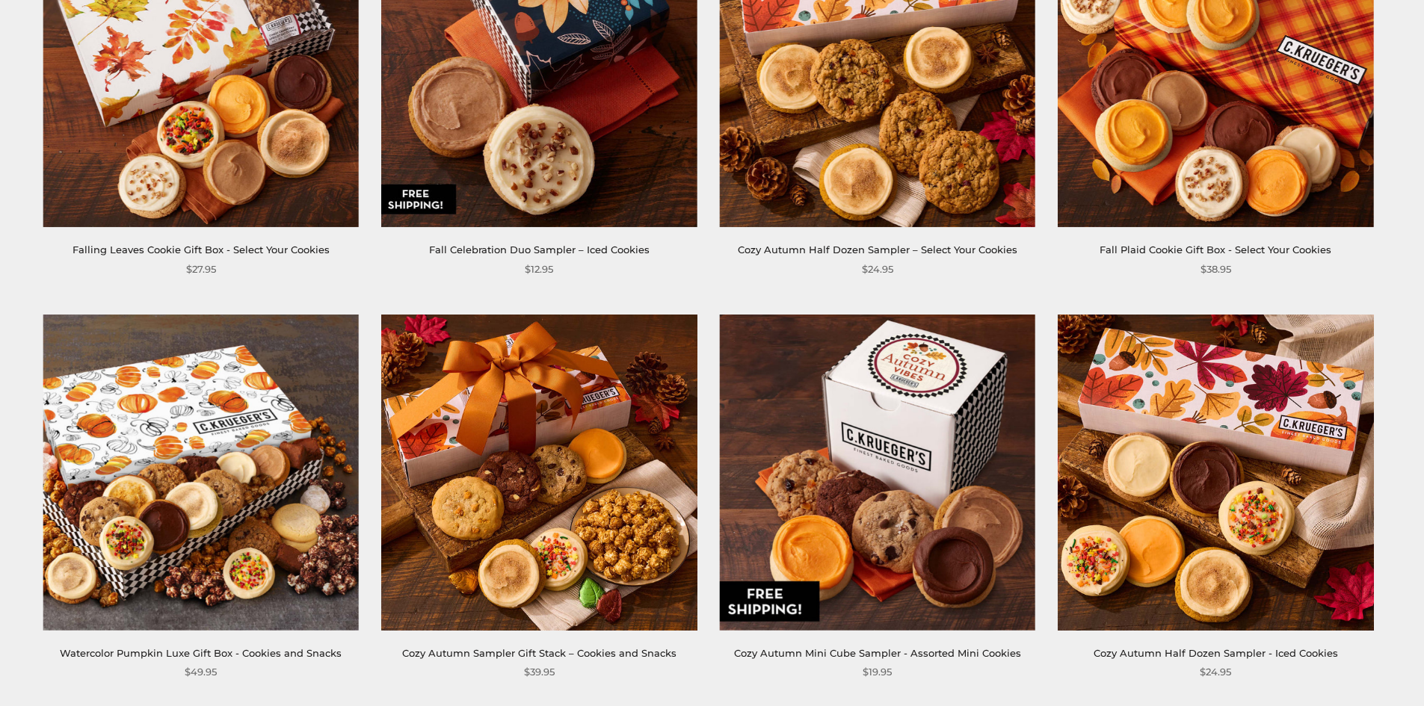
scroll to position [448, 0]
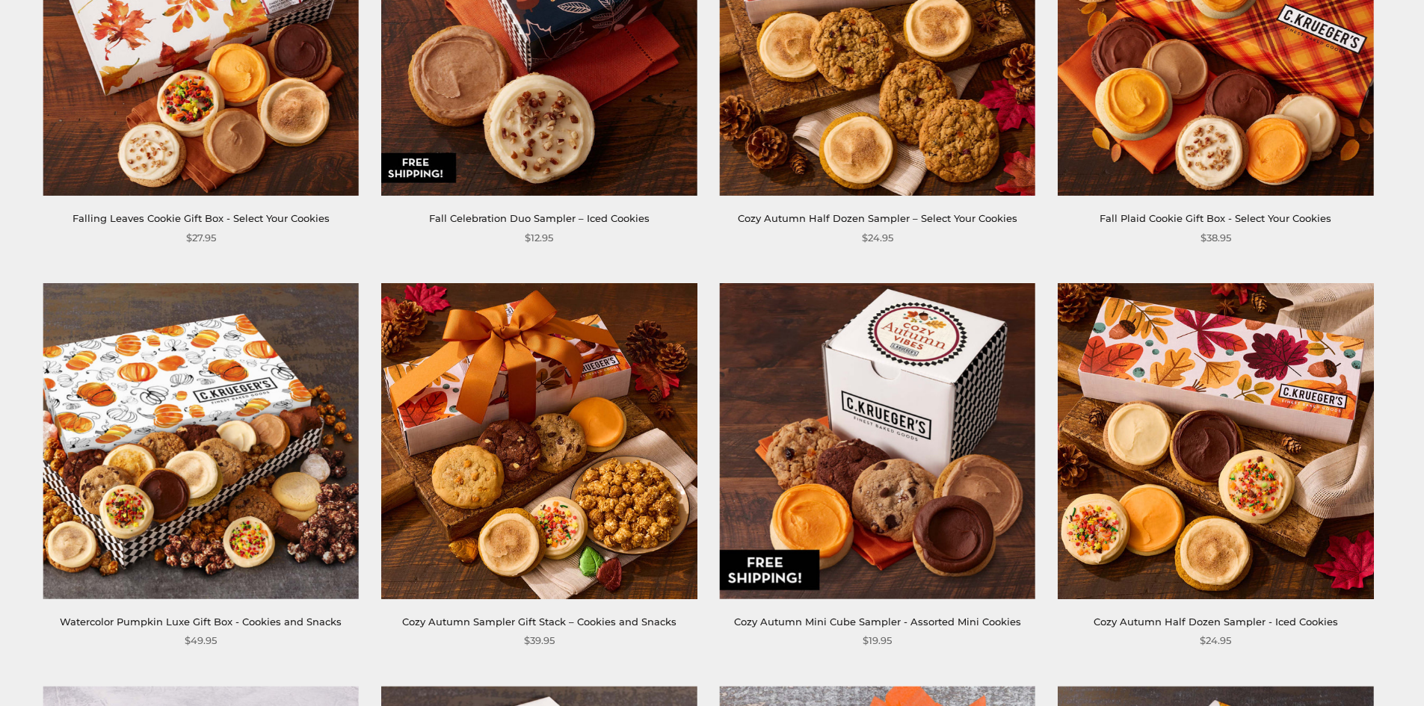
click at [1295, 411] on img at bounding box center [1215, 440] width 315 height 315
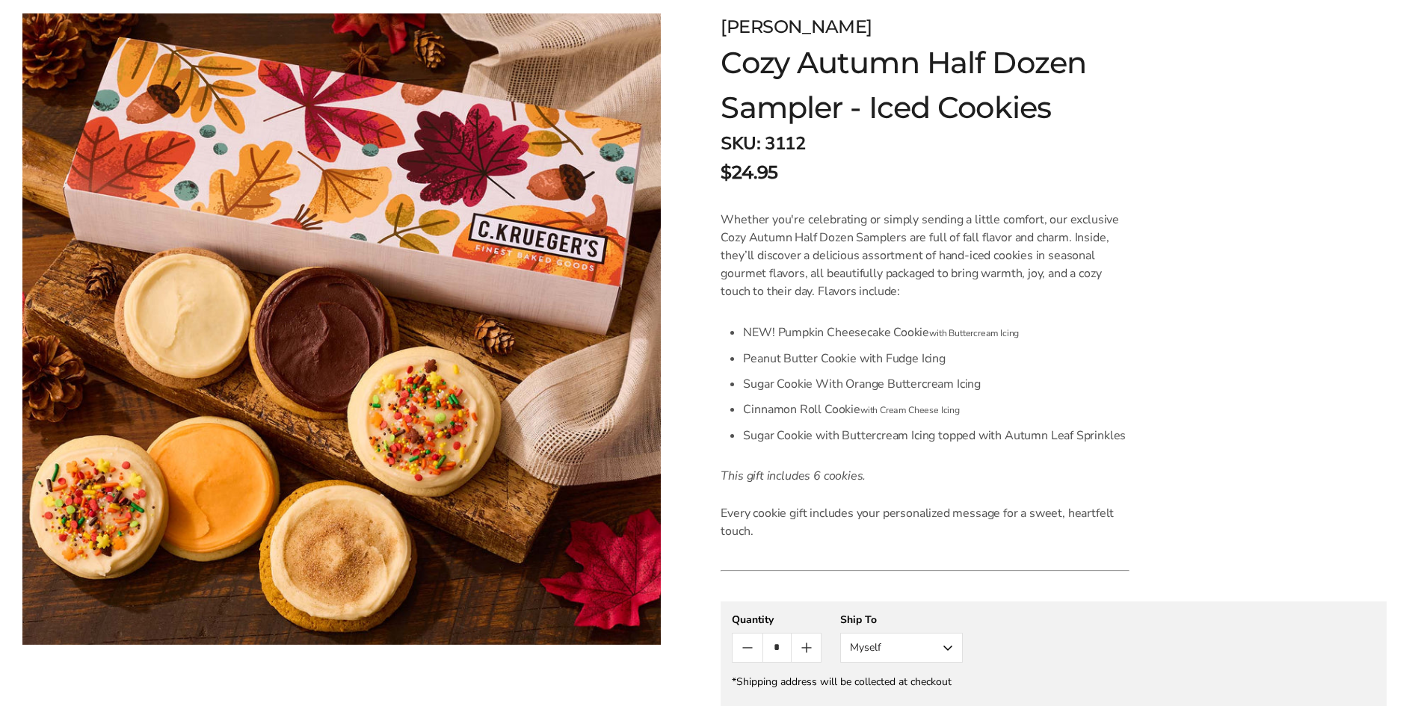
scroll to position [224, 0]
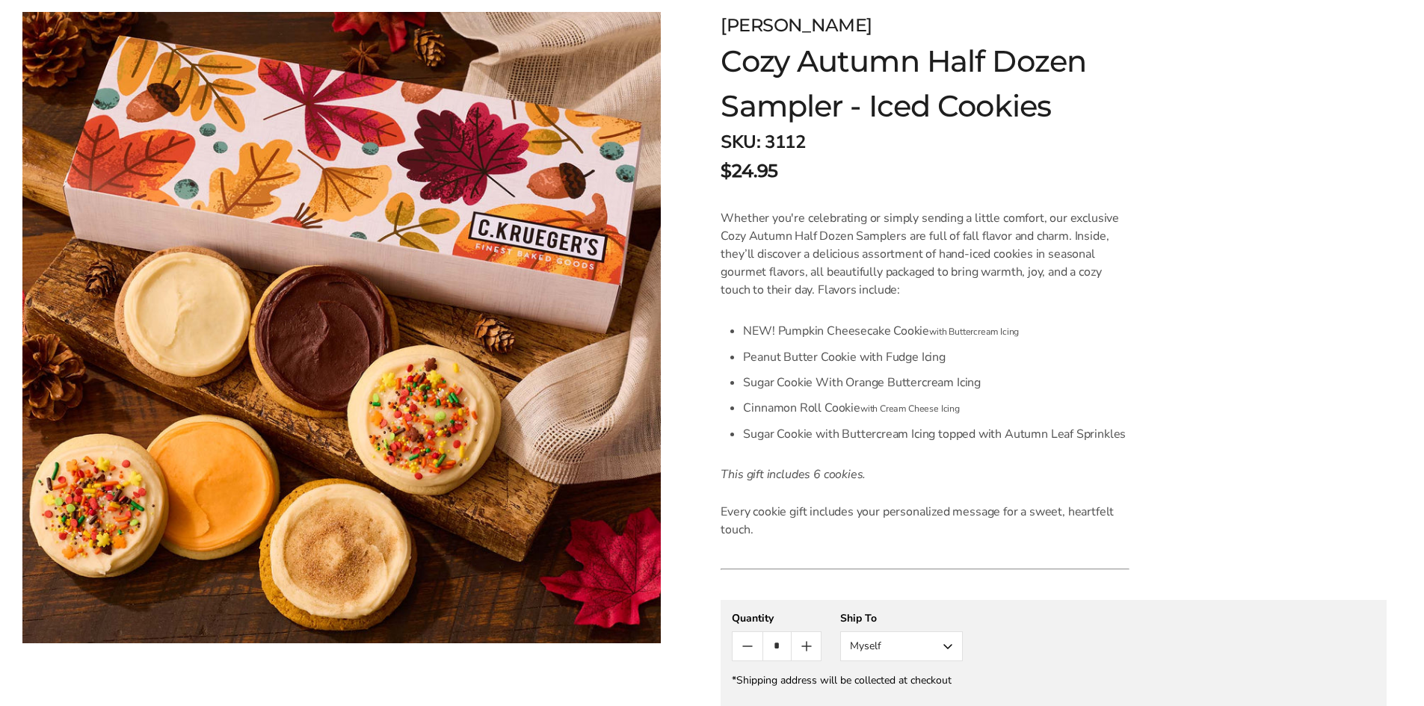
click at [505, 291] on img at bounding box center [341, 328] width 638 height 632
